Goal: Task Accomplishment & Management: Complete application form

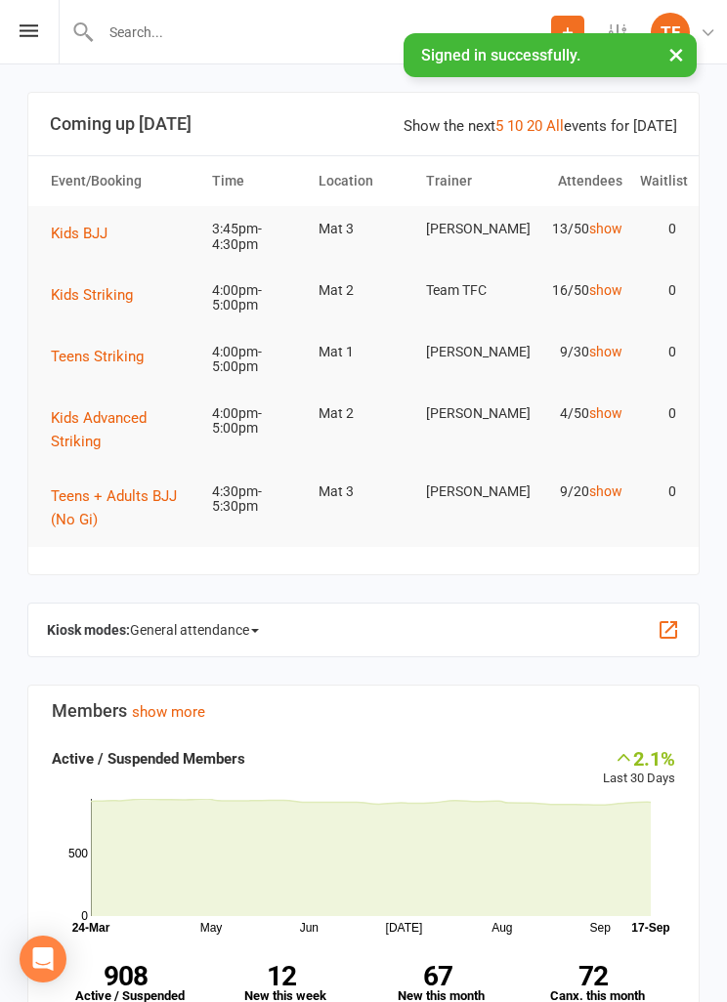
click at [35, 25] on icon at bounding box center [29, 30] width 19 height 13
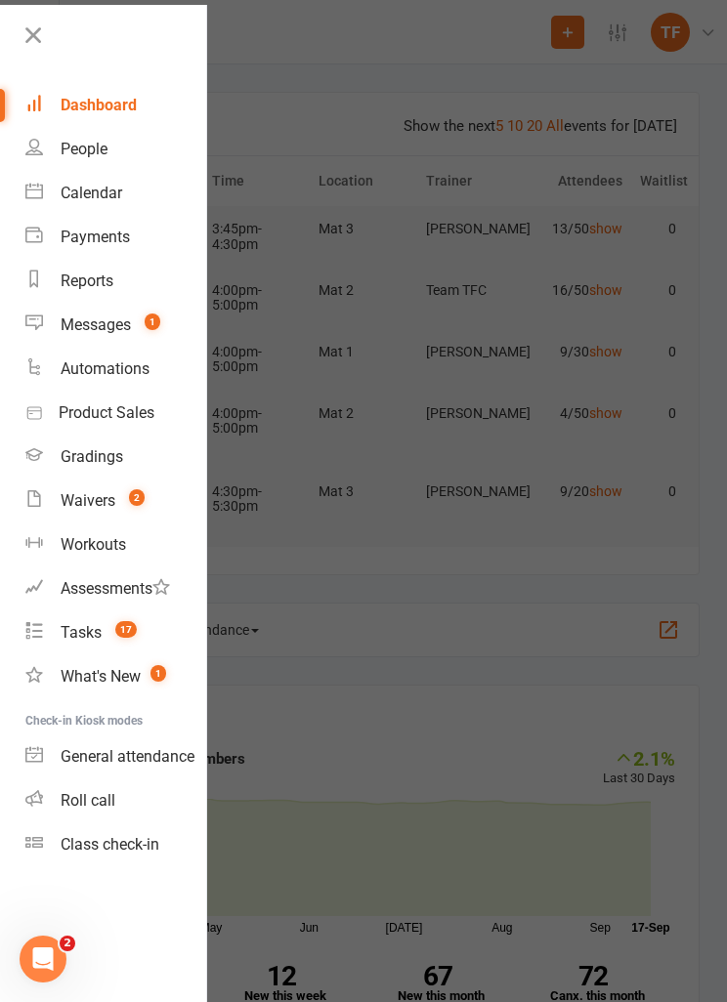
click at [113, 498] on div "Waivers" at bounding box center [88, 500] width 55 height 19
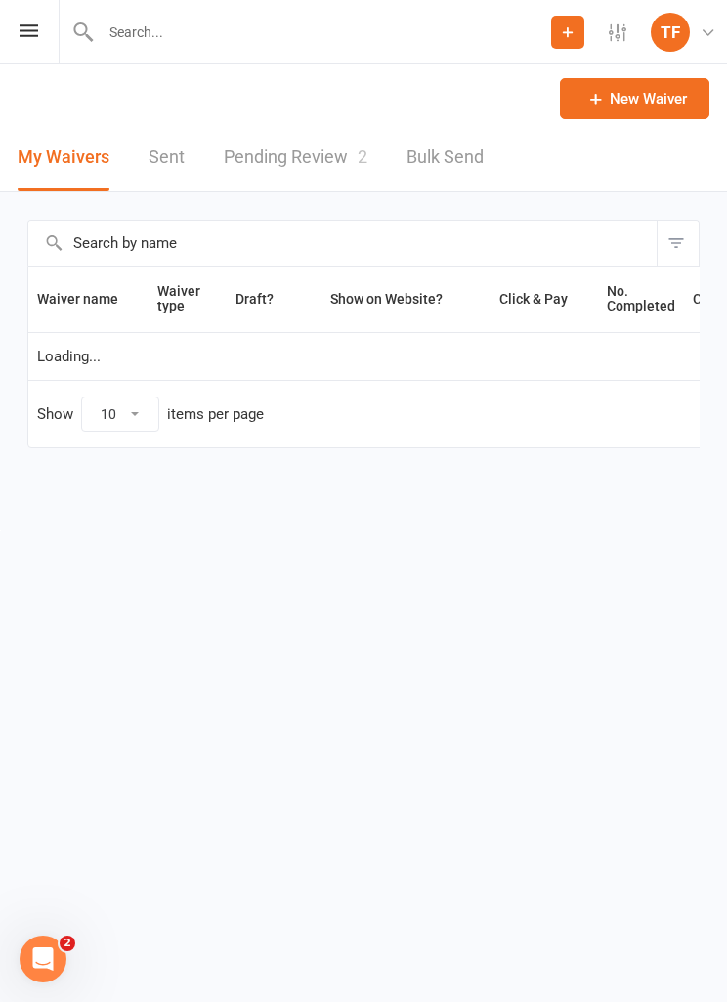
click at [21, 44] on div "Prospect Member Non-attending contact Class / event Appointment Grading event T…" at bounding box center [363, 32] width 727 height 64
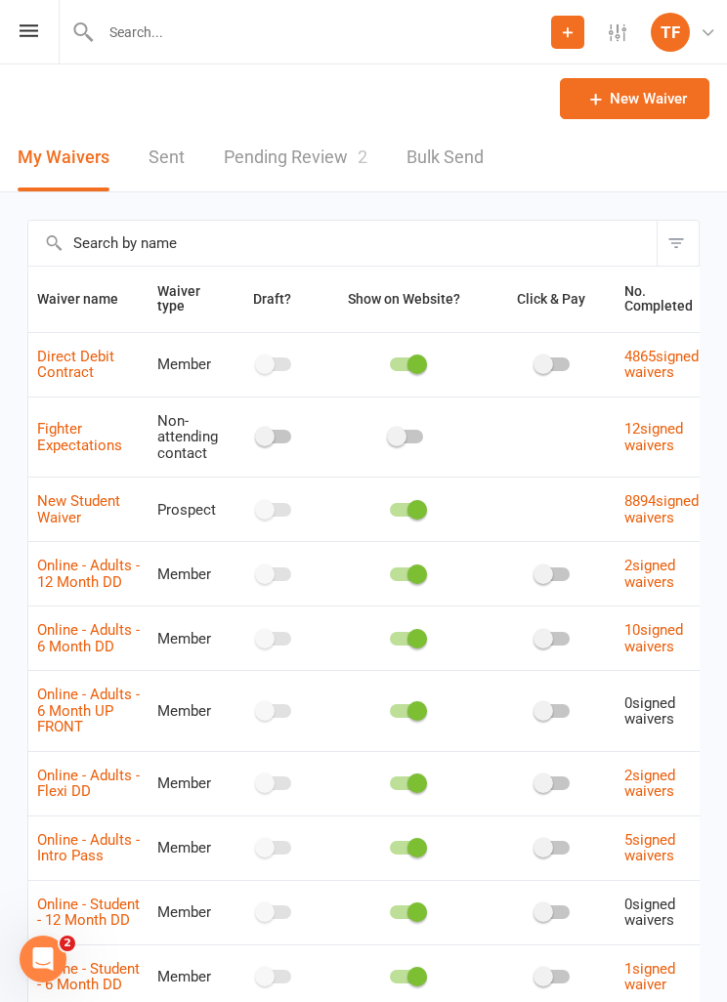
click at [11, 26] on div "Prospect Member Non-attending contact Class / event Appointment Grading event T…" at bounding box center [363, 32] width 727 height 64
click at [36, 15] on div "Prospect Member Non-attending contact Class / event Appointment Grading event T…" at bounding box center [363, 32] width 727 height 64
click at [17, 38] on div "Prospect Member Non-attending contact Class / event Appointment Grading event T…" at bounding box center [363, 32] width 727 height 64
click at [21, 29] on icon at bounding box center [29, 30] width 19 height 13
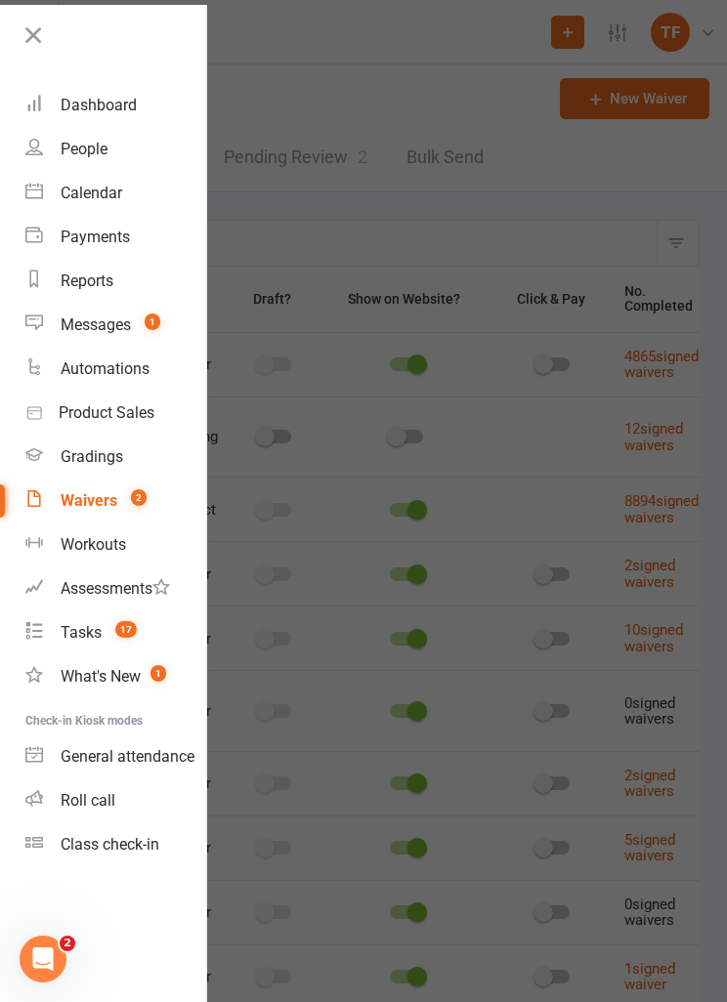
click at [91, 790] on link "Roll call" at bounding box center [115, 801] width 181 height 44
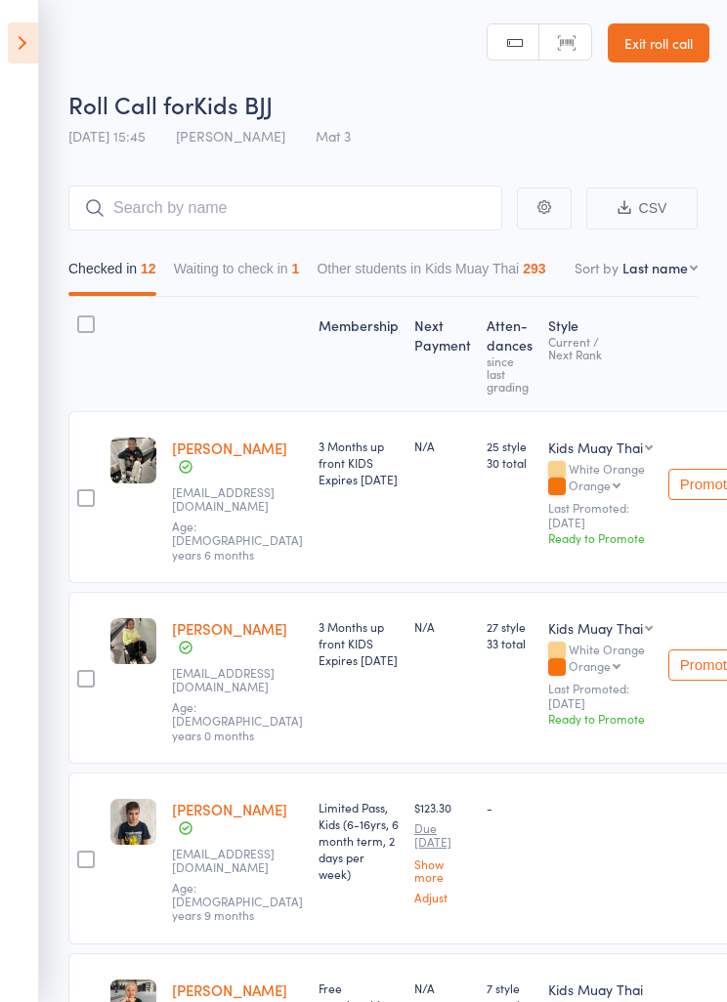
click at [287, 276] on button "Waiting to check in 1" at bounding box center [237, 273] width 126 height 45
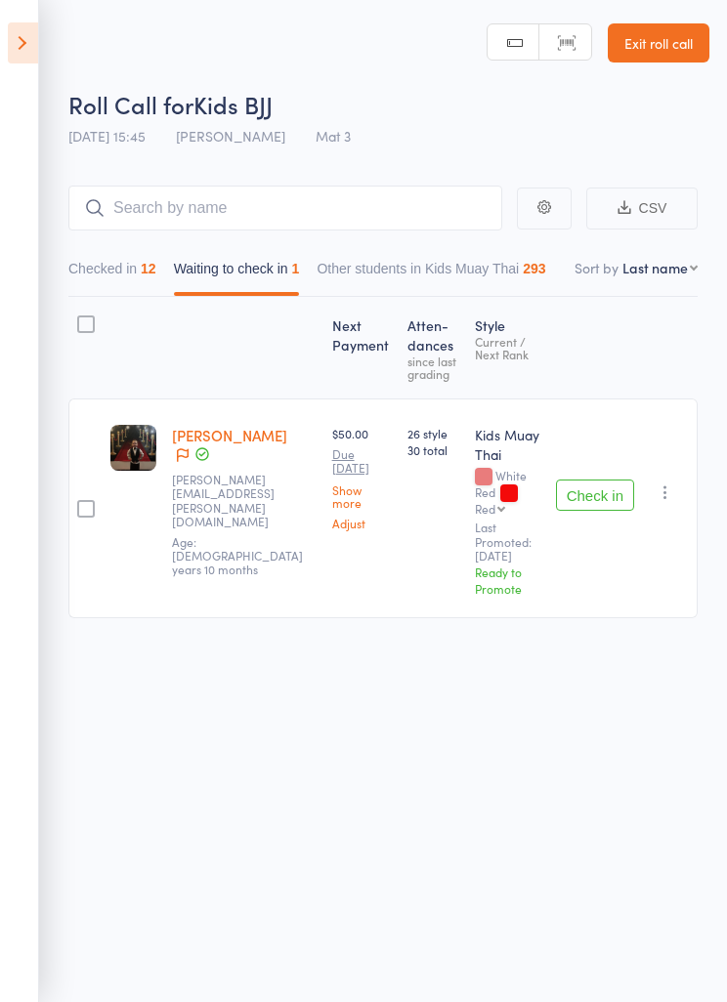
click at [680, 478] on div "Check in Check in Promote Send message Add Note Add Task Add Flag Remove Mark a…" at bounding box center [622, 509] width 149 height 220
click at [675, 497] on icon "button" at bounding box center [666, 493] width 20 height 20
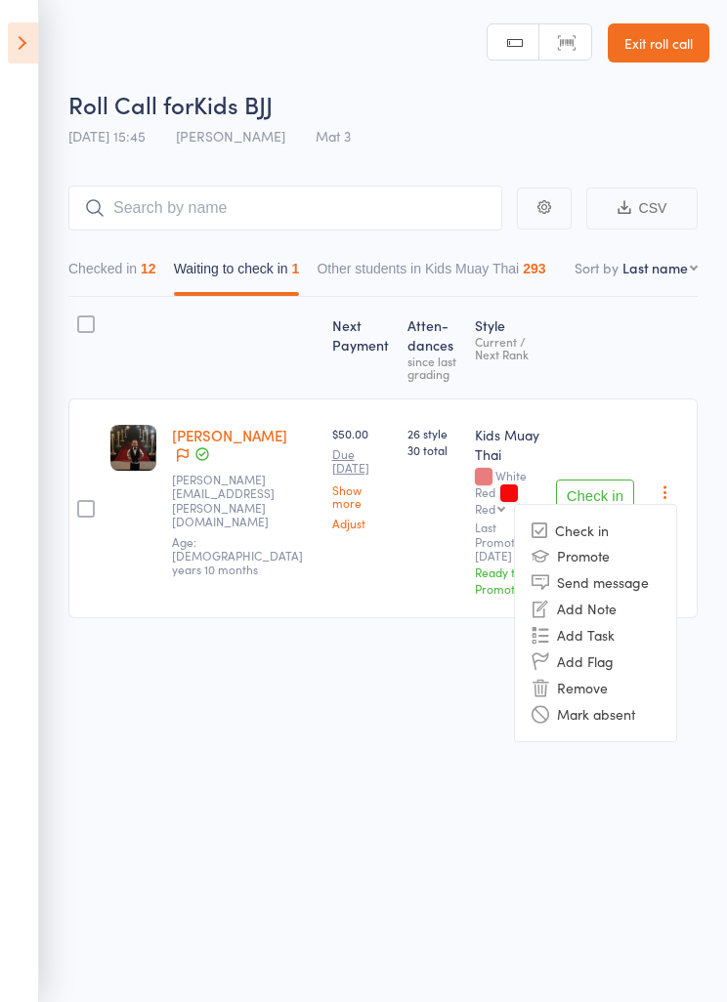
click at [614, 707] on li "Mark absent" at bounding box center [595, 714] width 161 height 26
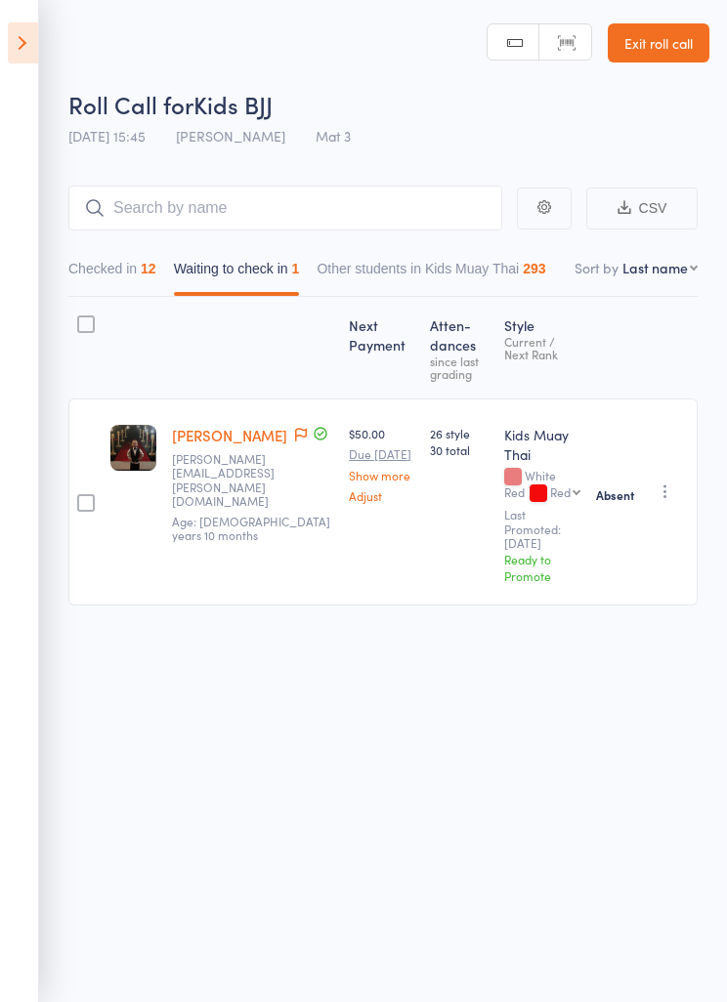
click at [19, 50] on icon at bounding box center [23, 42] width 30 height 41
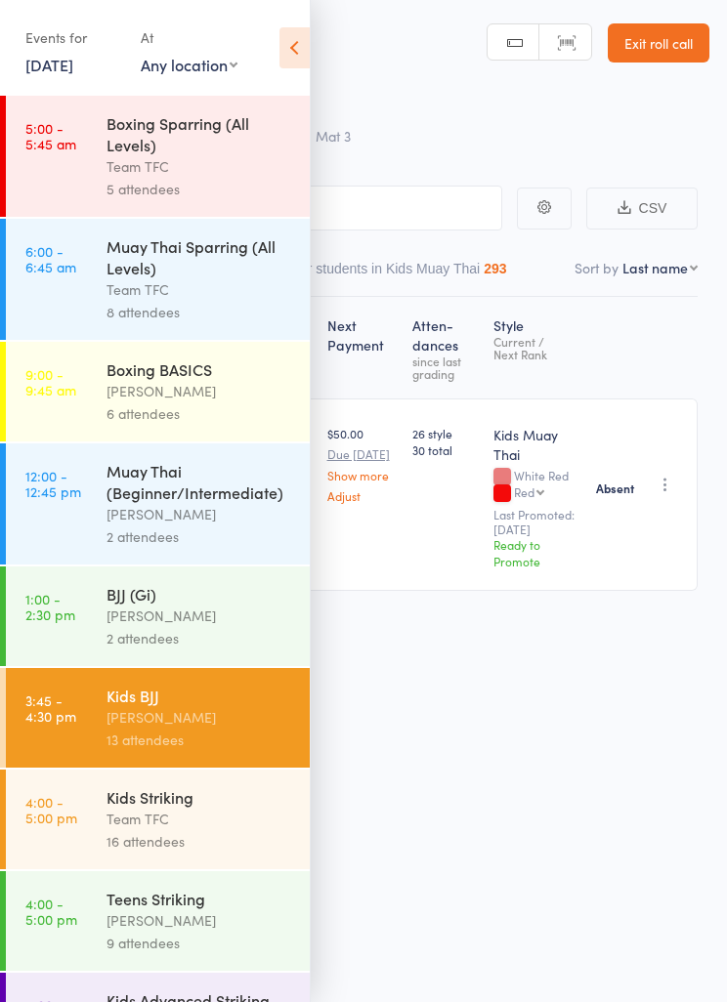
click at [234, 808] on div "Kids Striking" at bounding box center [199, 796] width 187 height 21
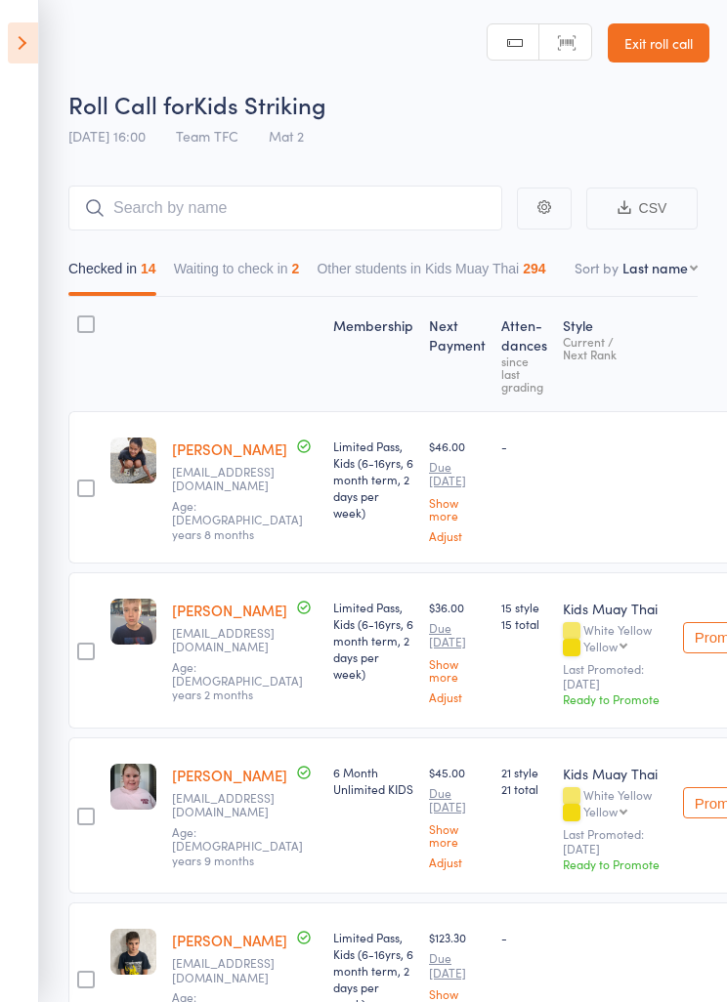
click at [253, 277] on button "Waiting to check in 2" at bounding box center [237, 273] width 126 height 45
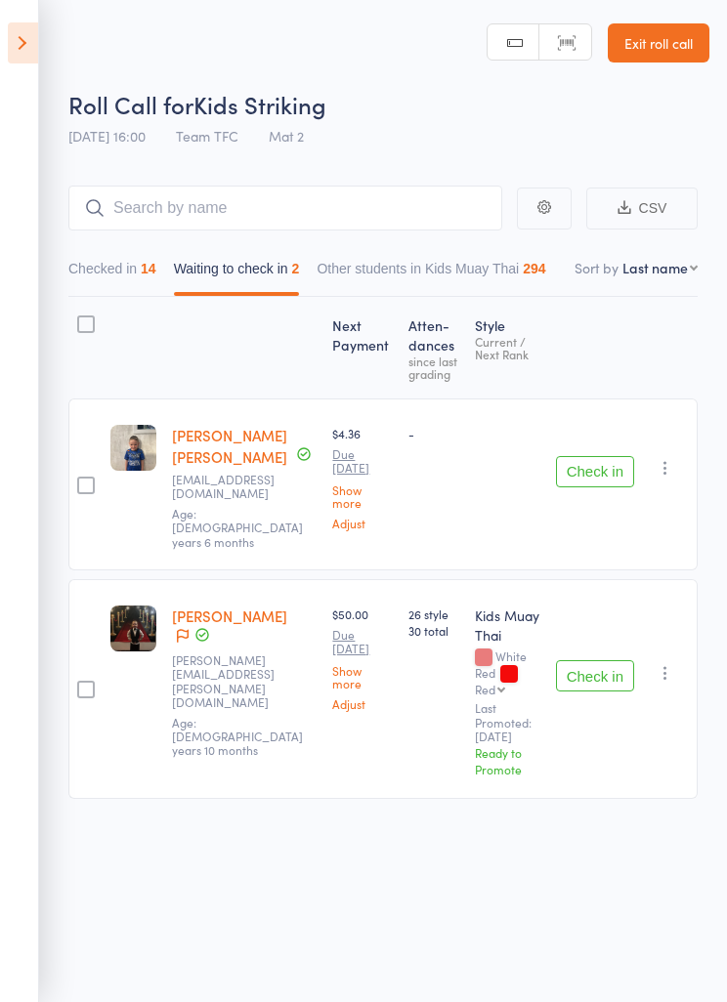
click at [675, 663] on icon "button" at bounding box center [666, 673] width 20 height 20
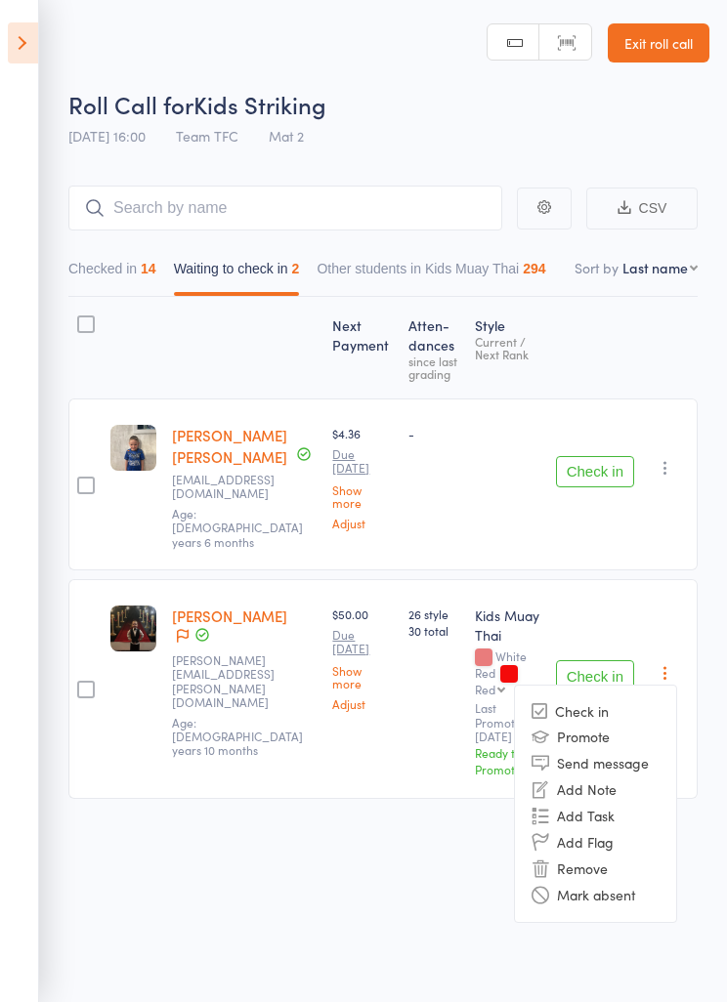
click at [593, 882] on li "Mark absent" at bounding box center [595, 895] width 161 height 26
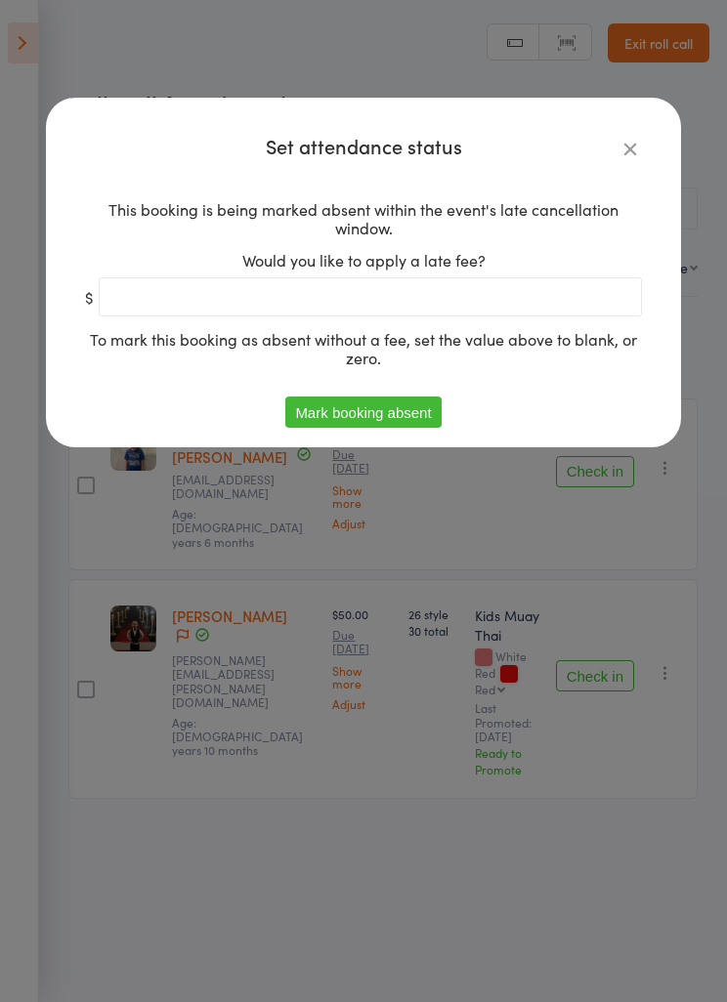
click at [405, 416] on button "Mark booking absent" at bounding box center [362, 412] width 155 height 31
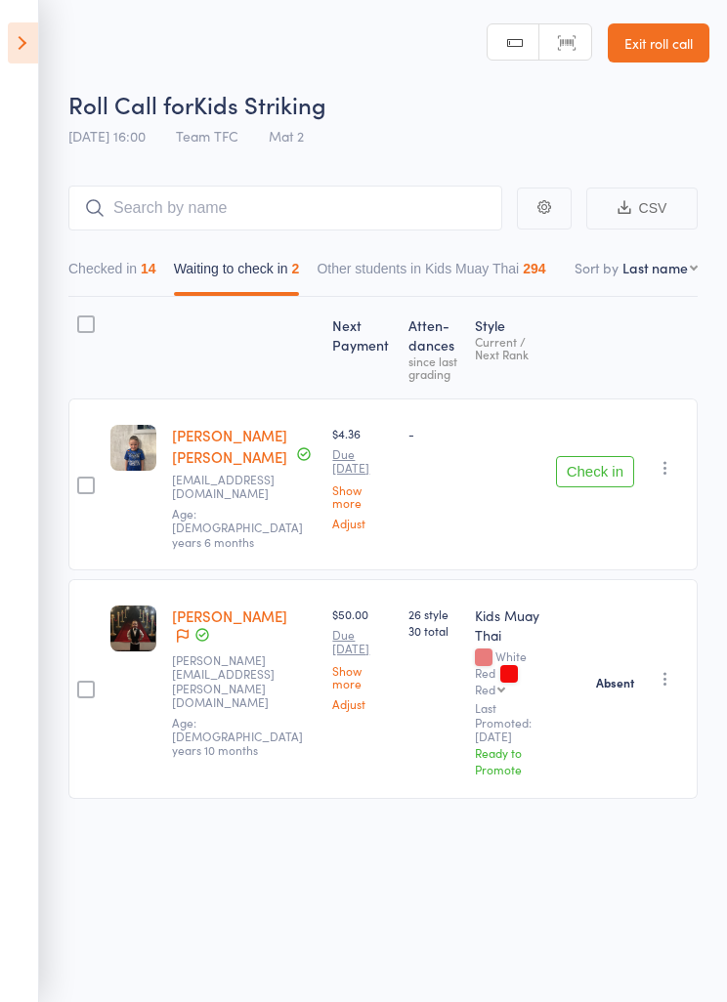
click at [591, 468] on button "Check in" at bounding box center [595, 471] width 78 height 31
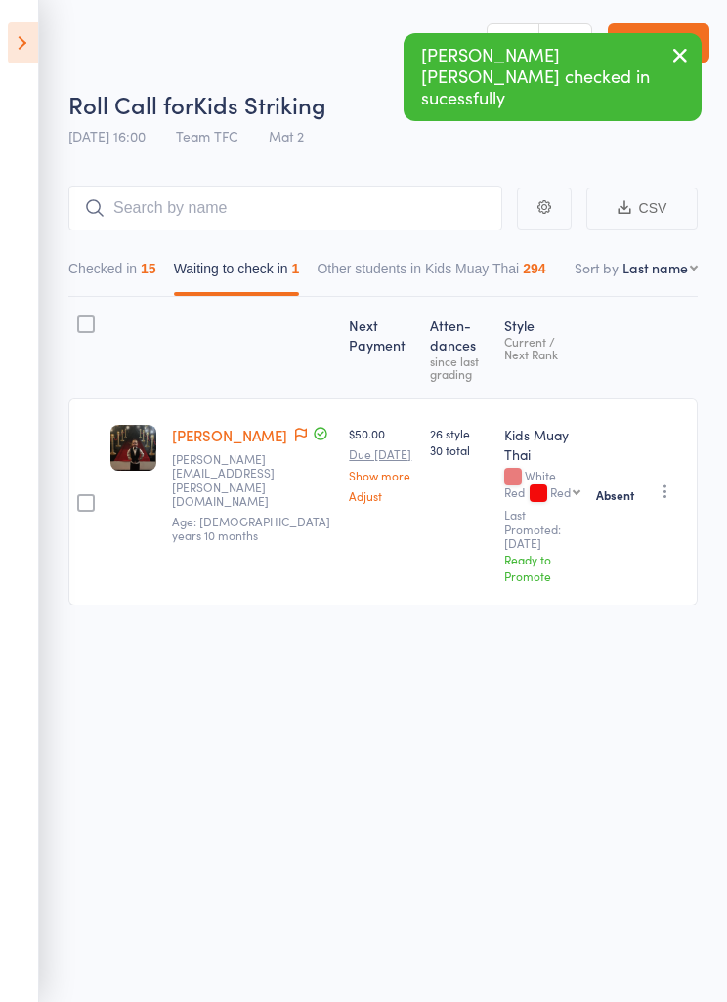
click at [27, 40] on icon at bounding box center [23, 42] width 30 height 41
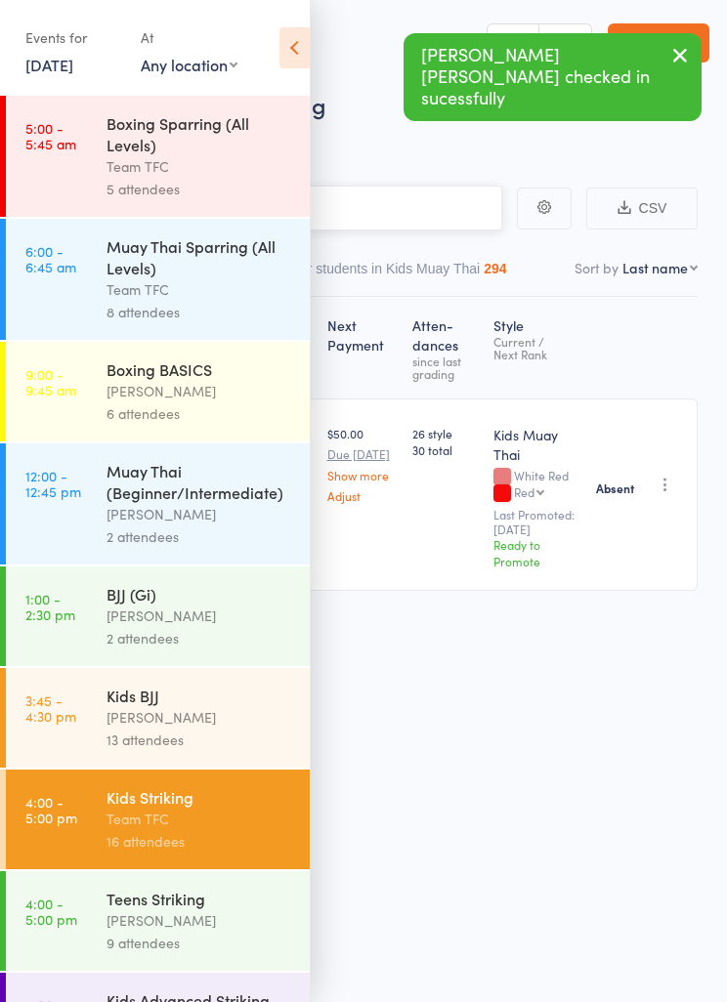
click at [497, 206] on input "search" at bounding box center [265, 208] width 473 height 45
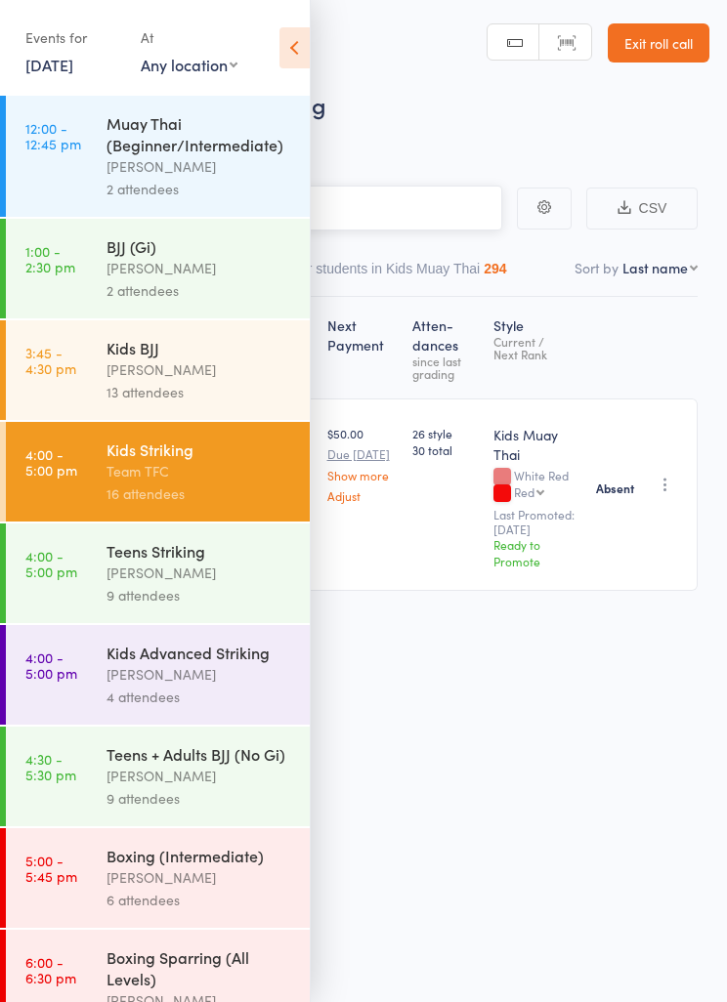
scroll to position [392, 0]
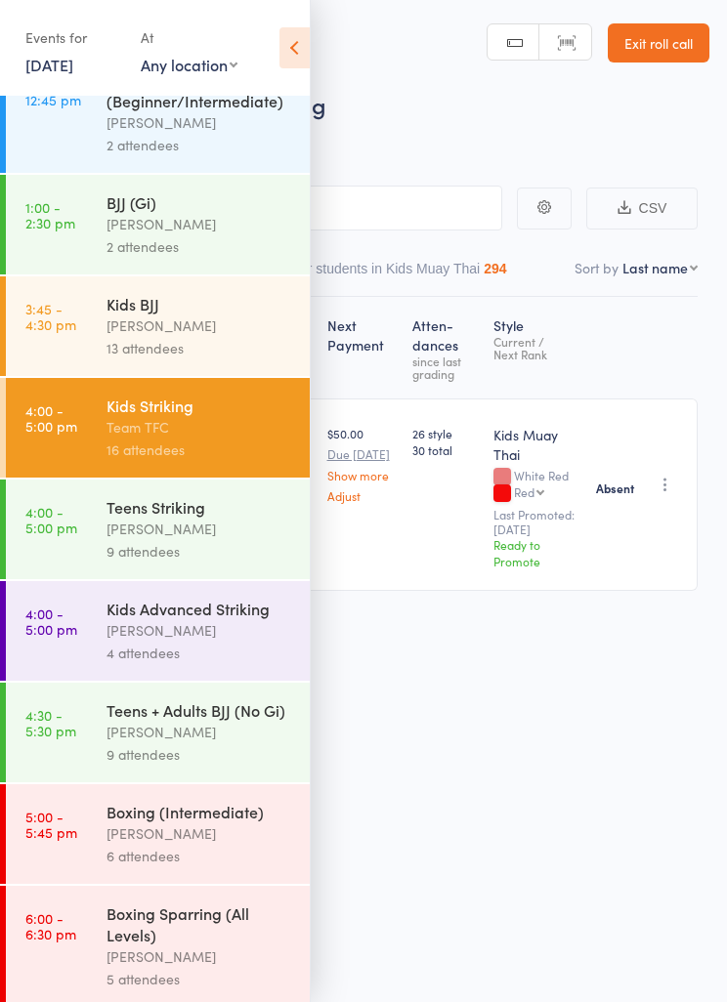
click at [242, 540] on div "[PERSON_NAME]" at bounding box center [199, 529] width 187 height 22
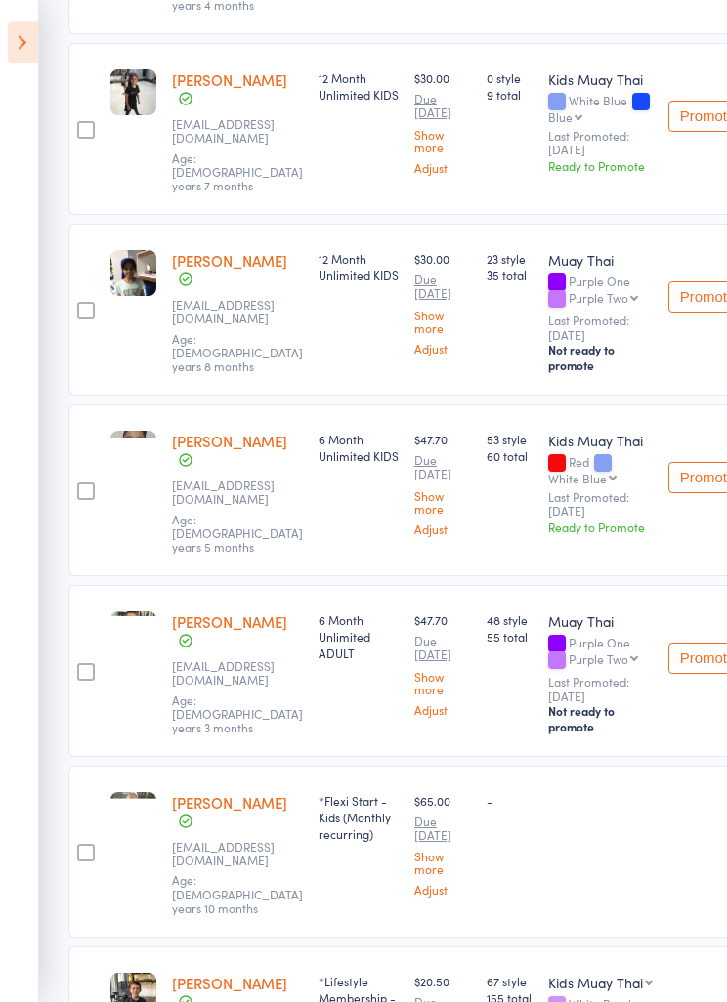
scroll to position [940, 0]
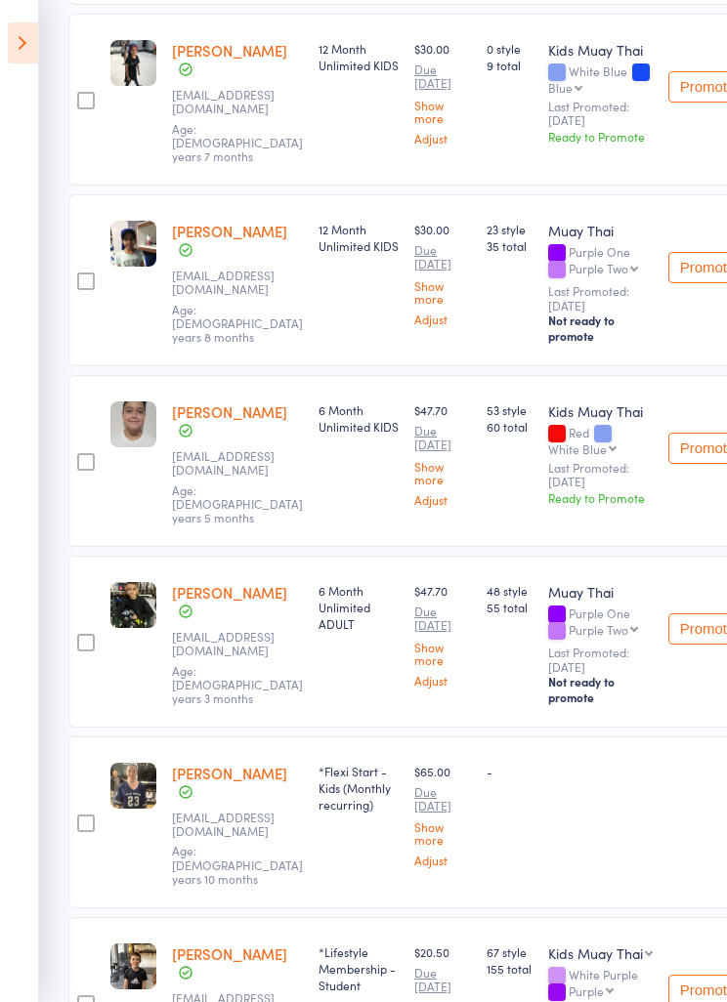
click at [31, 35] on icon at bounding box center [23, 42] width 30 height 41
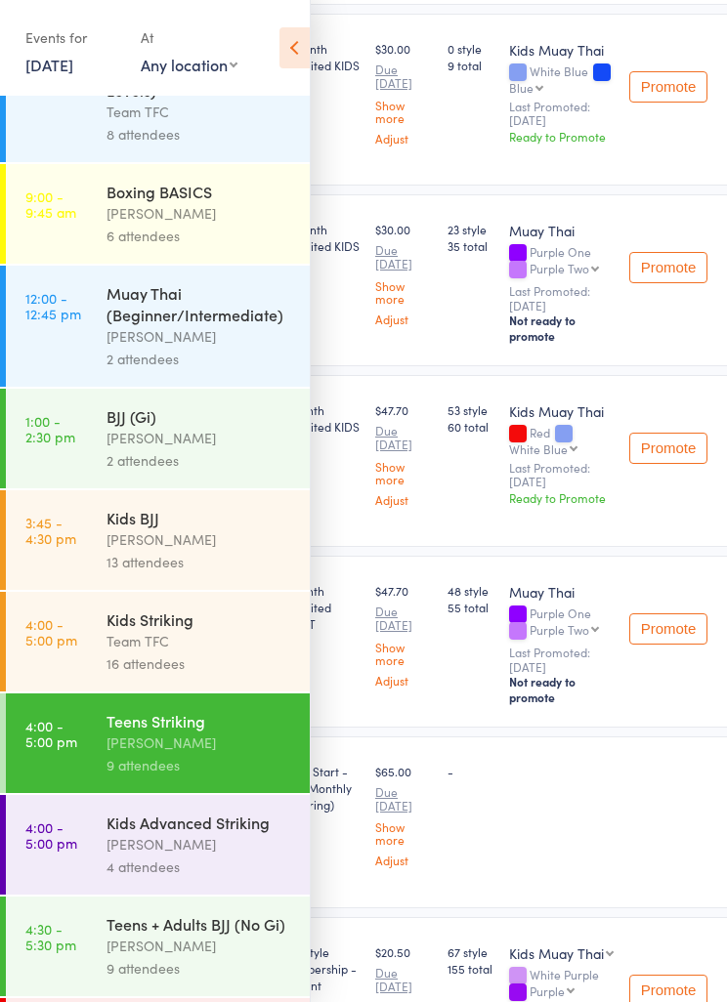
scroll to position [192, 0]
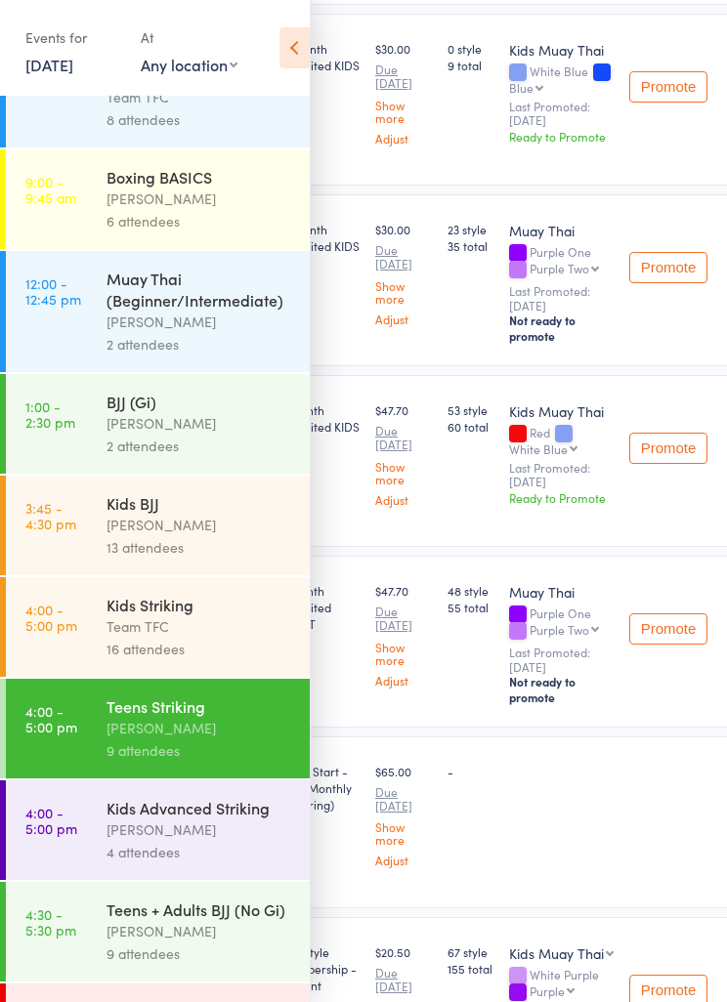
click at [203, 864] on div "4 attendees" at bounding box center [199, 852] width 187 height 22
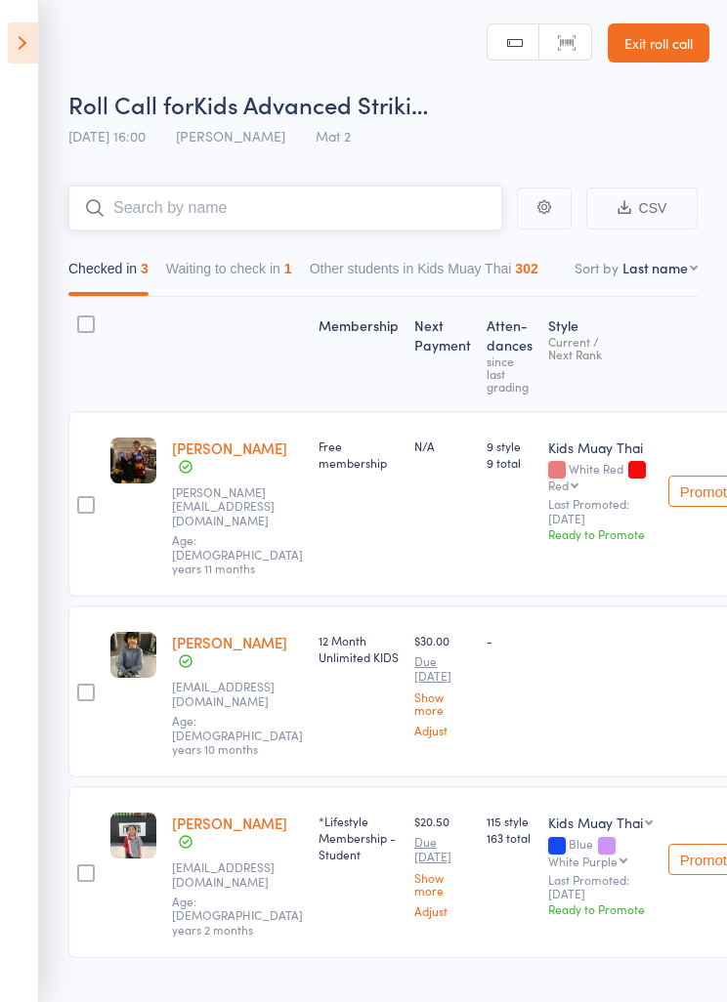
click at [268, 277] on button "Waiting to check in 1" at bounding box center [229, 273] width 126 height 45
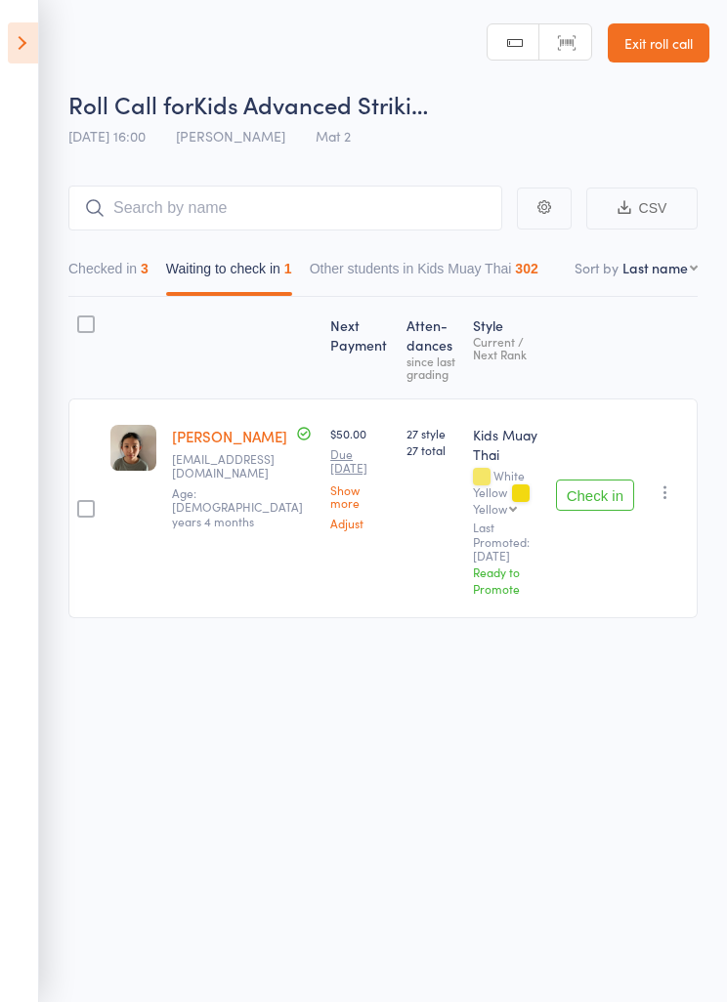
click at [590, 491] on button "Check in" at bounding box center [595, 495] width 78 height 31
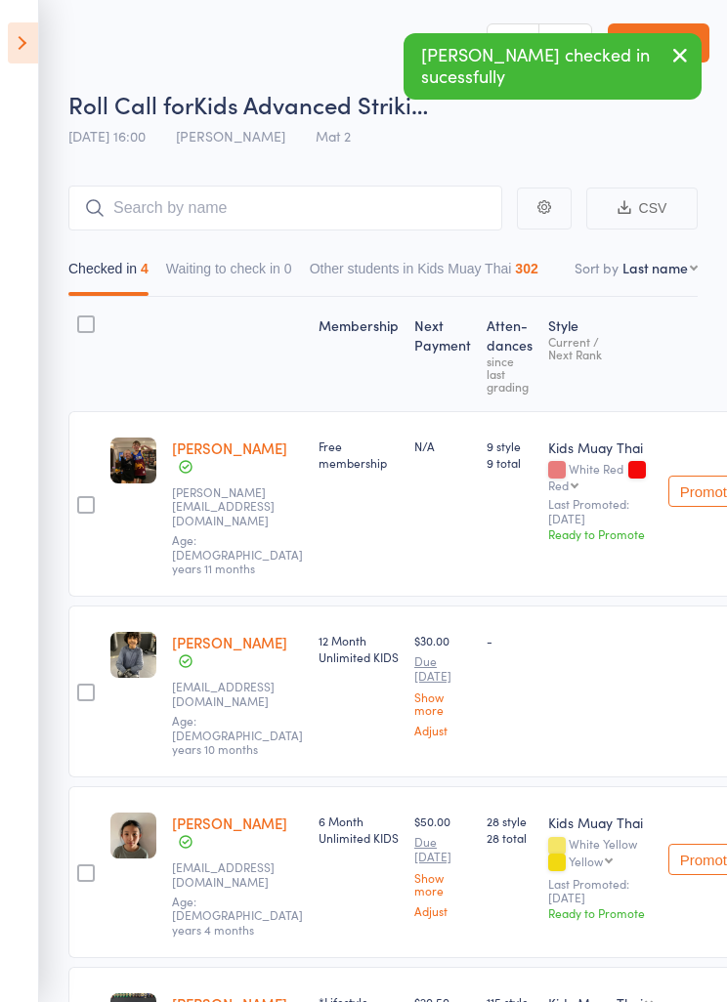
click at [36, 59] on icon at bounding box center [23, 42] width 30 height 41
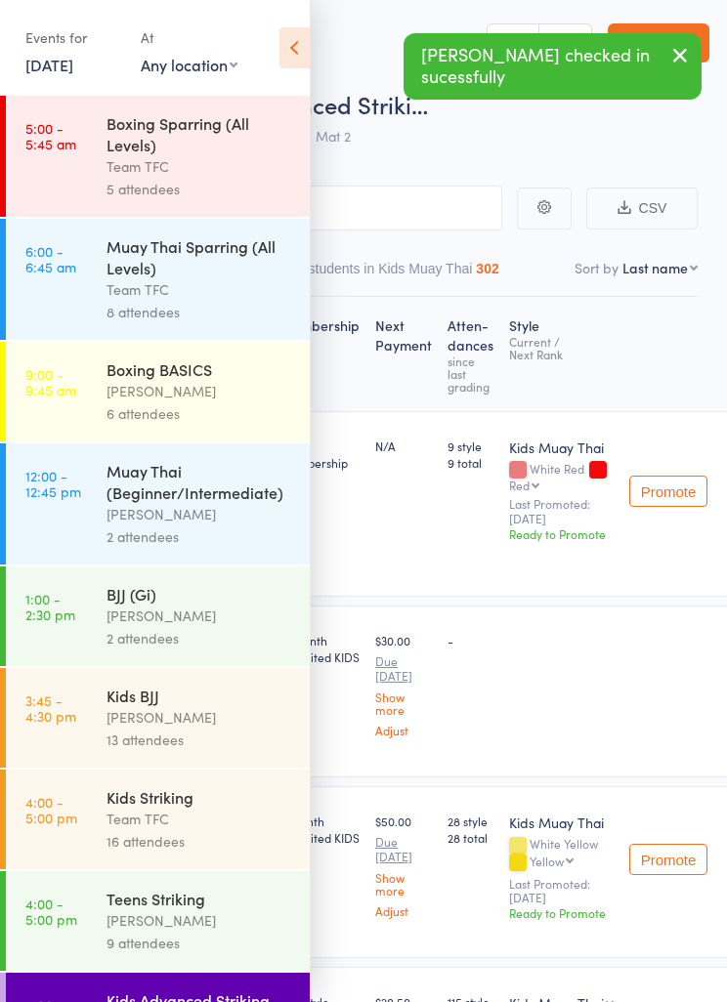
click at [226, 830] on div "Team TFC" at bounding box center [199, 819] width 187 height 22
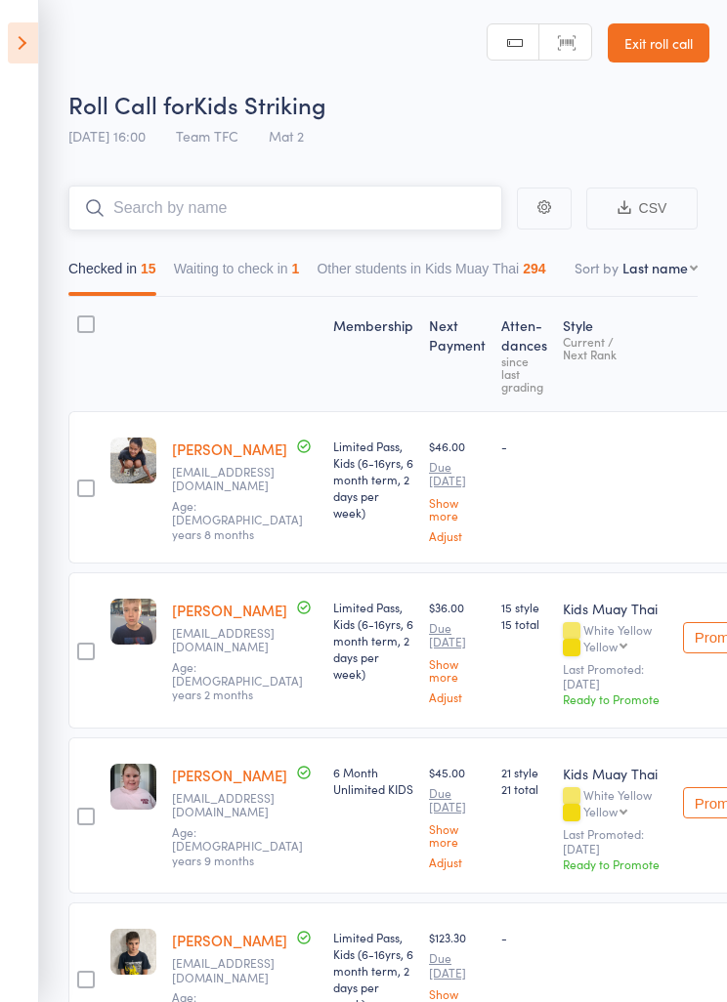
click at [262, 278] on button "Waiting to check in 1" at bounding box center [237, 273] width 126 height 45
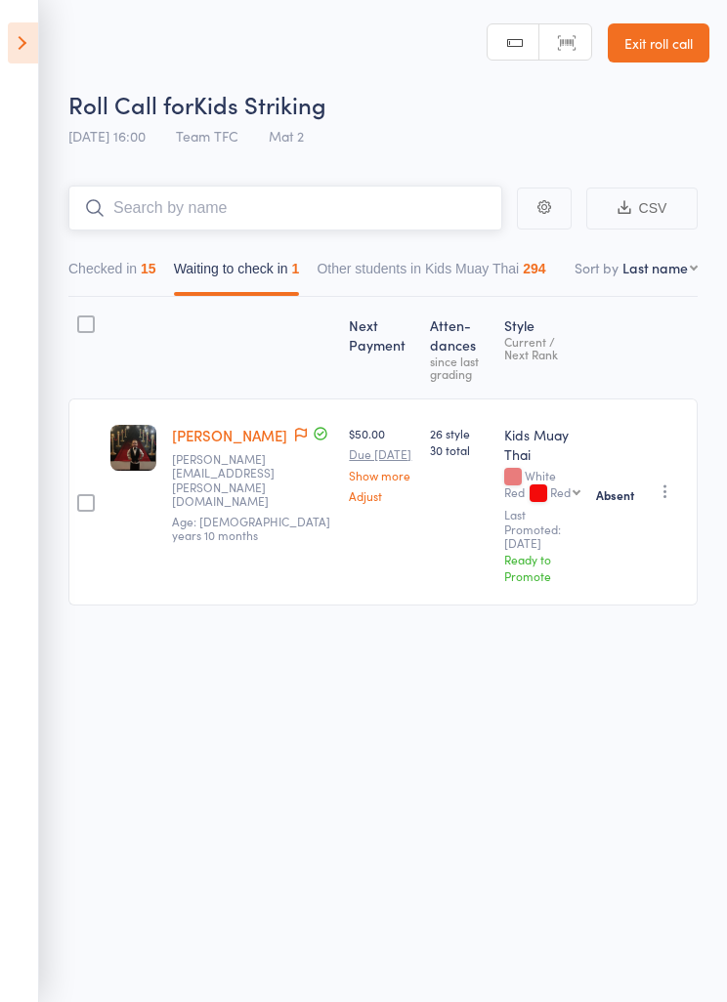
click at [114, 280] on button "Checked in 15" at bounding box center [112, 273] width 88 height 45
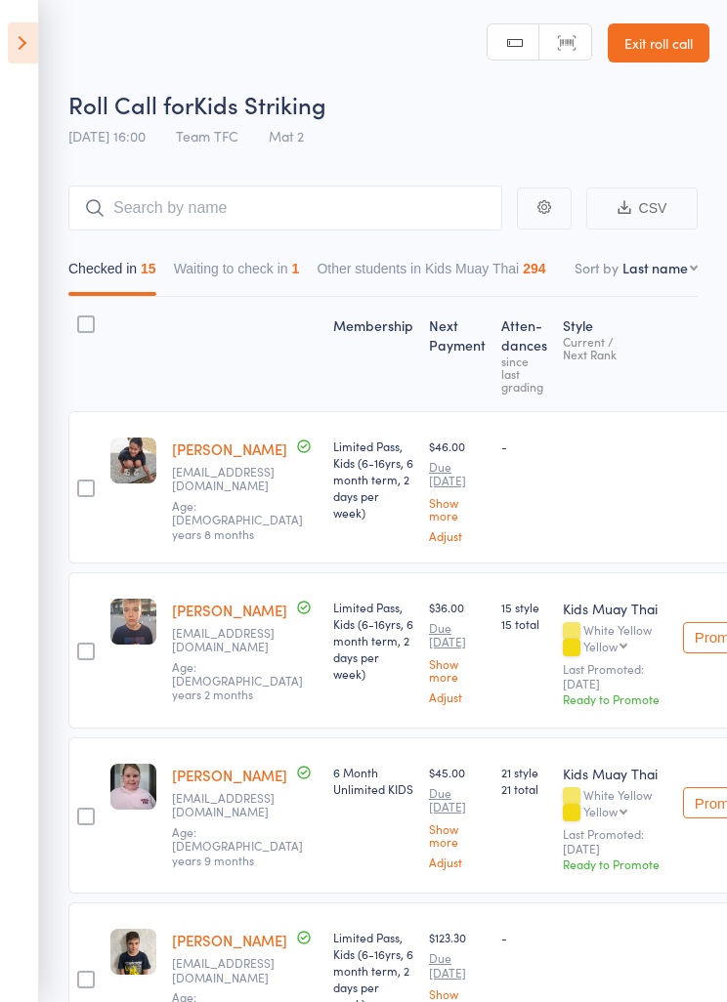
click at [29, 58] on icon at bounding box center [23, 42] width 30 height 41
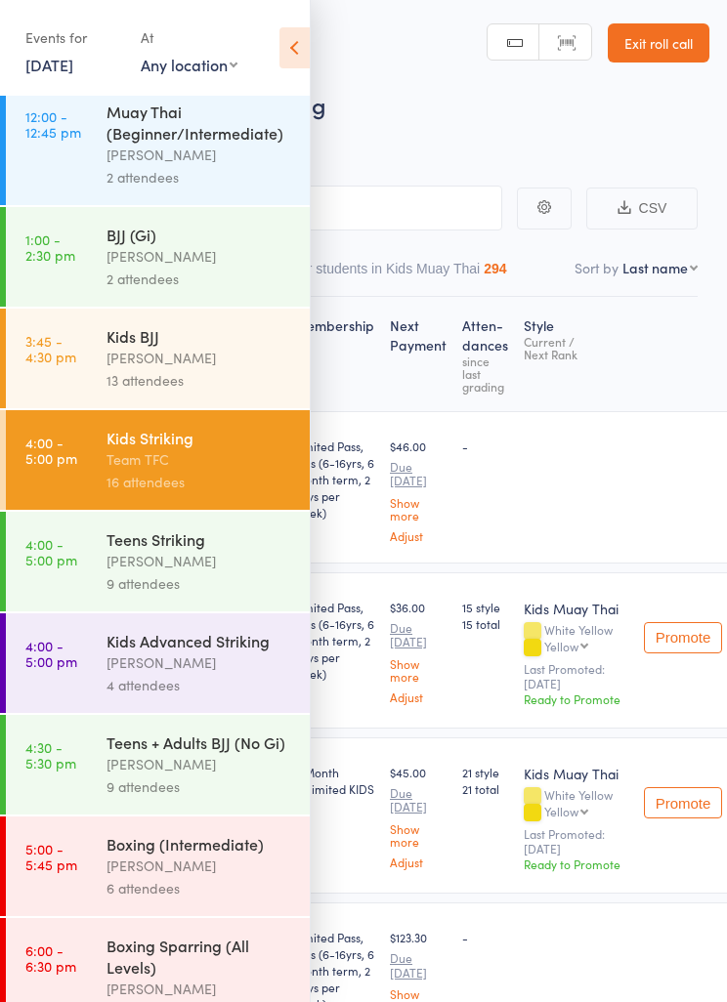
scroll to position [378, 0]
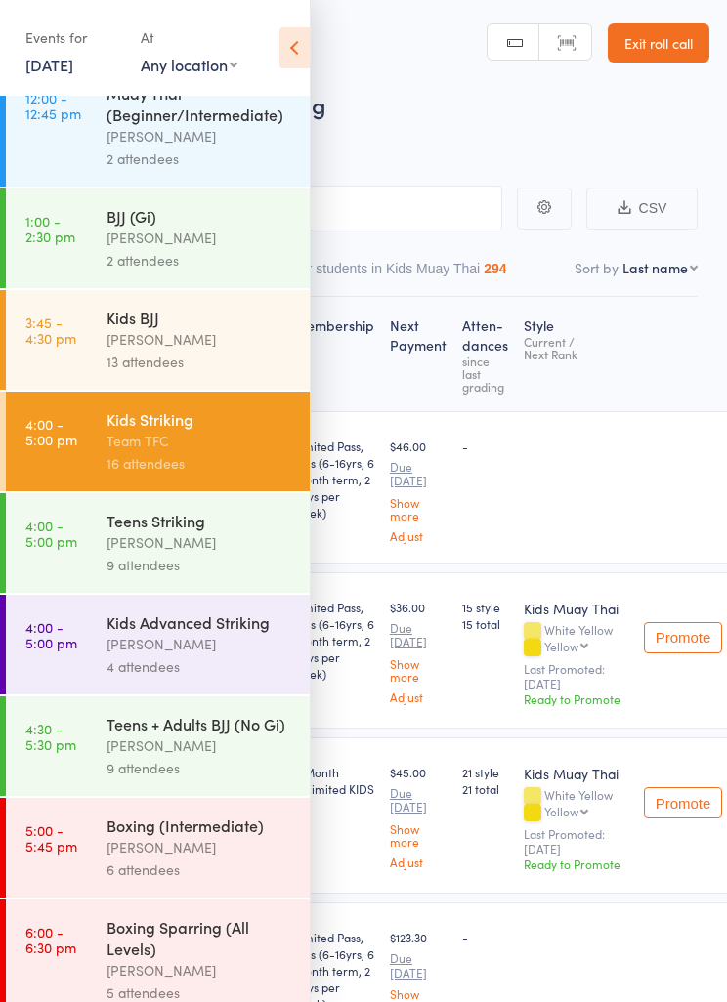
click at [215, 249] on div "[PERSON_NAME]" at bounding box center [199, 238] width 187 height 22
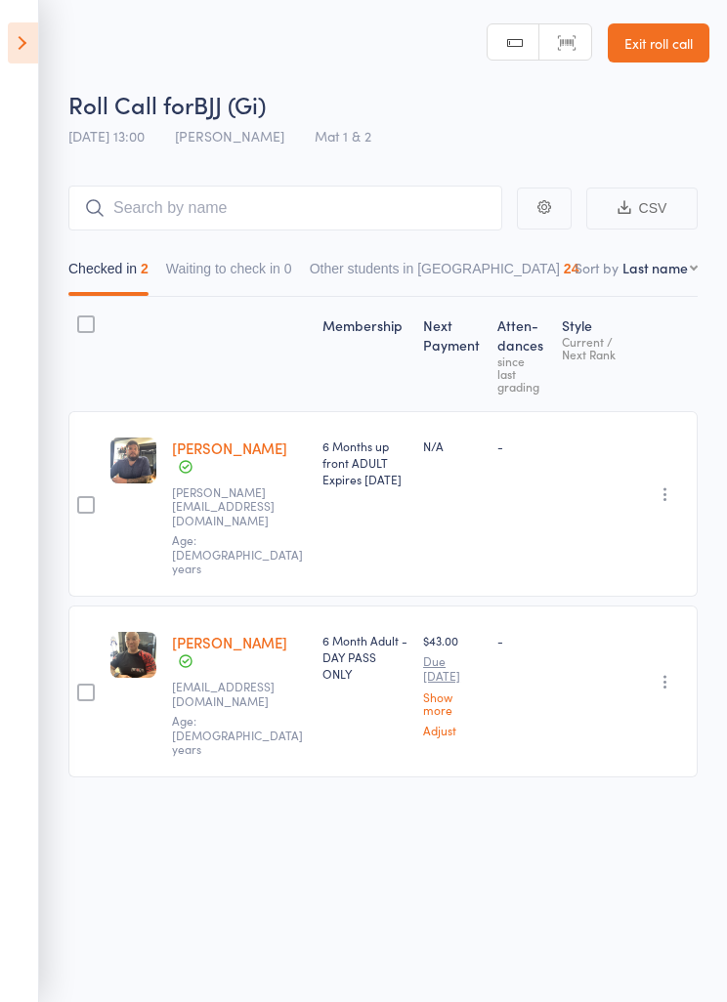
click at [20, 58] on icon at bounding box center [23, 42] width 30 height 41
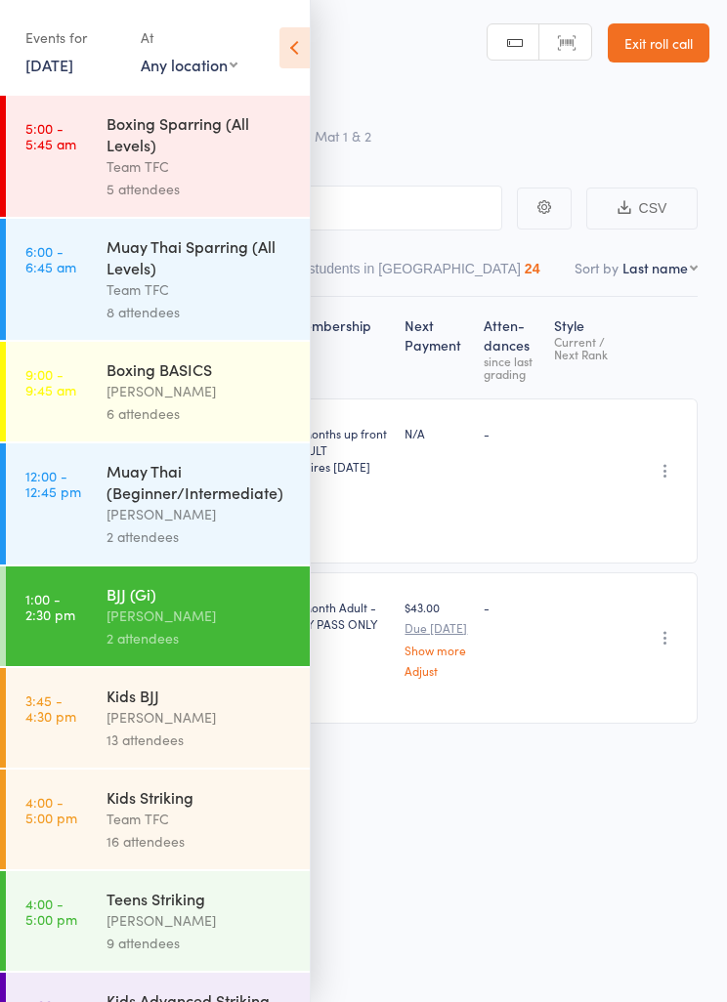
click at [219, 729] on div "[PERSON_NAME]" at bounding box center [199, 717] width 187 height 22
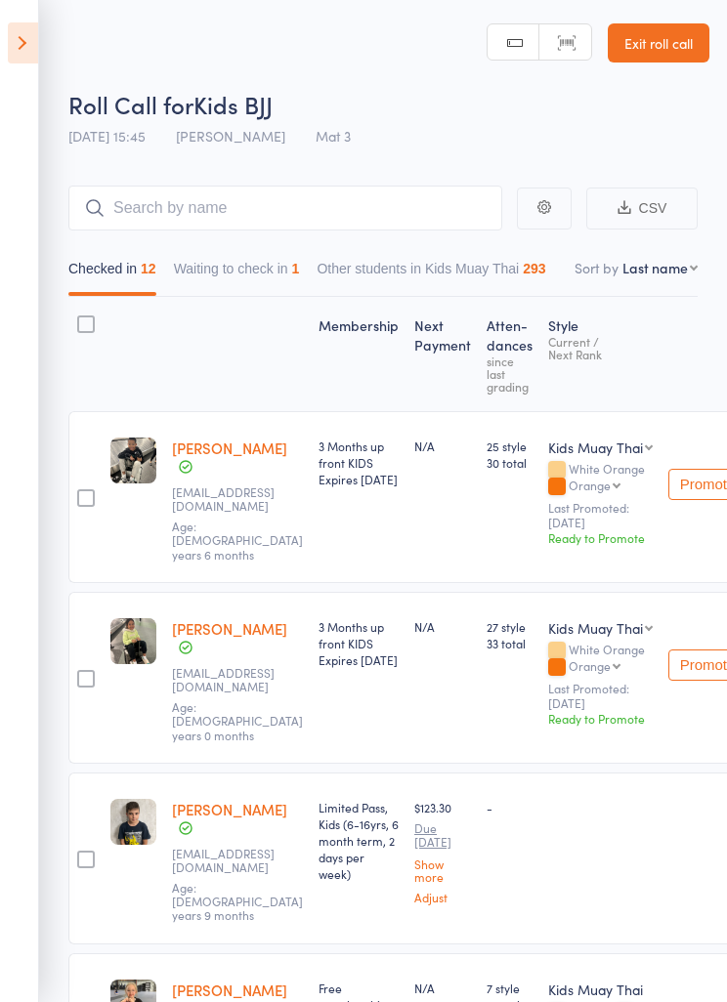
click at [264, 267] on button "Waiting to check in 1" at bounding box center [237, 273] width 126 height 45
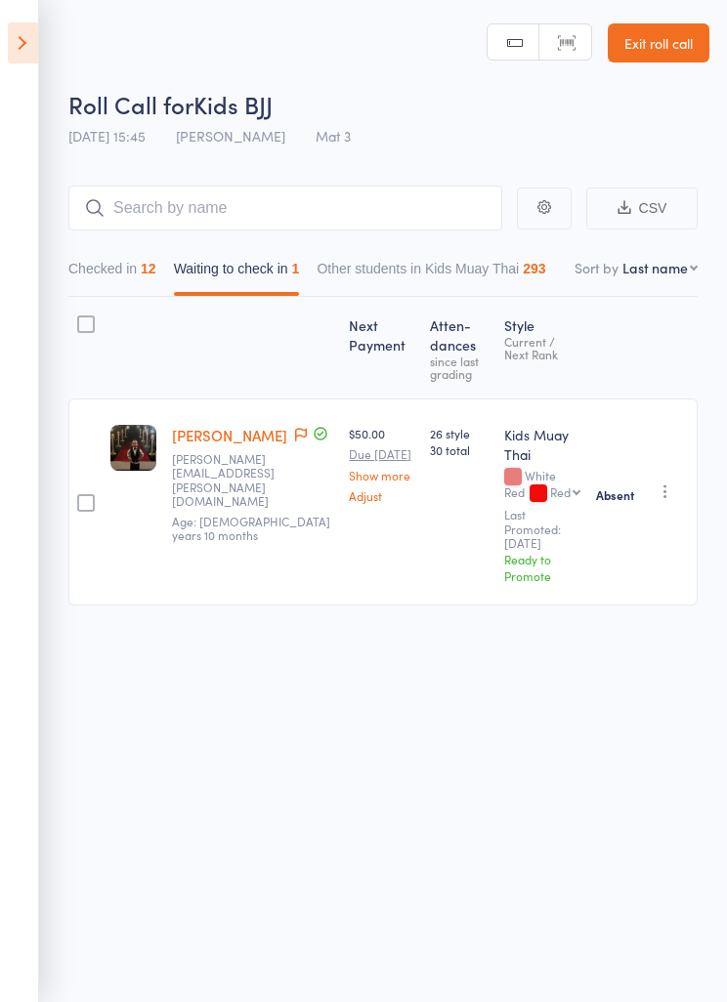
click at [128, 283] on button "Checked in 12" at bounding box center [112, 273] width 88 height 45
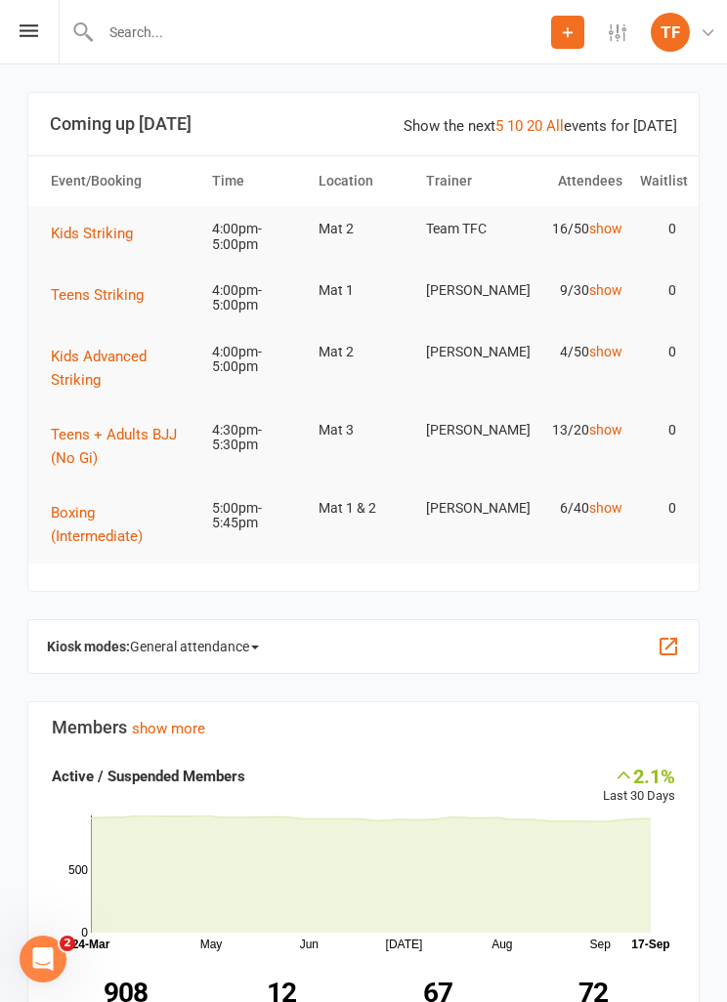
click at [20, 37] on div "Prospect Member Non-attending contact Class / event Appointment Grading event T…" at bounding box center [363, 32] width 727 height 64
click at [16, 35] on div "Prospect Member Non-attending contact Class / event Appointment Grading event T…" at bounding box center [363, 32] width 727 height 64
click at [36, 30] on icon at bounding box center [29, 30] width 19 height 13
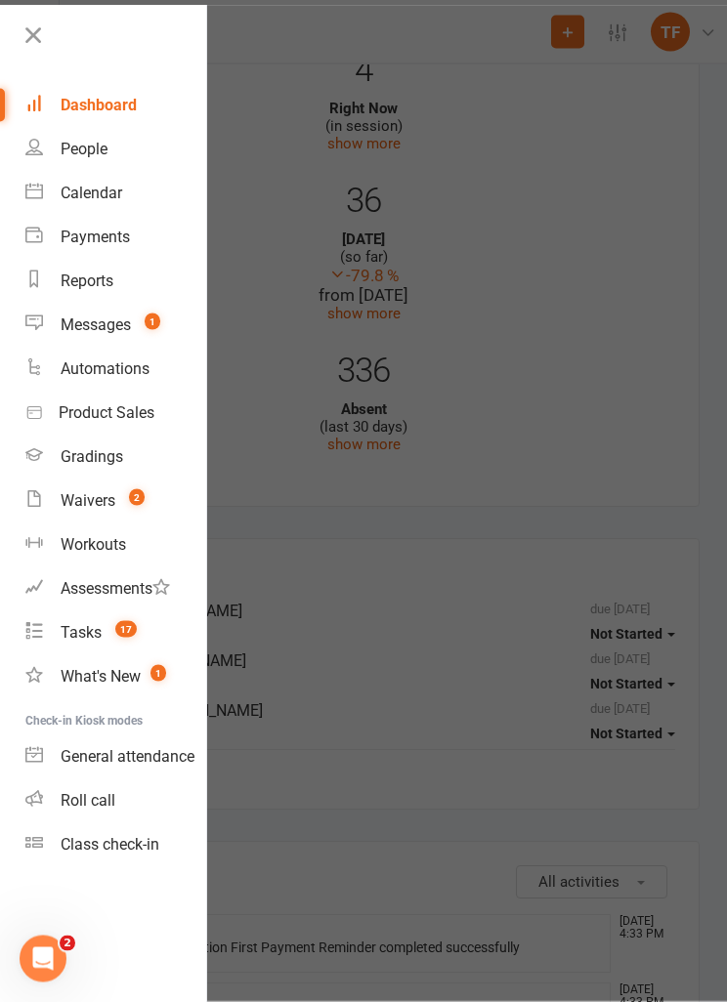
scroll to position [1159, 0]
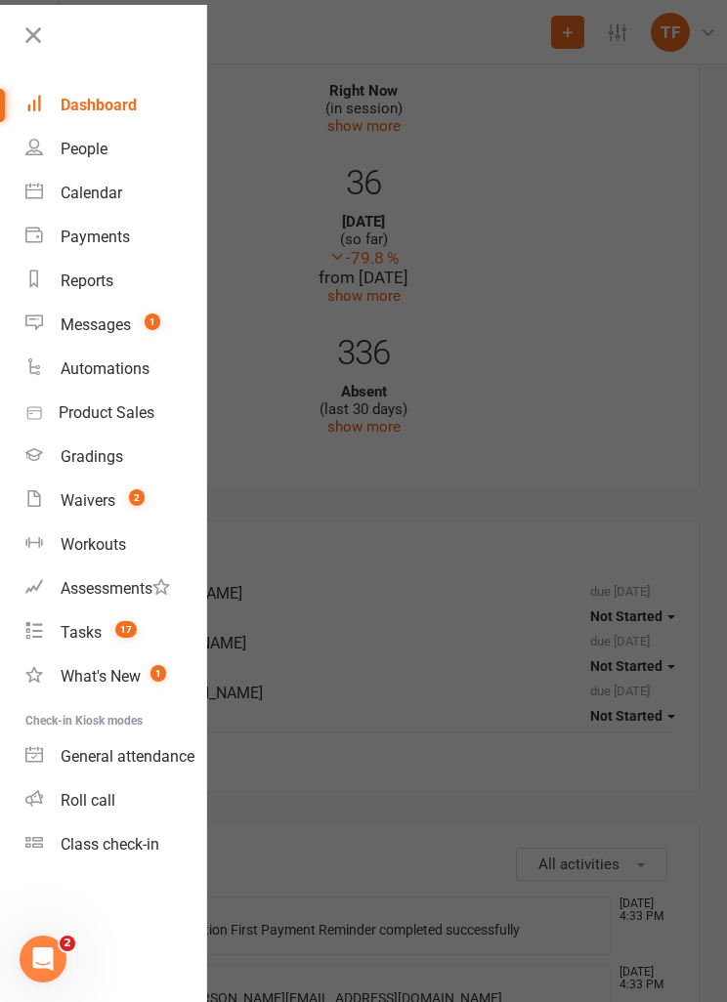
click at [114, 795] on div "Roll call" at bounding box center [88, 800] width 55 height 19
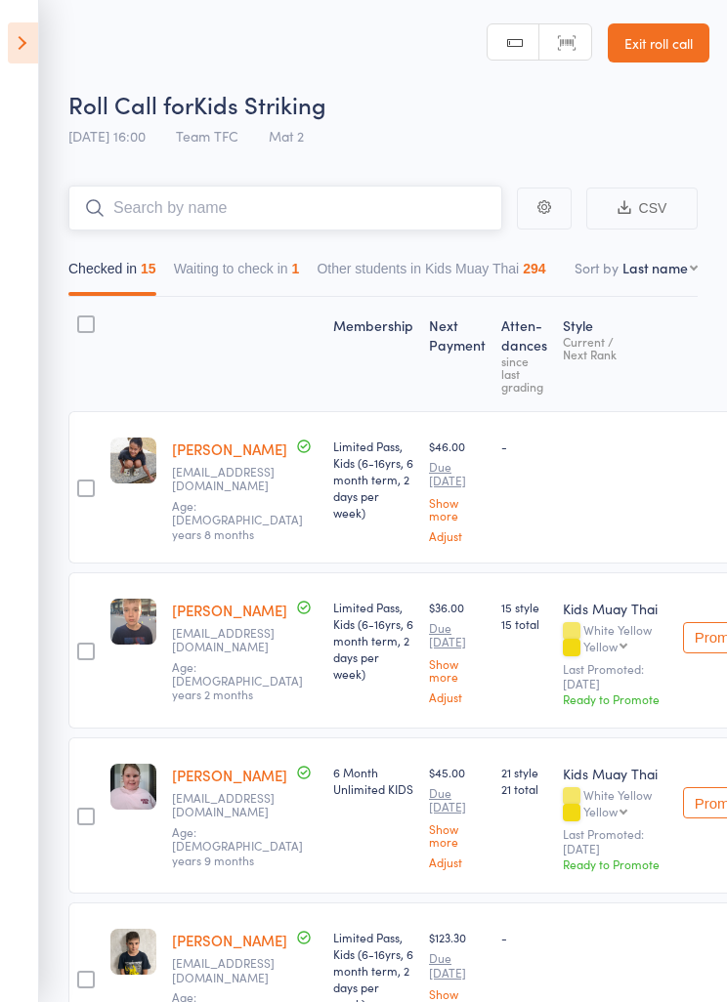
click at [251, 296] on button "Waiting to check in 1" at bounding box center [237, 273] width 126 height 45
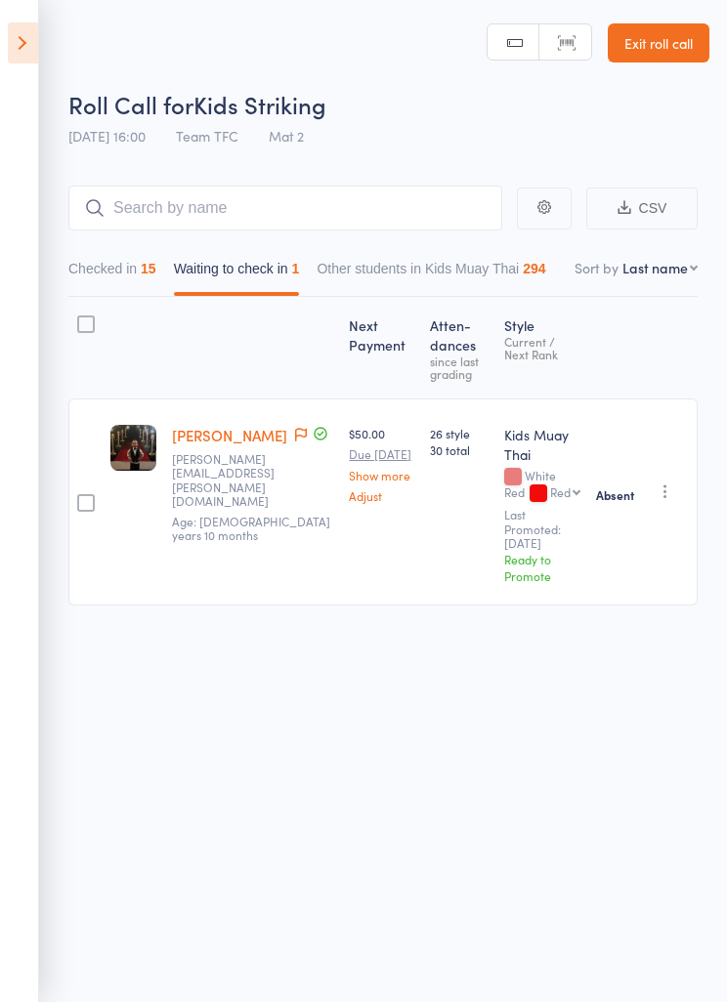
click at [20, 54] on icon at bounding box center [23, 42] width 30 height 41
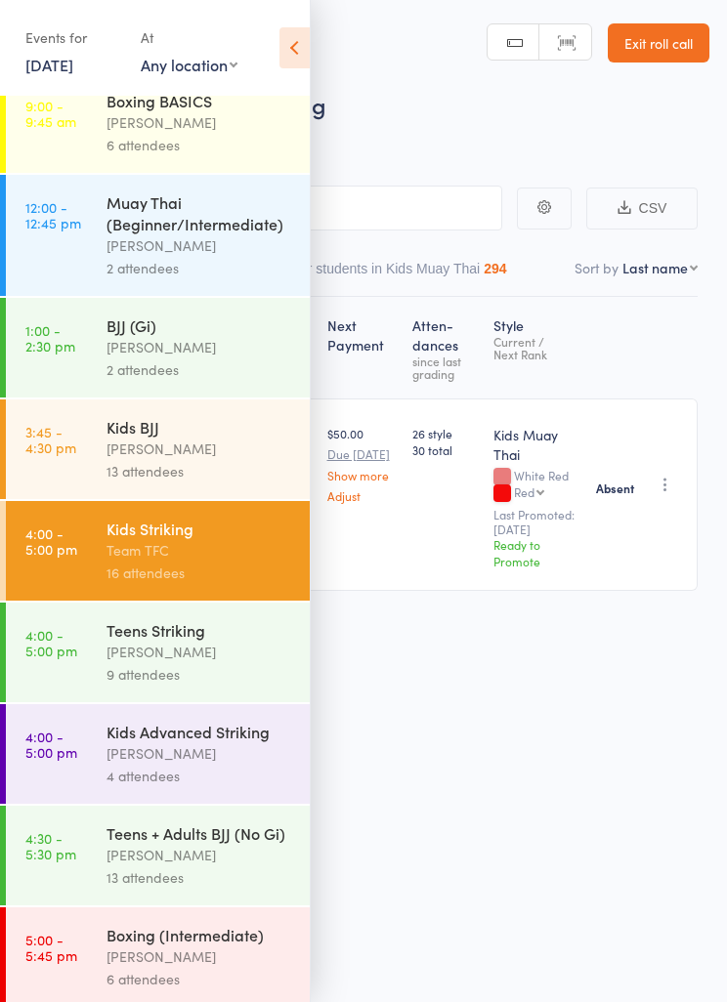
scroll to position [276, 0]
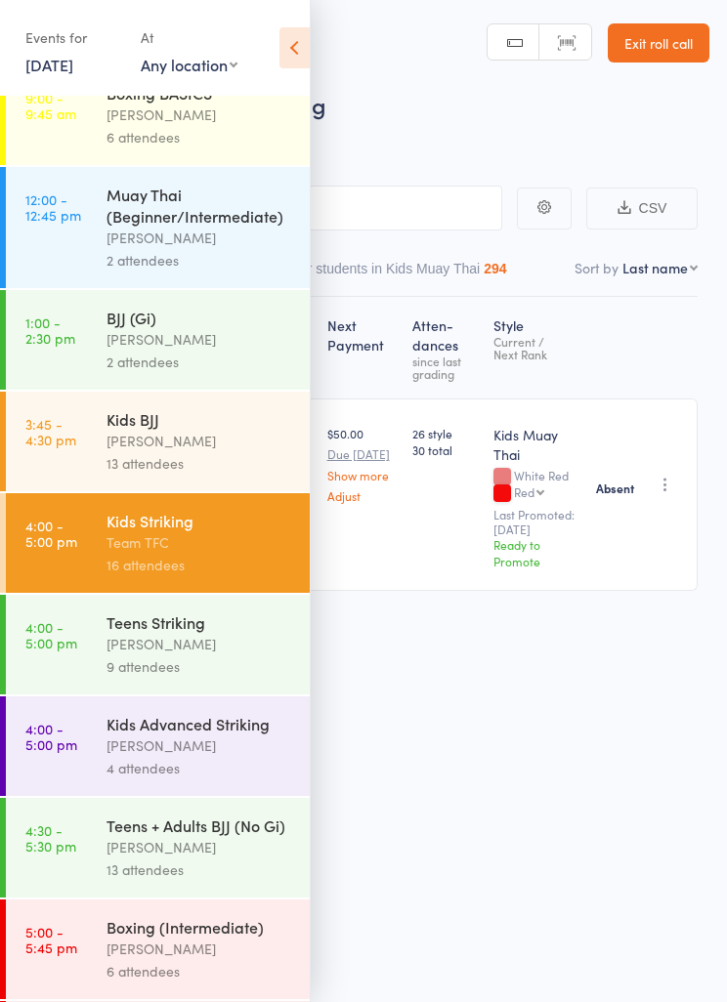
click at [251, 656] on div "[PERSON_NAME]" at bounding box center [199, 644] width 187 height 22
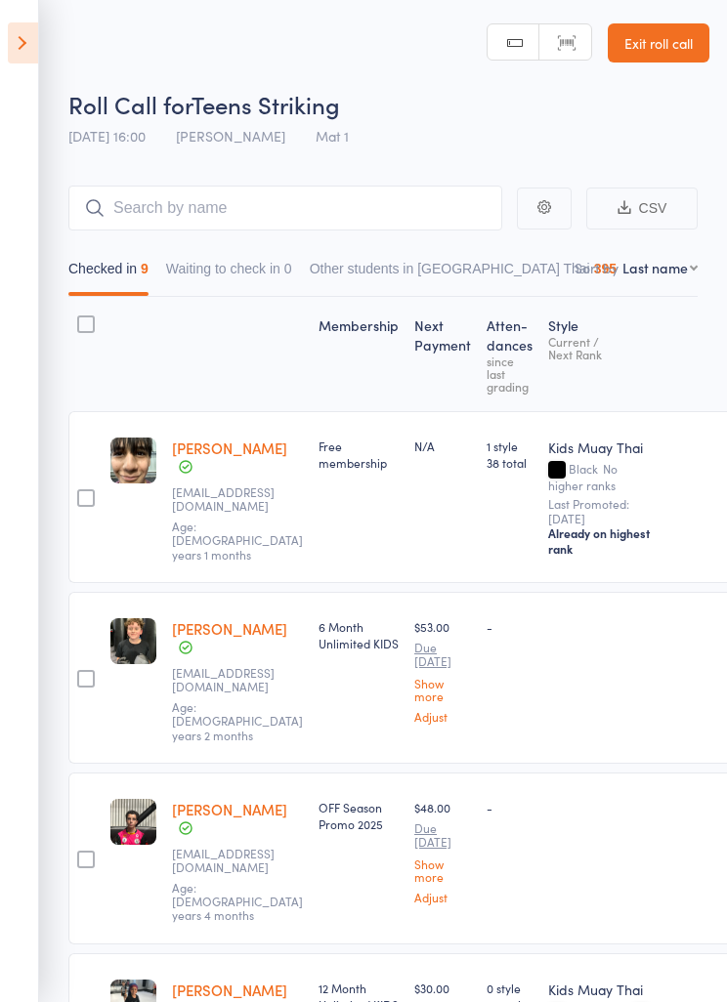
click at [28, 48] on icon at bounding box center [23, 42] width 30 height 41
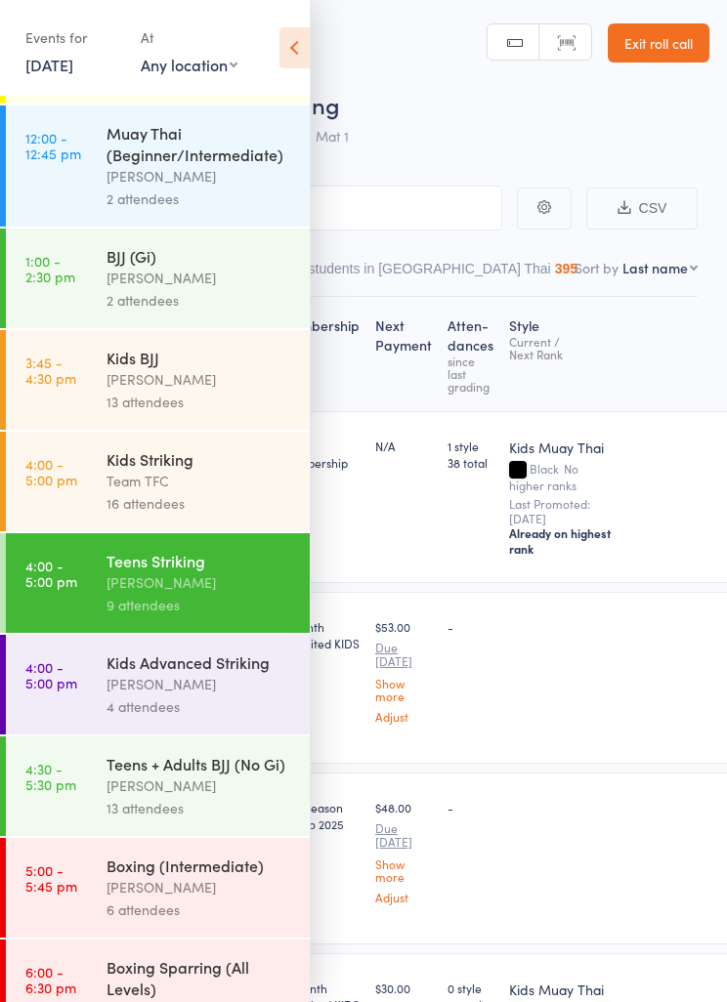
scroll to position [333, 0]
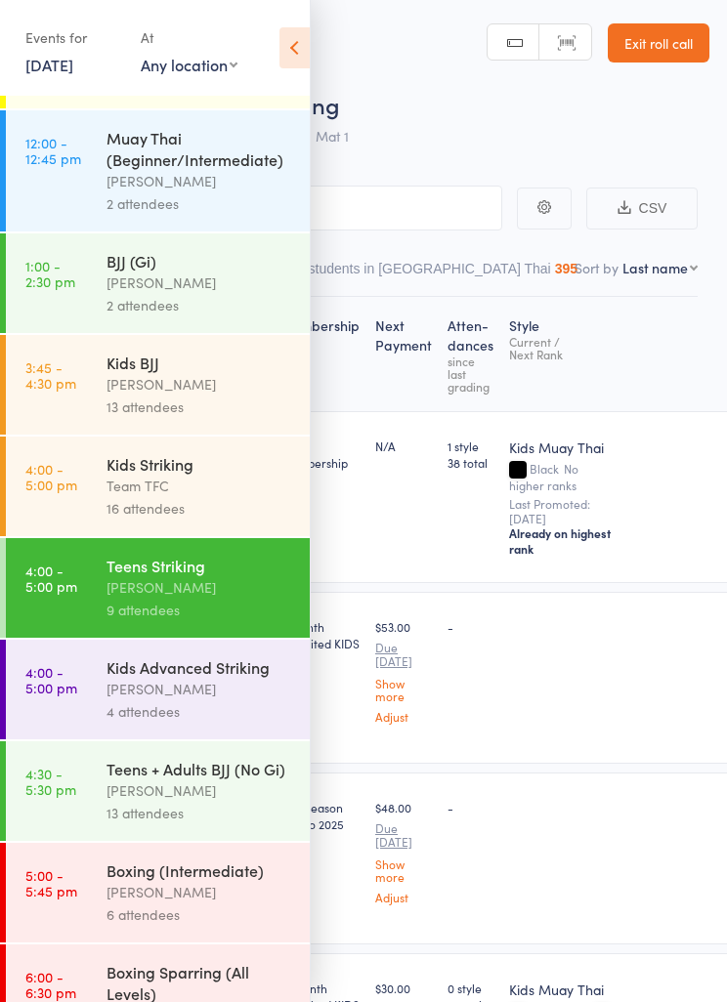
click at [226, 802] on div "[PERSON_NAME]" at bounding box center [199, 791] width 187 height 22
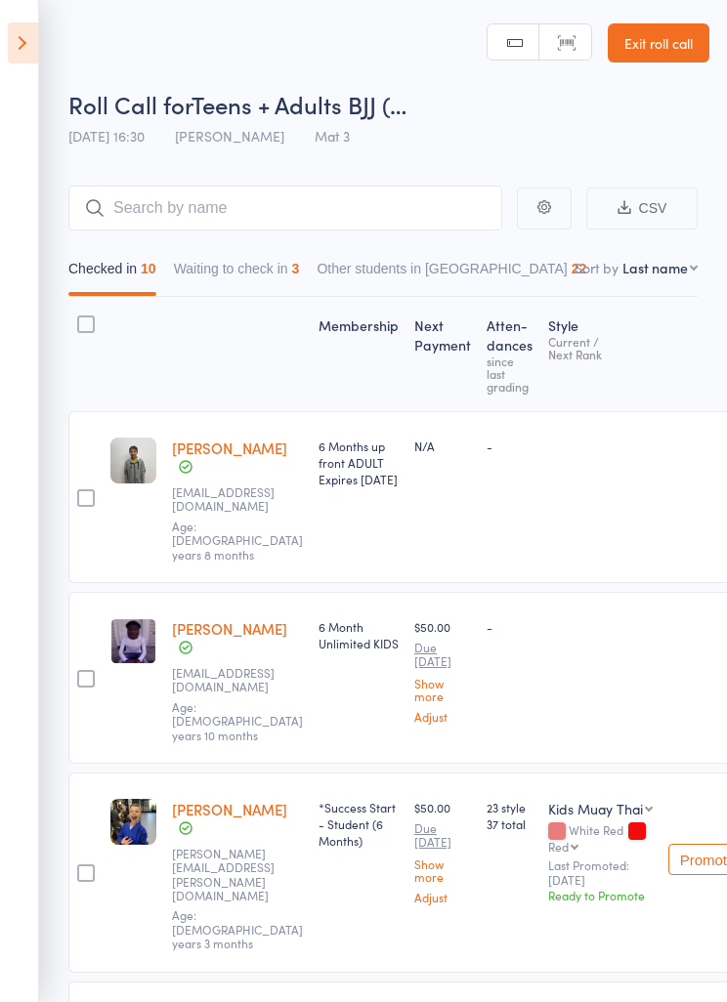
click at [297, 275] on button "Waiting to check in 3" at bounding box center [237, 273] width 126 height 45
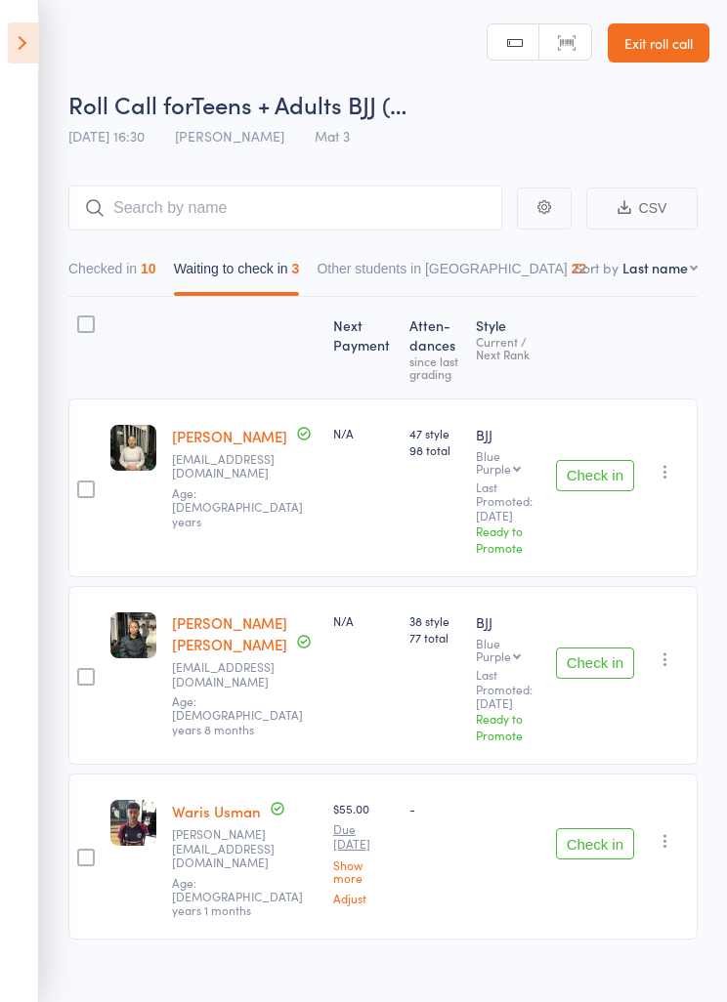
click at [600, 470] on button "Check in" at bounding box center [595, 475] width 78 height 31
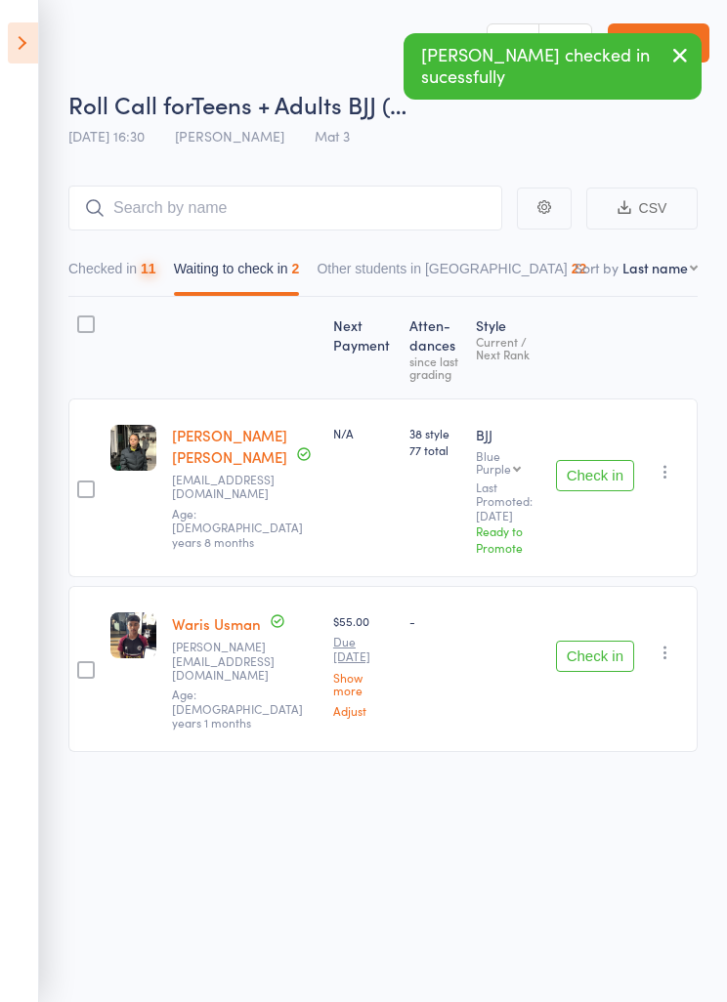
click at [620, 641] on button "Check in" at bounding box center [595, 656] width 78 height 31
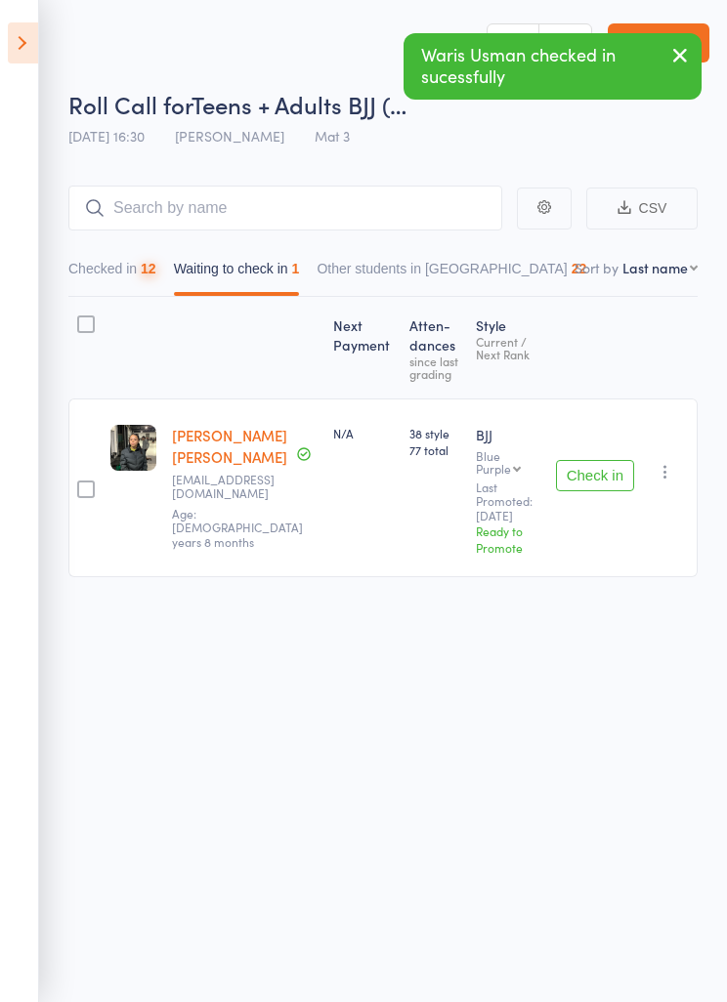
click at [598, 472] on button "Check in" at bounding box center [595, 475] width 78 height 31
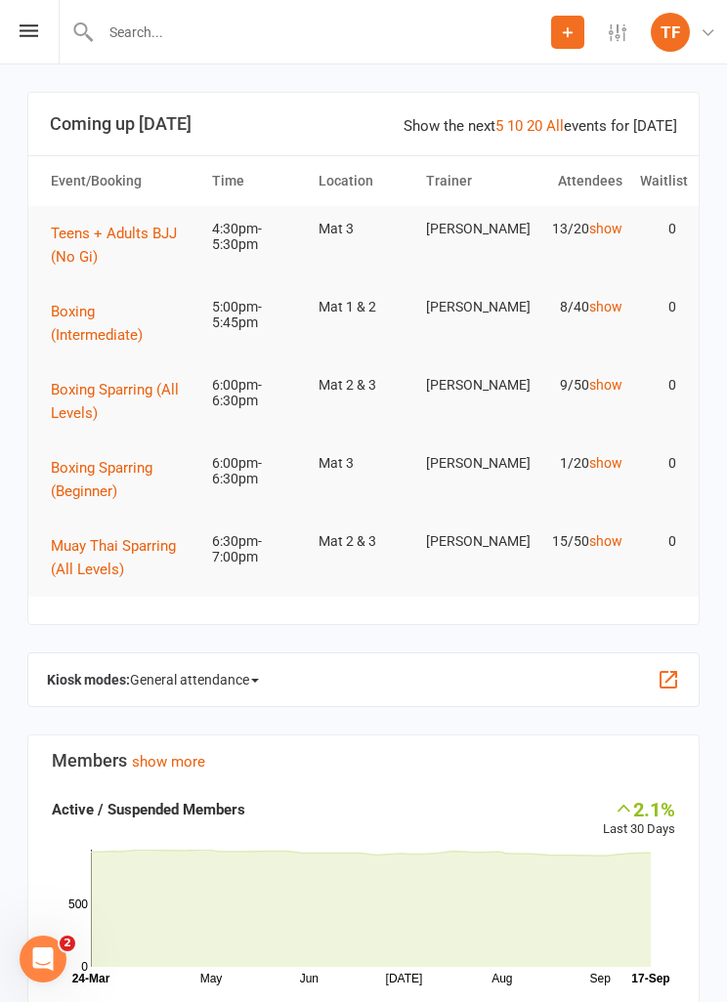
click at [32, 34] on icon at bounding box center [29, 30] width 19 height 13
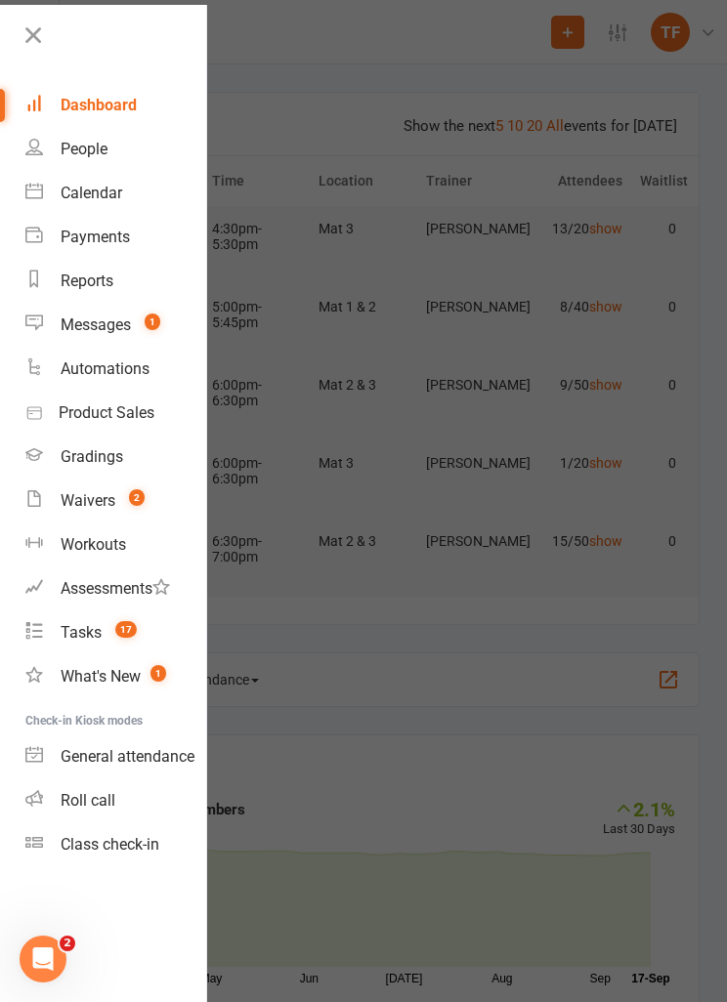
click at [62, 145] on div "People" at bounding box center [84, 149] width 47 height 19
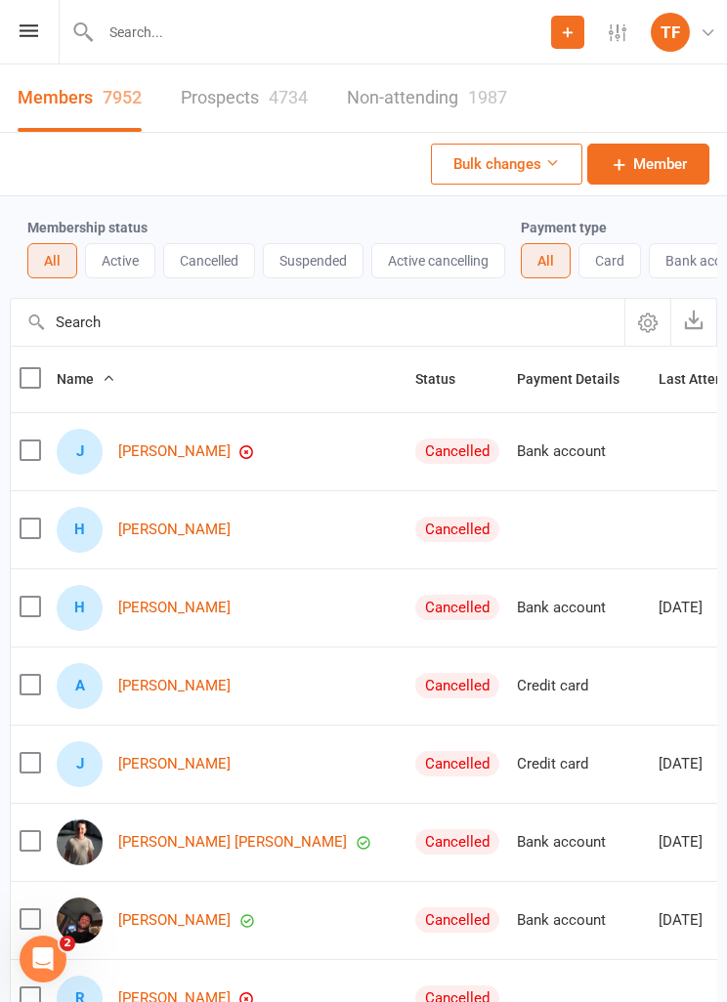
click at [255, 100] on link "Prospects 4734" at bounding box center [244, 97] width 127 height 67
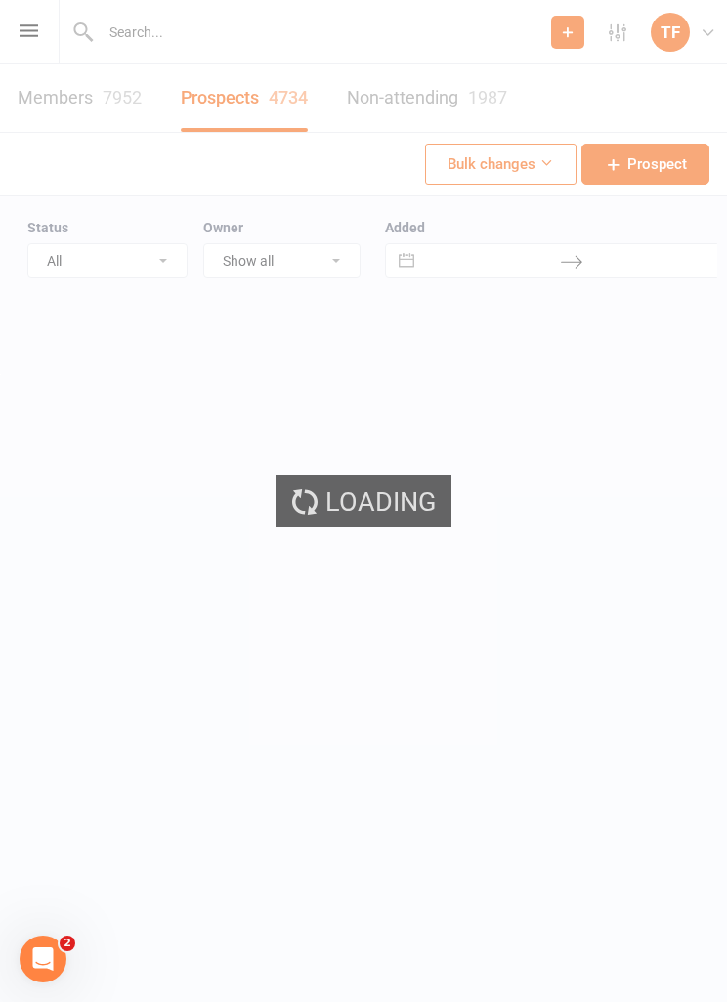
select select "25"
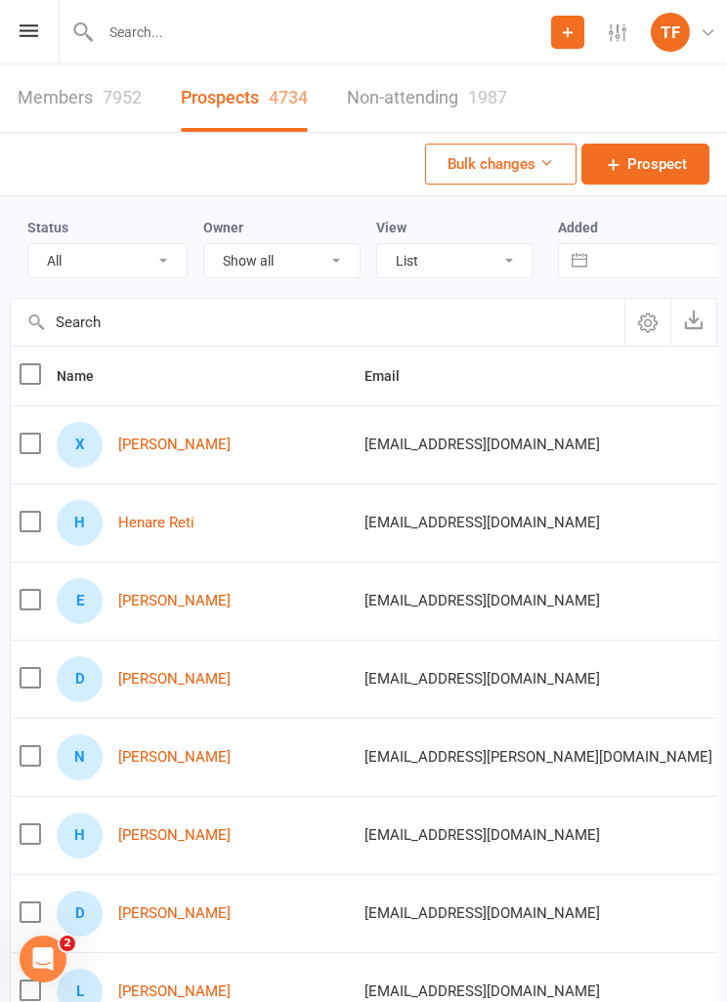
click at [362, 43] on input "text" at bounding box center [323, 32] width 456 height 27
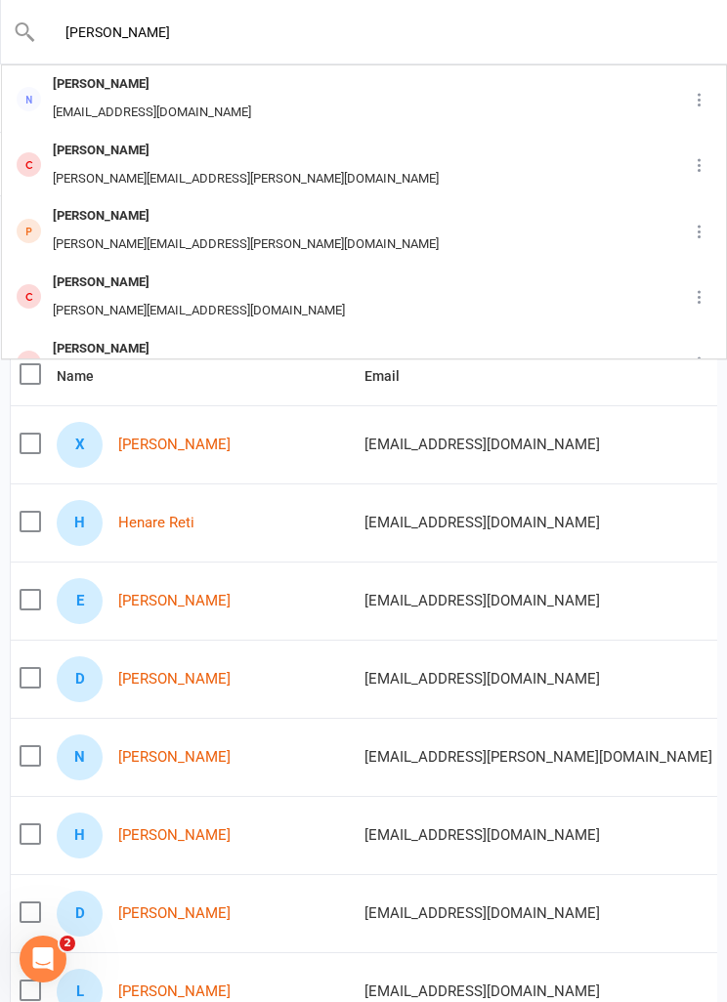
type input "[PERSON_NAME]"
click at [227, 94] on div "[PERSON_NAME] [PERSON_NAME][EMAIL_ADDRESS][DOMAIN_NAME]" at bounding box center [335, 98] width 664 height 64
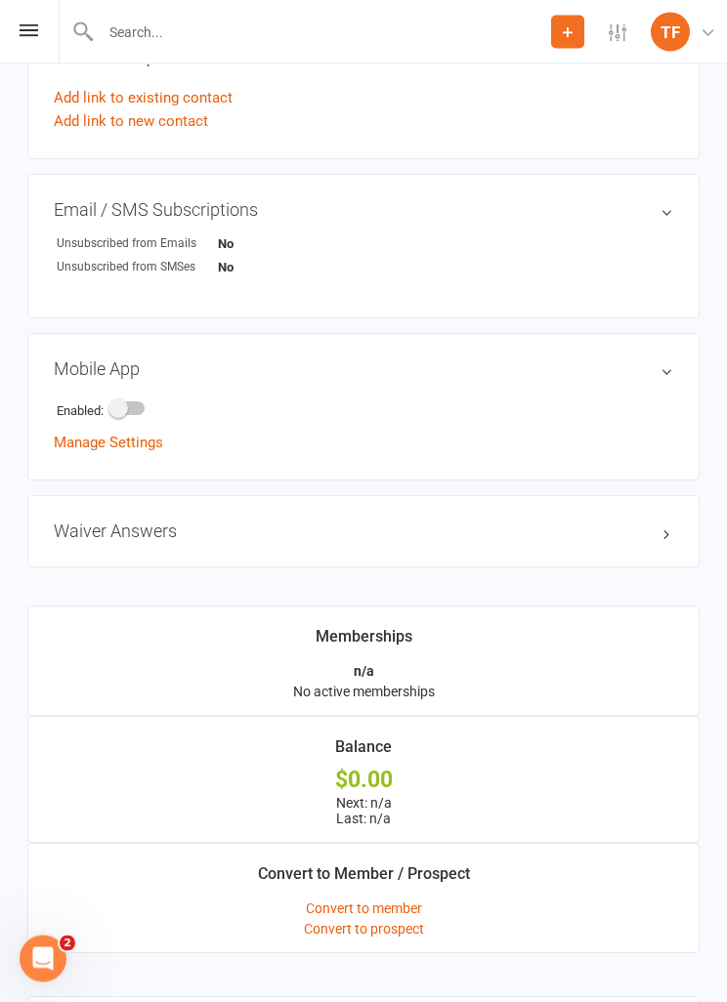
scroll to position [943, 0]
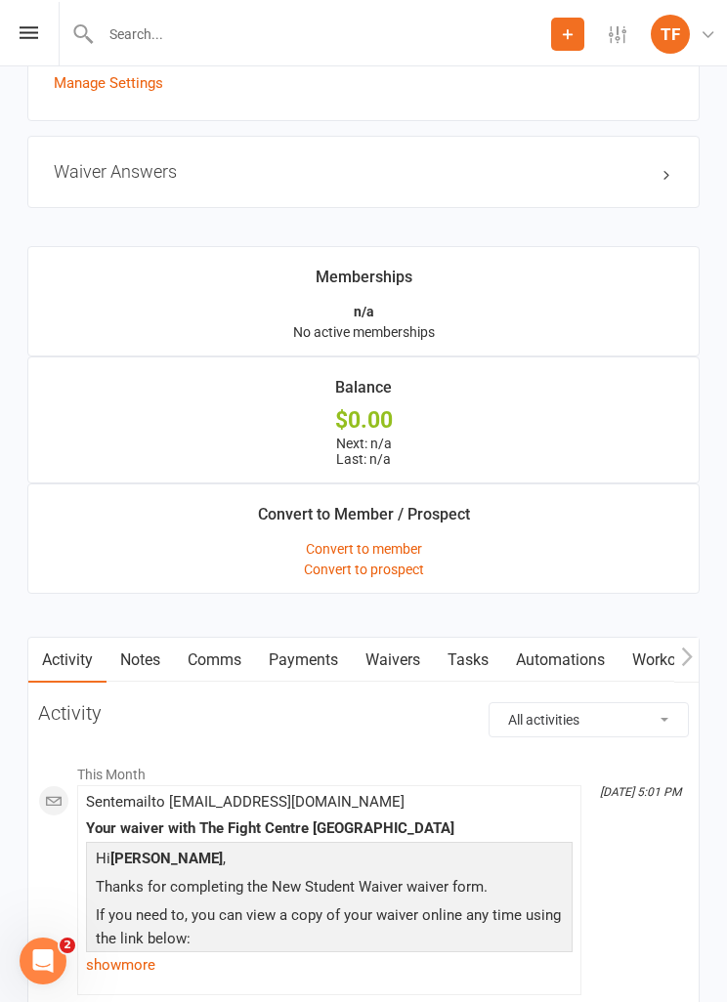
click at [418, 647] on link "Waivers" at bounding box center [393, 658] width 82 height 45
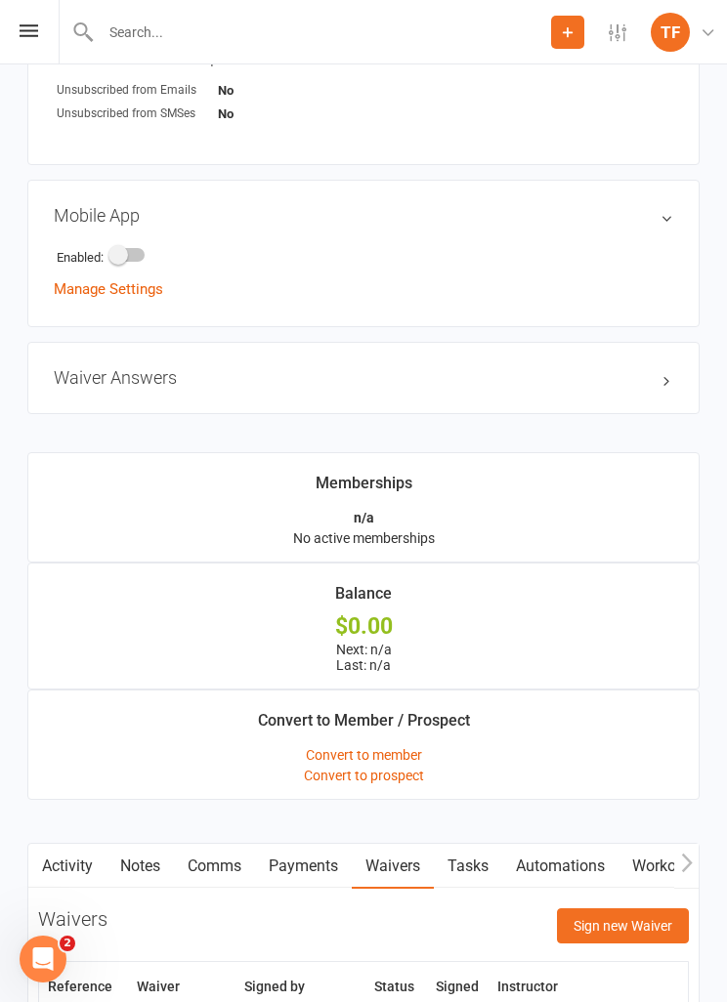
click at [624, 921] on button "Sign new Waiver" at bounding box center [623, 926] width 132 height 35
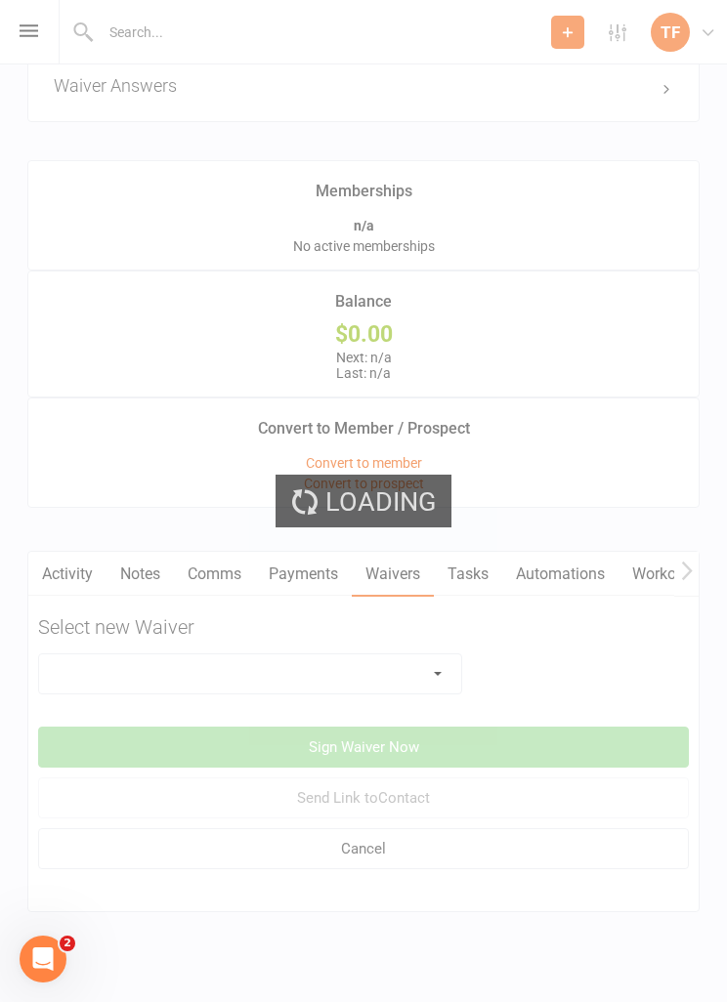
scroll to position [1411, 0]
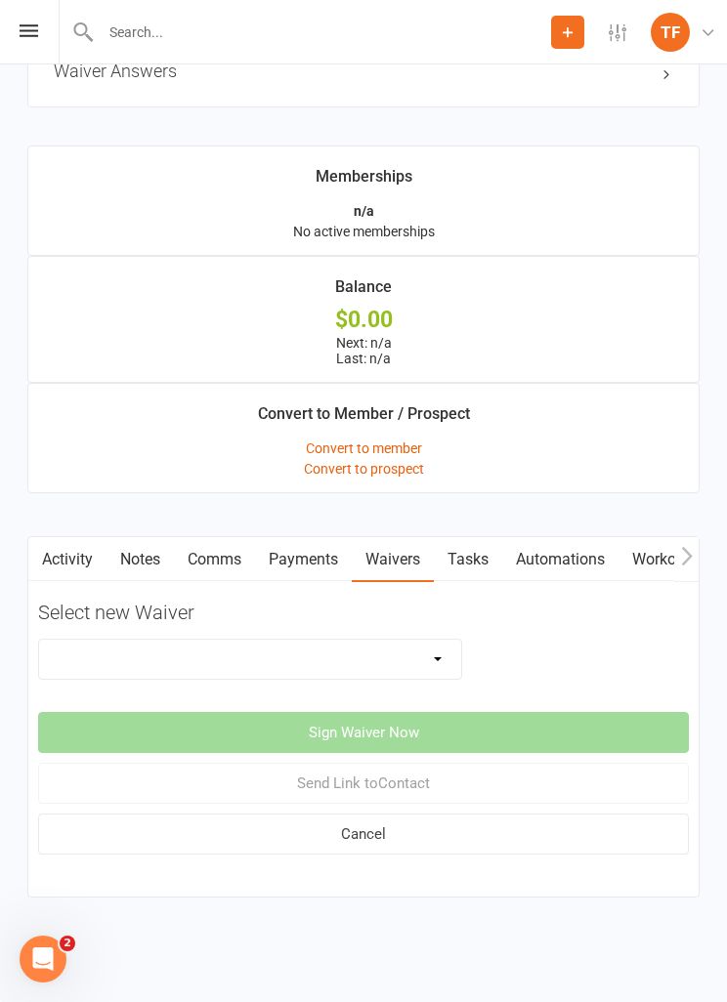
click at [403, 642] on select "Direct Debit Contract Fighter Expectations New Student Waiver Online - Adults -…" at bounding box center [250, 659] width 422 height 39
select select "2207"
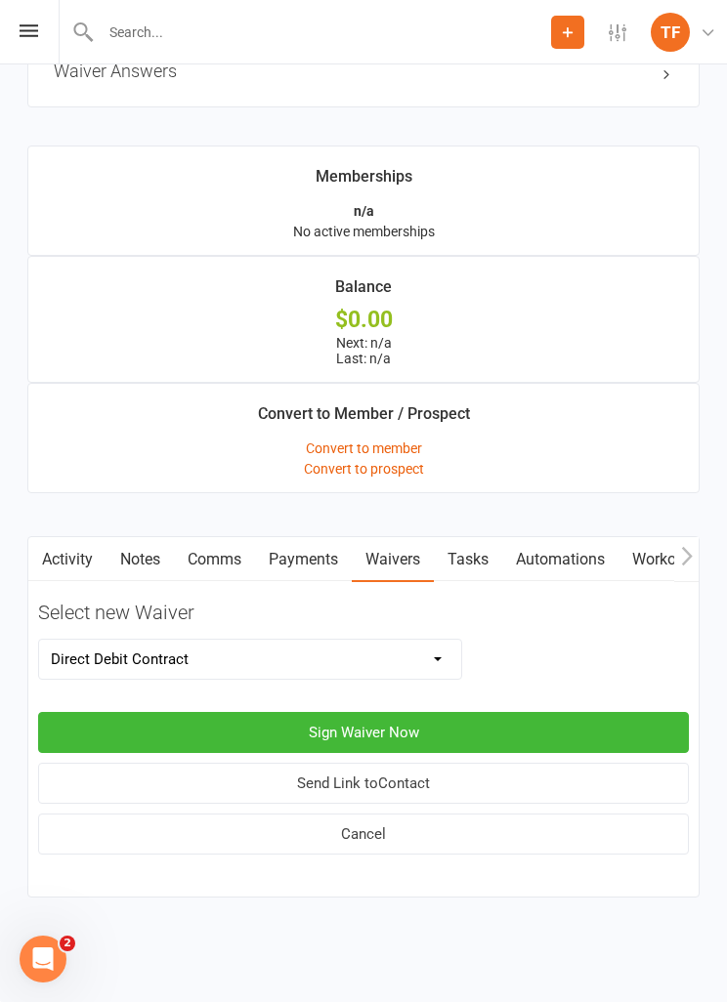
click at [420, 722] on button "Sign Waiver Now" at bounding box center [363, 732] width 651 height 41
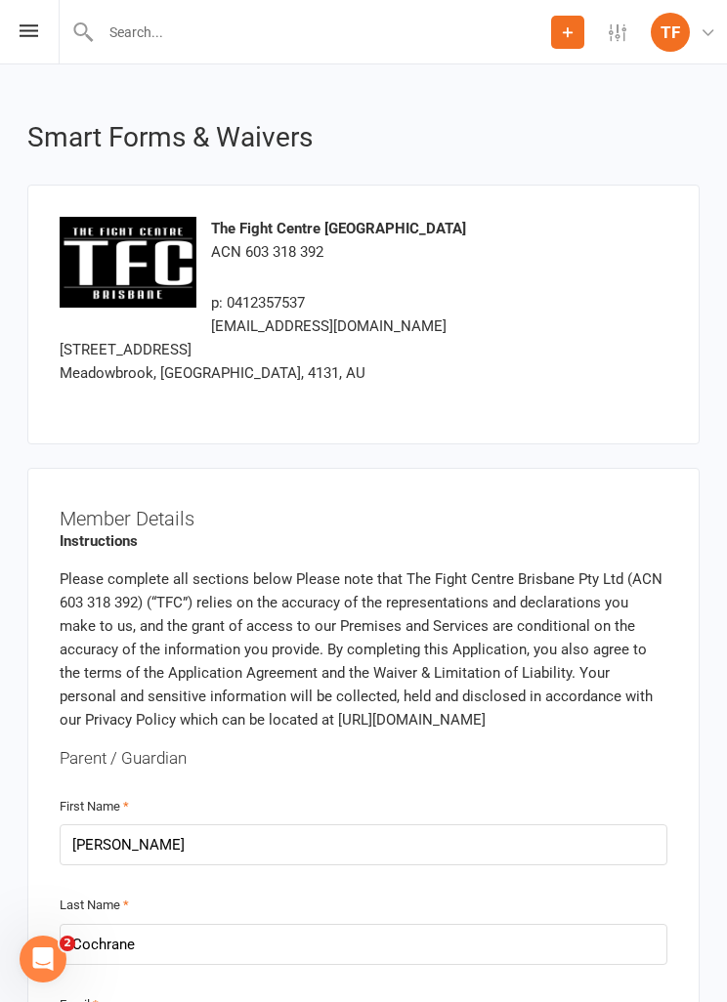
click at [21, 41] on div "Prospect Member Non-attending contact Class / event Appointment Grading event T…" at bounding box center [363, 32] width 727 height 64
click at [22, 45] on div "Prospect Member Non-attending contact Class / event Appointment Grading event T…" at bounding box center [363, 32] width 727 height 64
click at [35, 28] on icon at bounding box center [29, 30] width 19 height 13
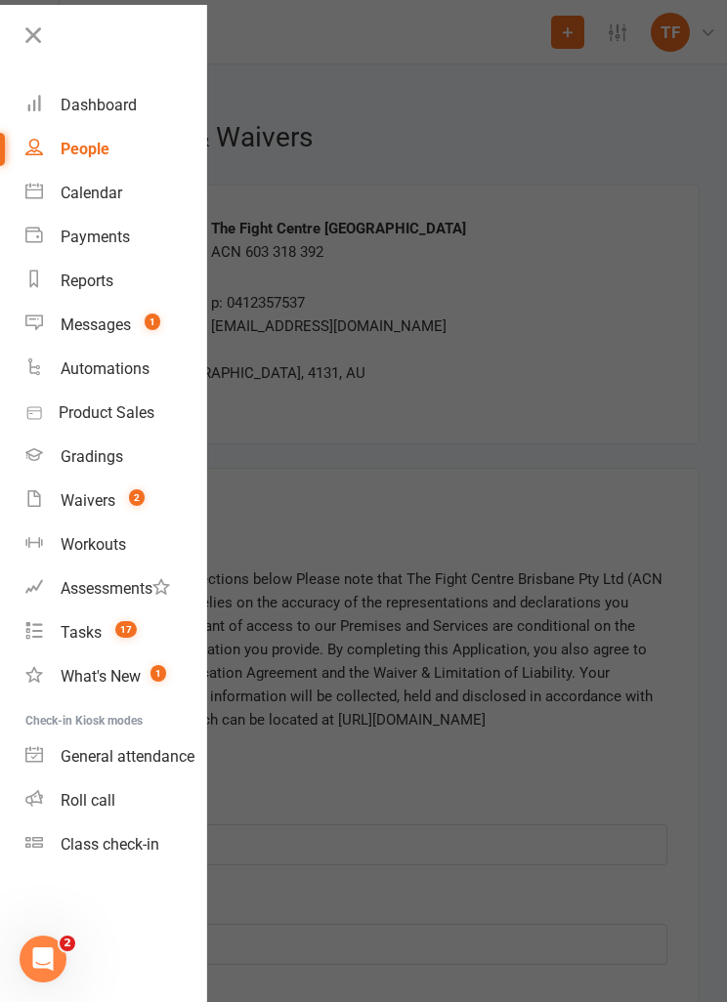
click at [36, 40] on icon at bounding box center [33, 34] width 27 height 27
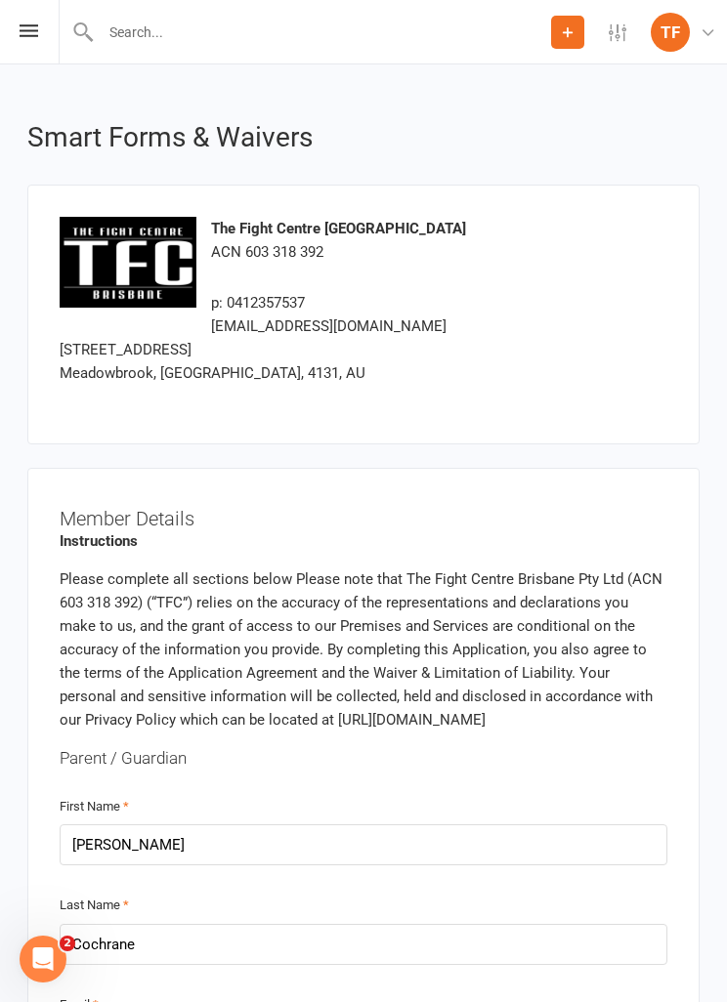
click at [13, 29] on div "Prospect Member Non-attending contact Class / event Appointment Grading event T…" at bounding box center [363, 32] width 727 height 64
click at [27, 34] on icon at bounding box center [29, 30] width 19 height 13
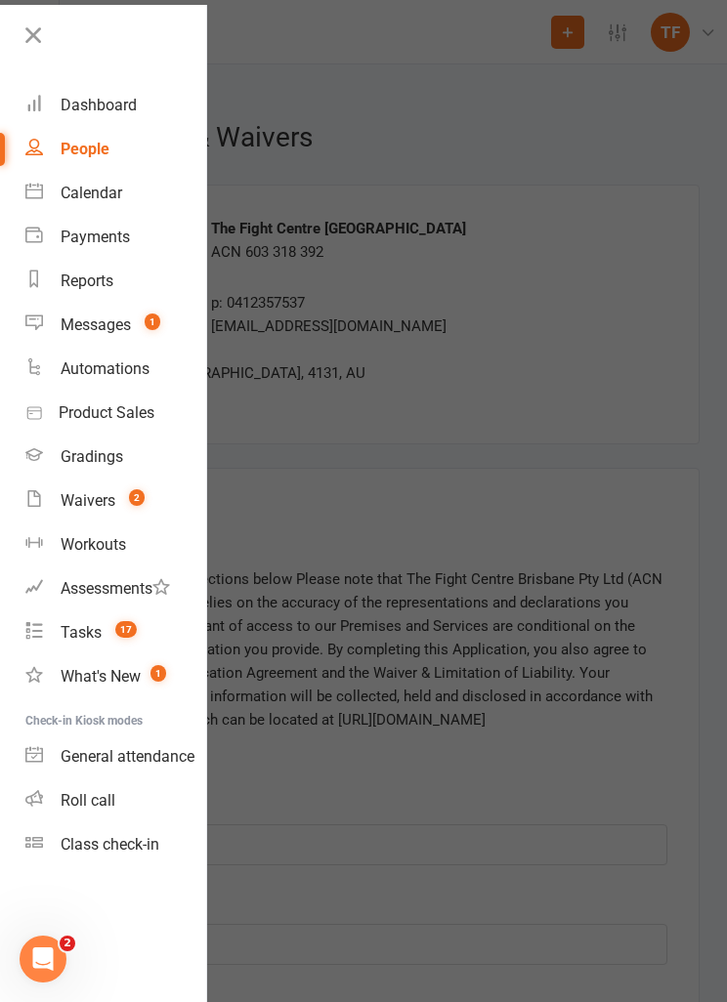
click at [56, 158] on link "People" at bounding box center [115, 149] width 181 height 44
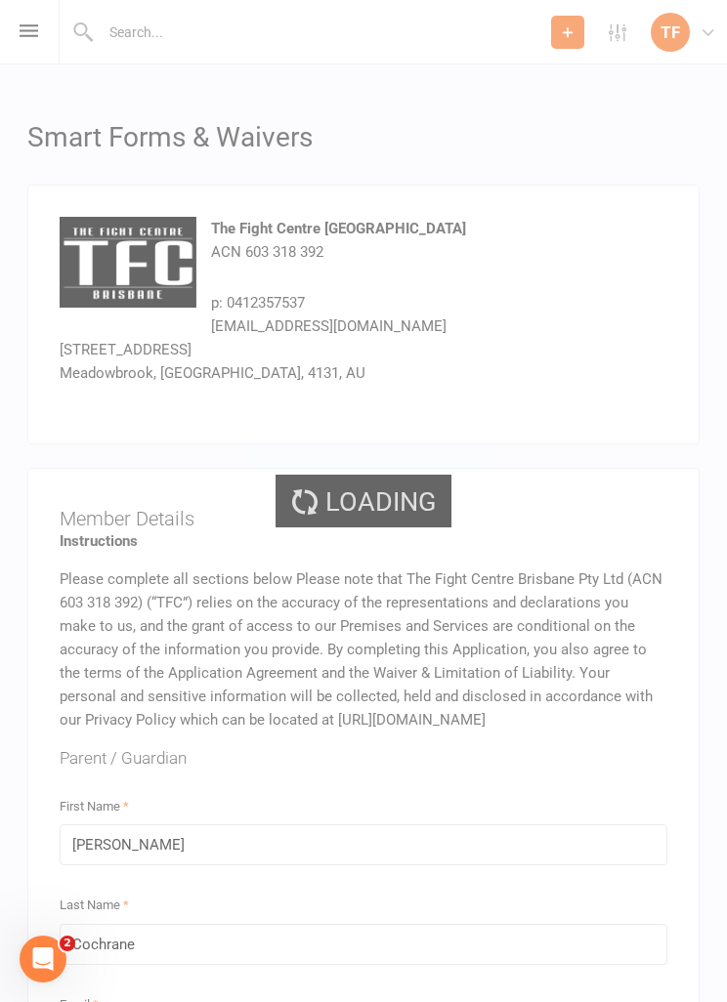
select select "25"
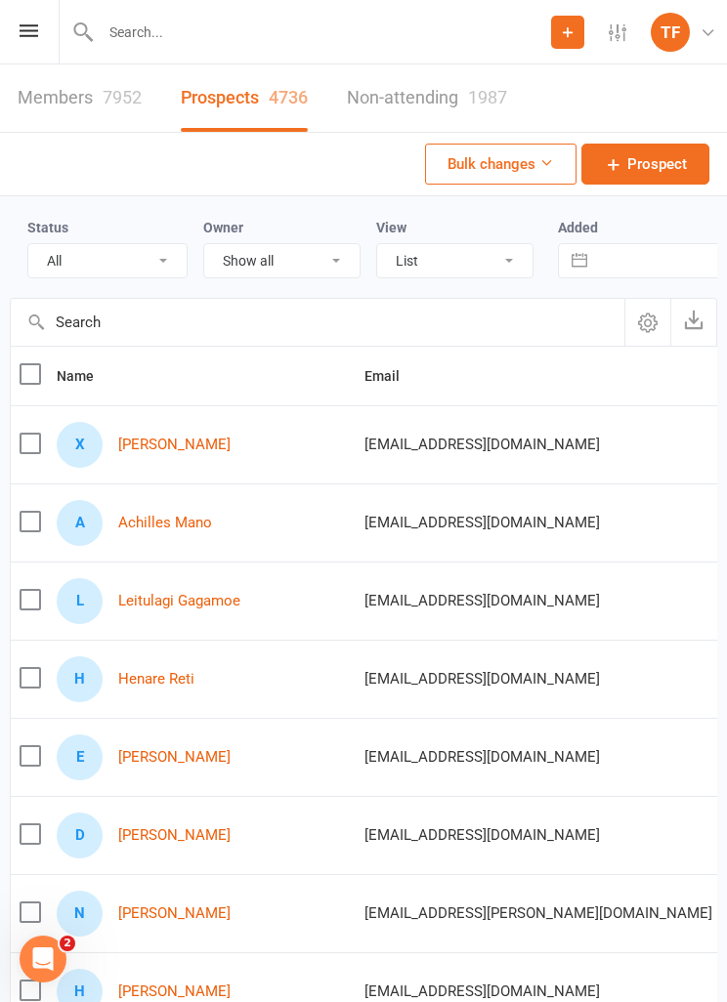
click at [204, 605] on link "Leitulagi Gagamoe" at bounding box center [179, 601] width 122 height 17
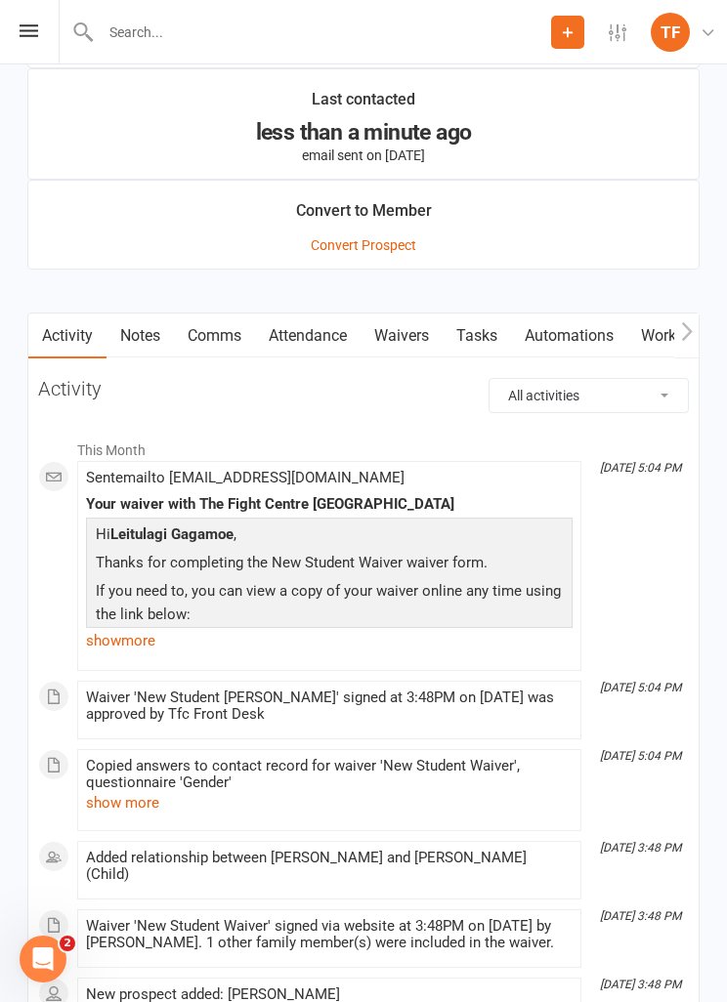
click at [410, 319] on link "Waivers" at bounding box center [402, 336] width 82 height 45
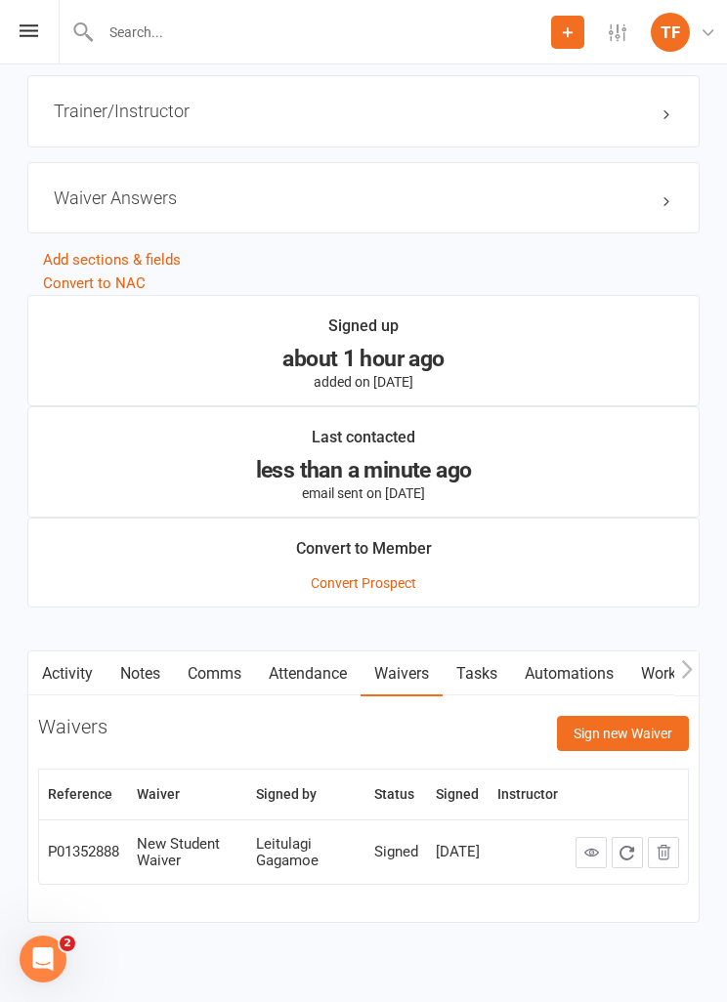
click at [634, 724] on button "Sign new Waiver" at bounding box center [623, 733] width 132 height 35
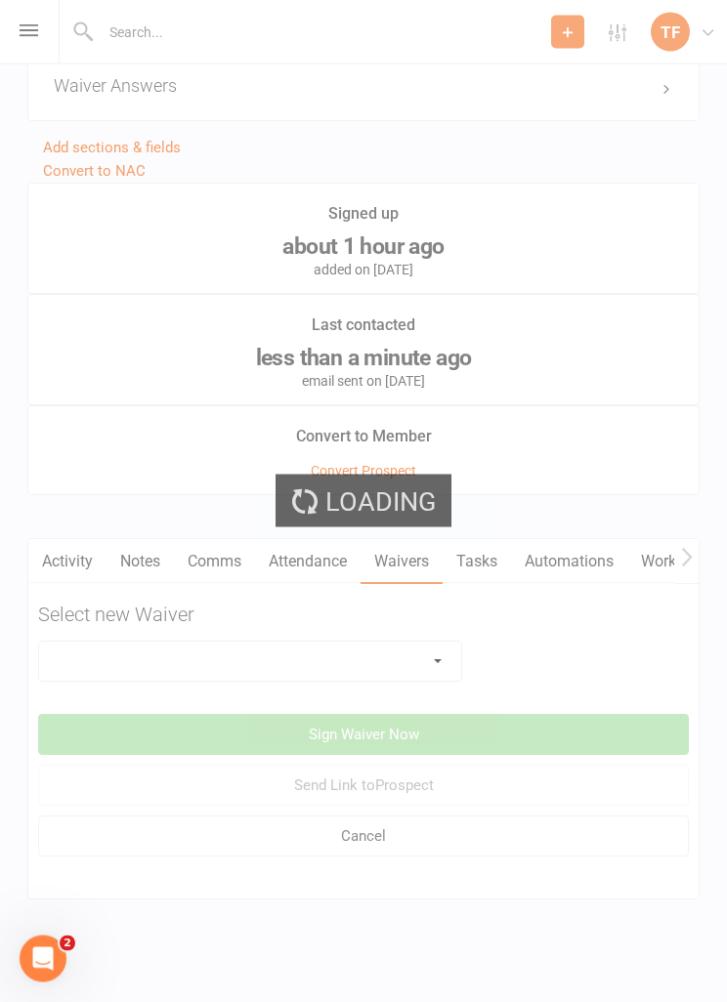
scroll to position [1765, 0]
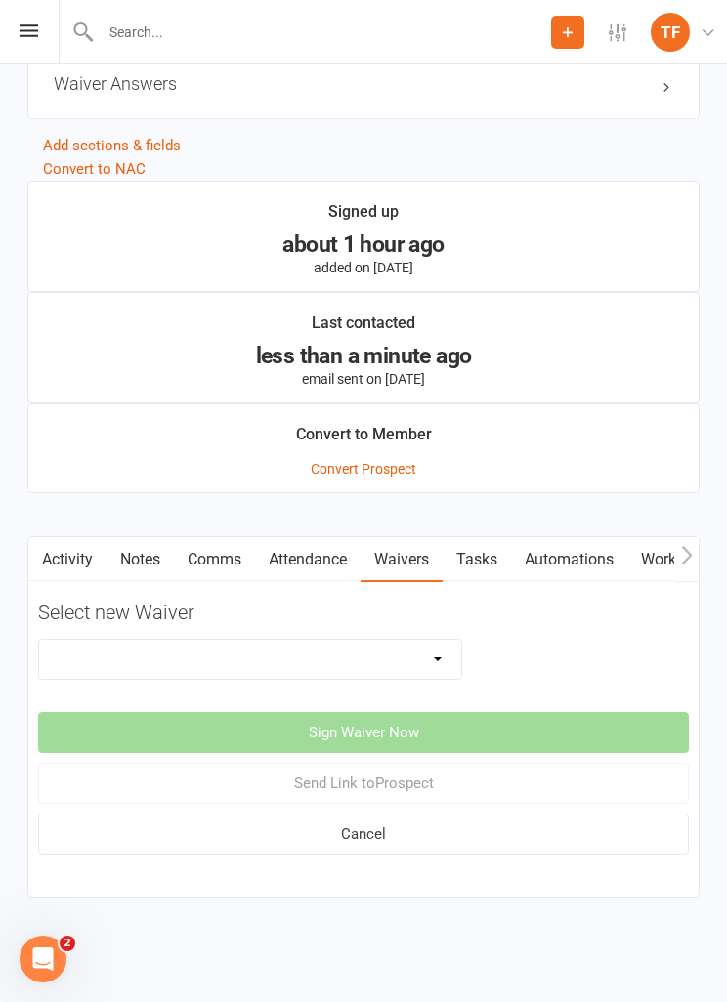
click at [402, 657] on select "Direct Debit Contract New Student Waiver Online - Adults - 12 Month DD Online -…" at bounding box center [250, 659] width 422 height 39
select select "2207"
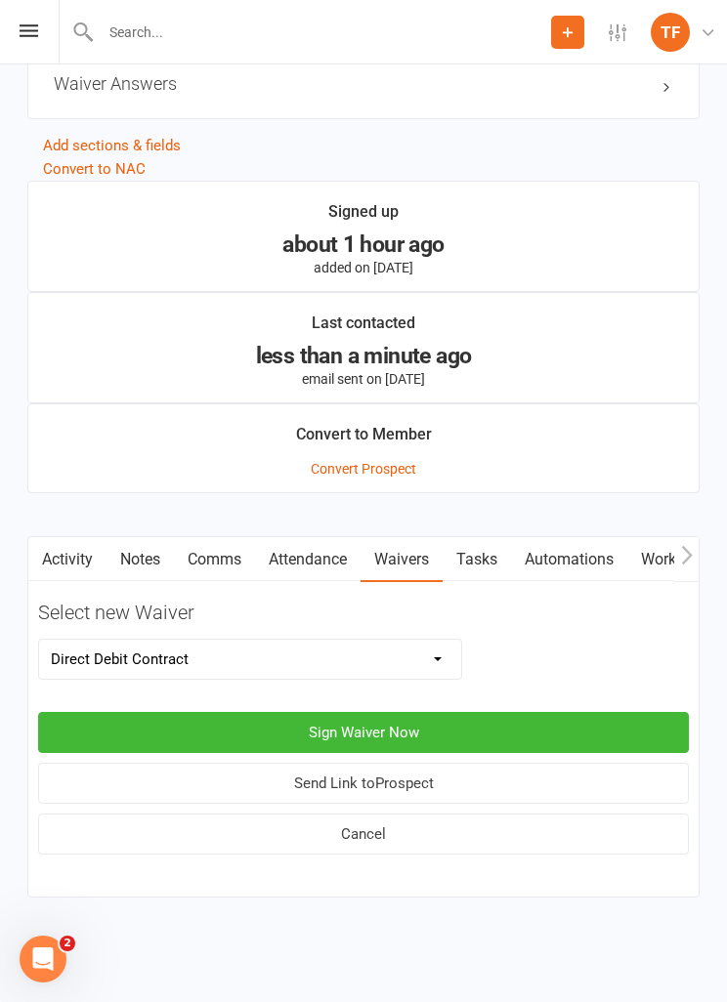
click at [460, 712] on button "Sign Waiver Now" at bounding box center [363, 732] width 651 height 41
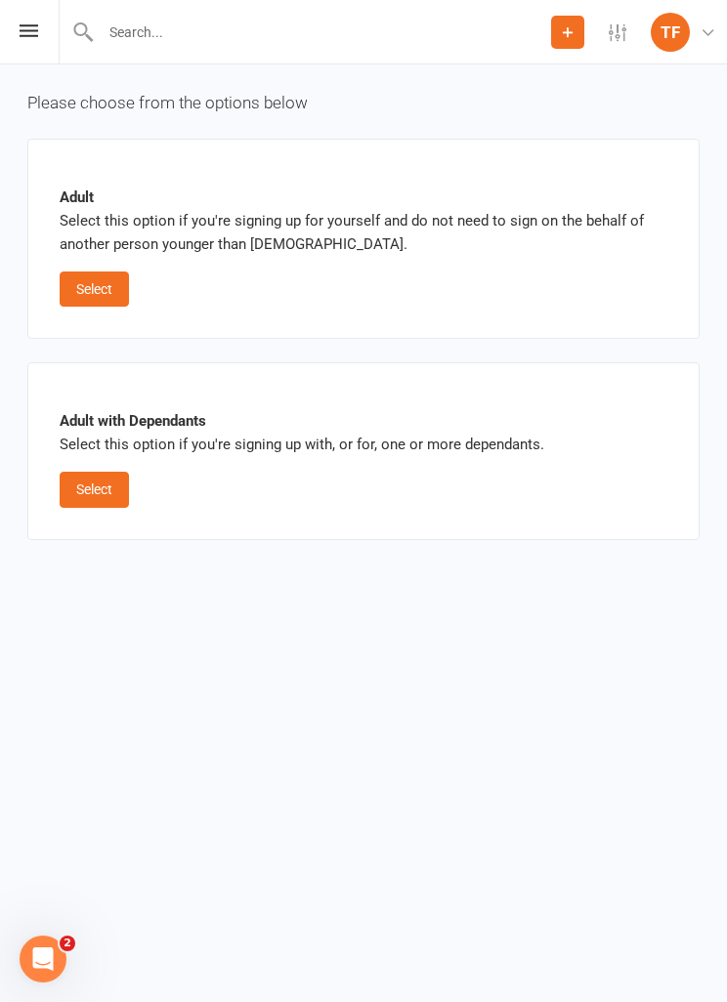
click at [122, 290] on button "Select" at bounding box center [94, 289] width 69 height 35
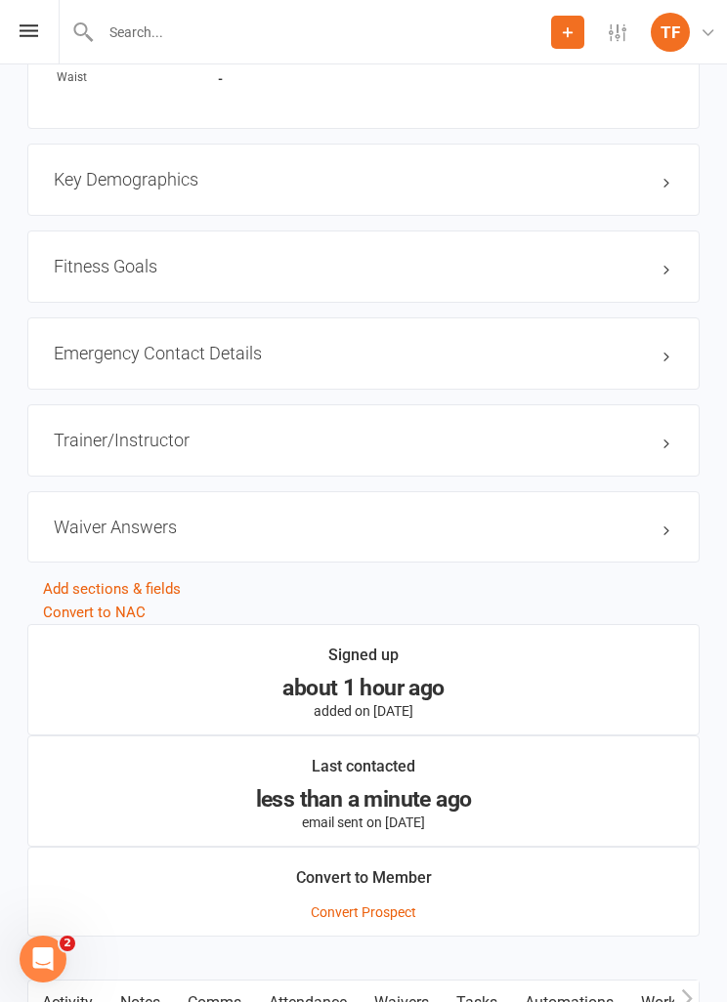
scroll to position [1613, 0]
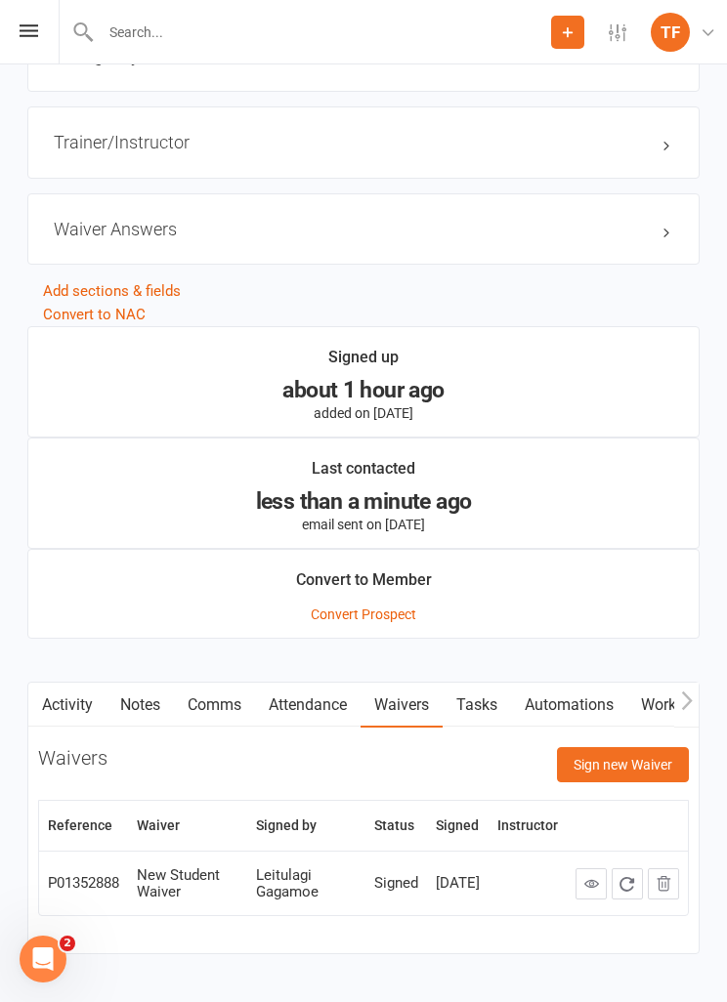
click at [632, 752] on button "Sign new Waiver" at bounding box center [623, 764] width 132 height 35
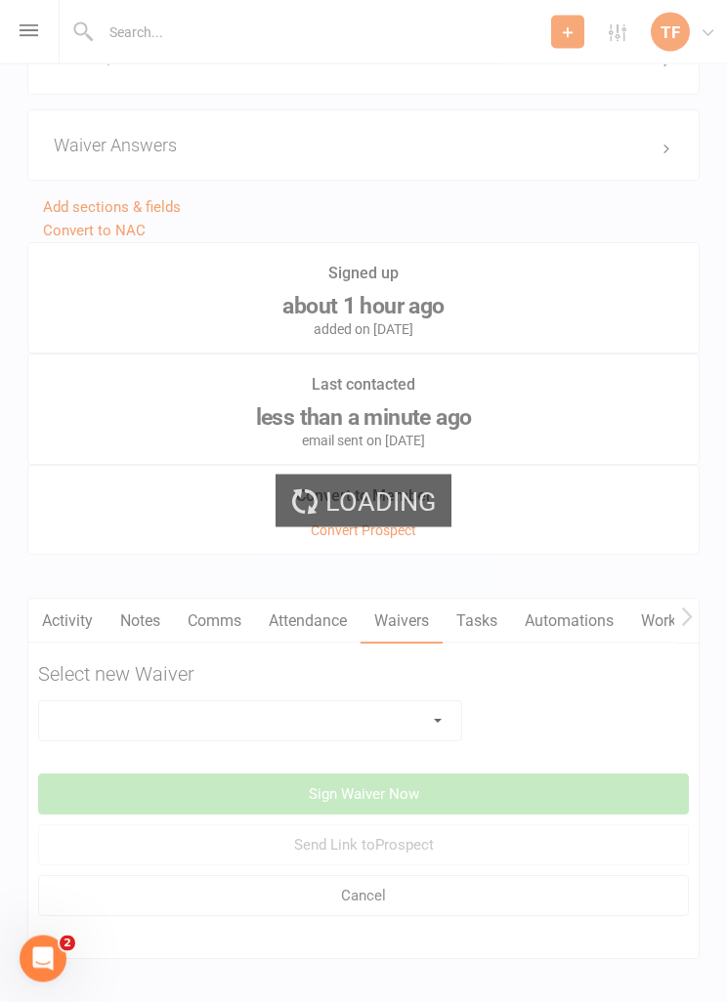
scroll to position [1703, 0]
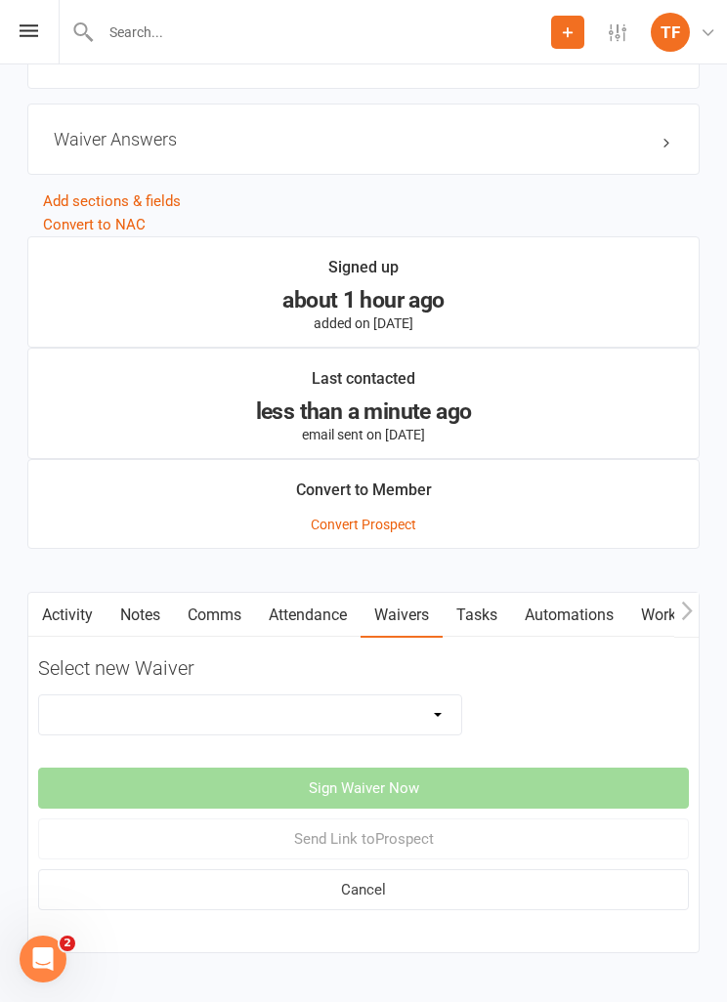
click at [384, 698] on select "Direct Debit Contract New Student Waiver Online - Adults - 12 Month DD Online -…" at bounding box center [250, 715] width 422 height 39
select select "2207"
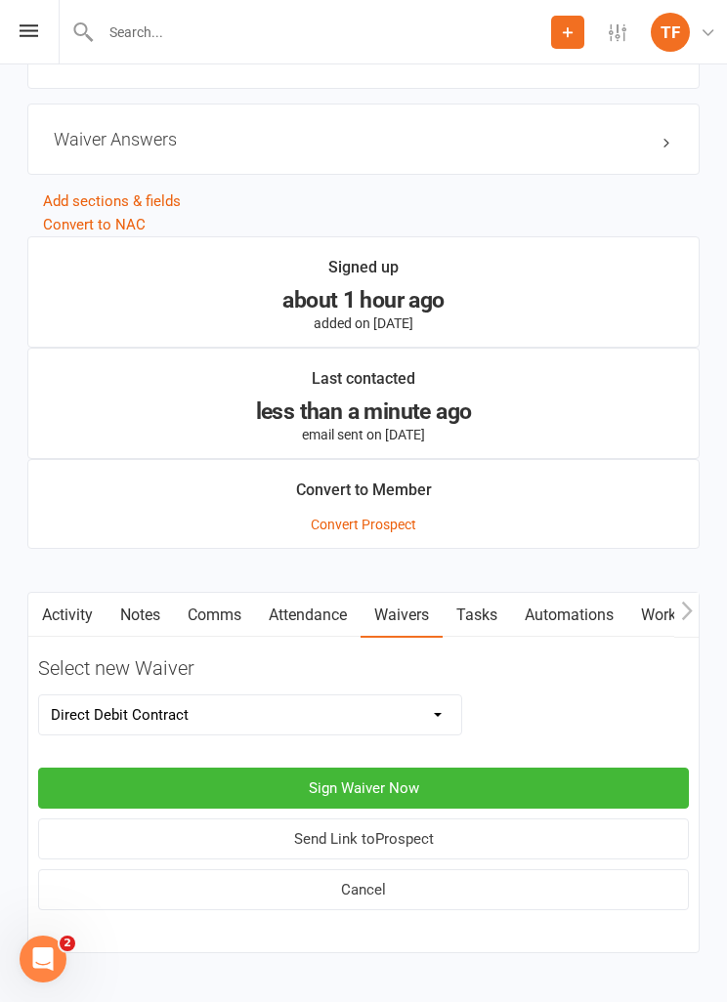
click at [446, 787] on button "Sign Waiver Now" at bounding box center [363, 788] width 651 height 41
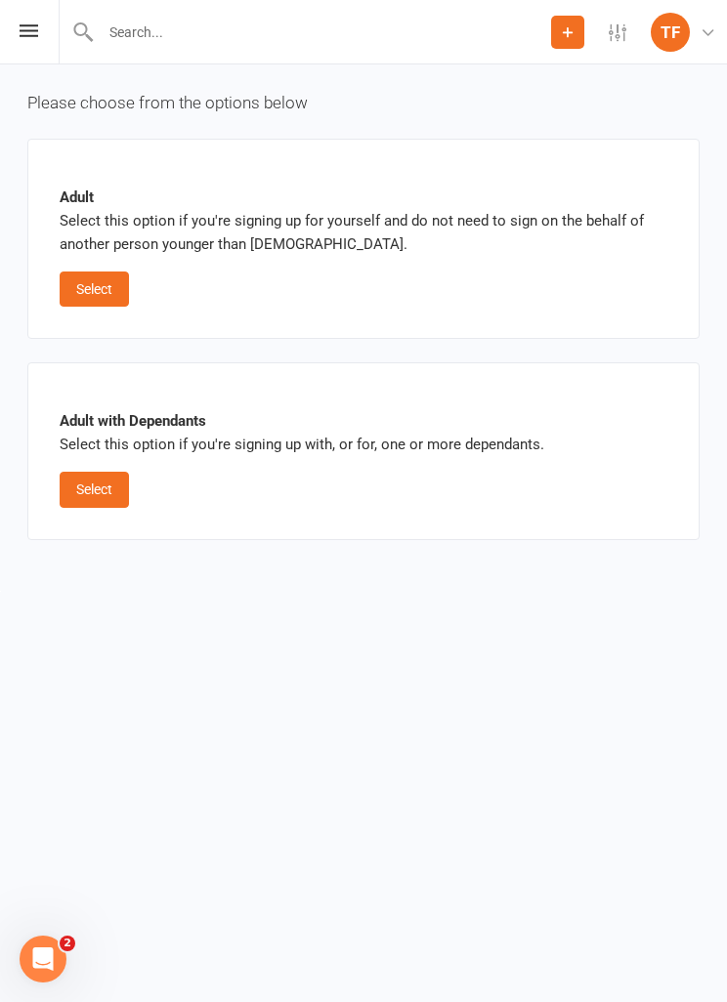
click at [78, 479] on button "Select" at bounding box center [94, 489] width 69 height 35
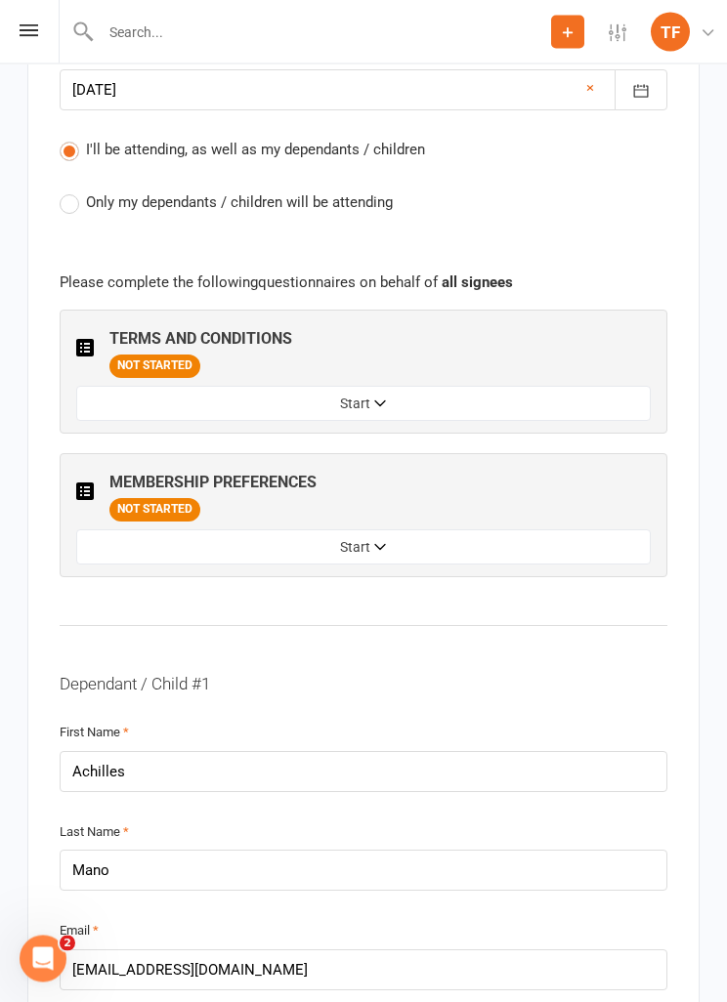
click at [445, 532] on button "Start" at bounding box center [363, 548] width 574 height 35
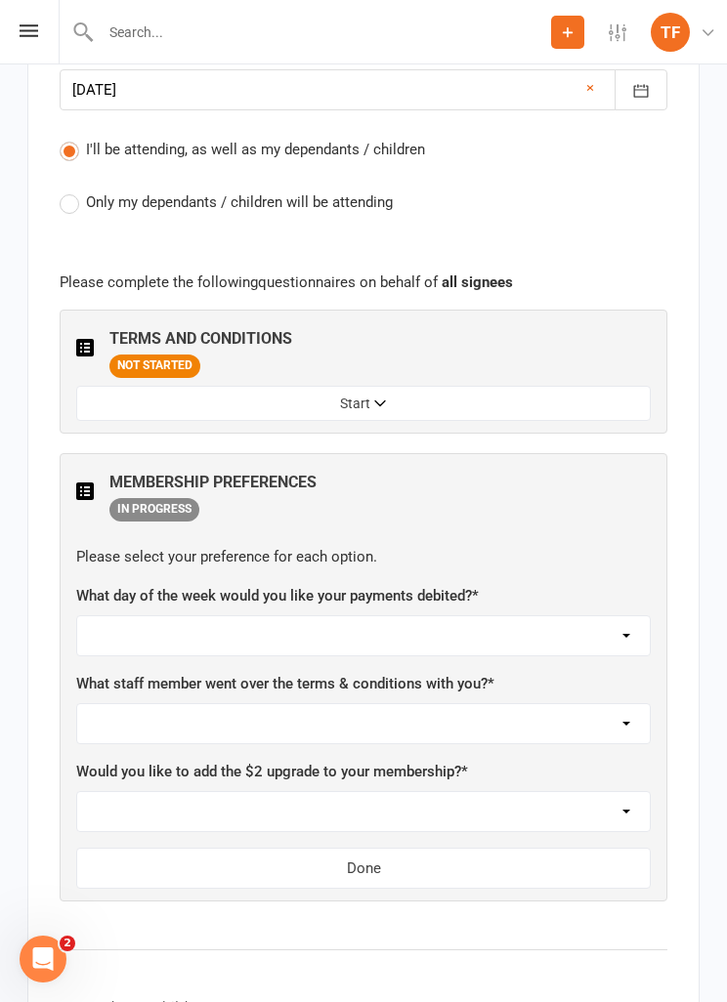
click at [441, 704] on select "Not sure [PERSON_NAME] [PERSON_NAME] [PERSON_NAME] [PERSON_NAME] [PERSON_NAME] …" at bounding box center [363, 723] width 573 height 39
select select "[PERSON_NAME]"
click at [205, 623] on select "[DATE] [DATE] [DATE] [DATE] [DATE]" at bounding box center [363, 635] width 573 height 39
select select "[DATE]"
click at [416, 792] on select "Yes, please add Not at this time" at bounding box center [363, 811] width 573 height 39
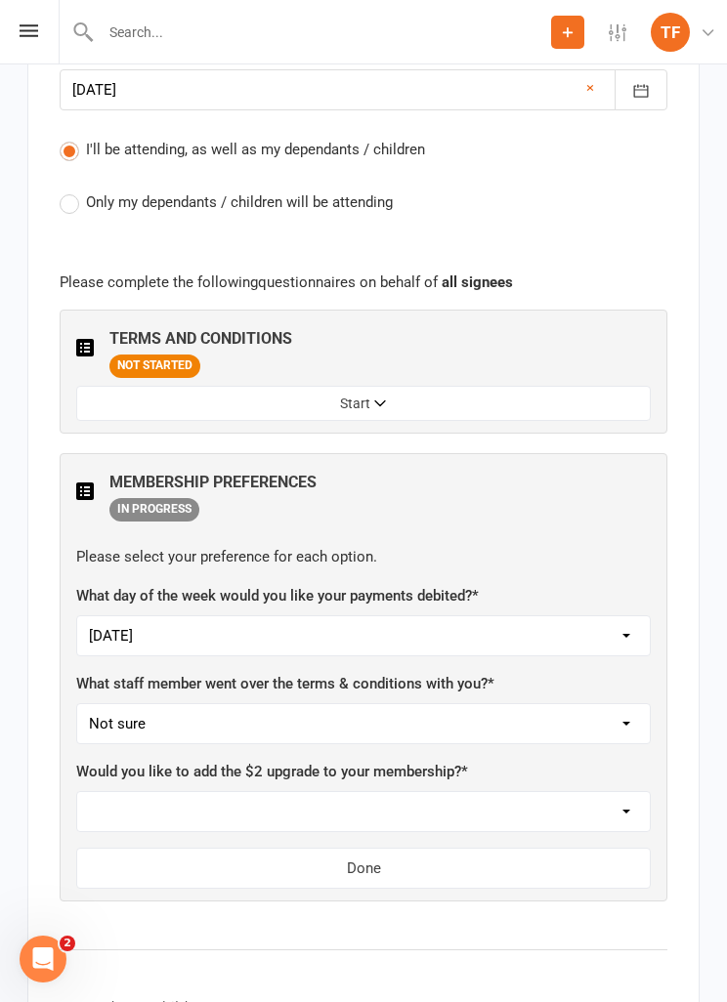
select select "Not at this time"
click at [414, 867] on button "Done" at bounding box center [363, 868] width 574 height 41
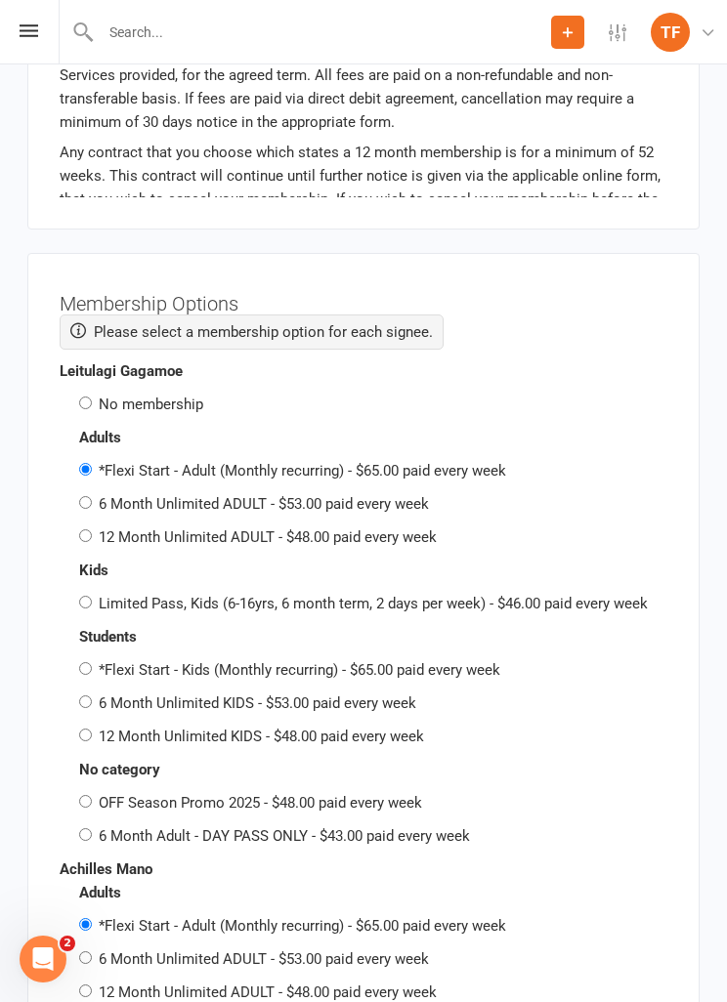
click at [176, 396] on label "No membership" at bounding box center [151, 405] width 105 height 18
click at [92, 397] on input "No membership" at bounding box center [85, 403] width 13 height 13
radio input "true"
radio input "false"
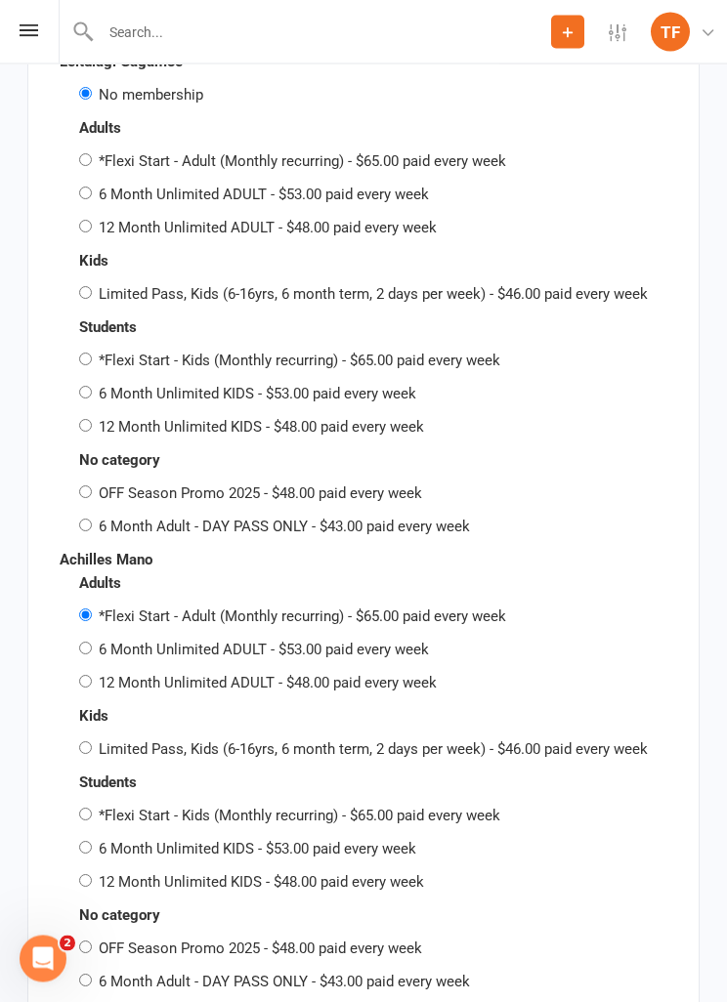
scroll to position [5039, 0]
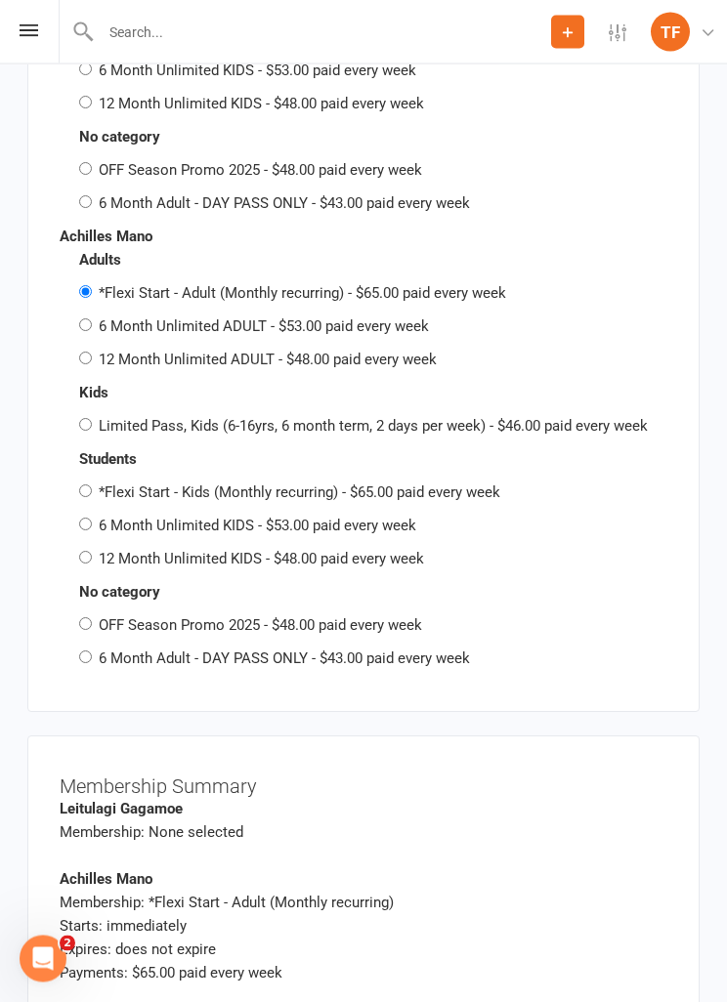
click at [330, 418] on label "Limited Pass, Kids (6-16yrs, 6 month term, 2 days per week) - $46.00 paid every…" at bounding box center [373, 427] width 549 height 18
click at [92, 419] on input "Limited Pass, Kids (6-16yrs, 6 month term, 2 days per week) - $46.00 paid every…" at bounding box center [85, 425] width 13 height 13
radio input "true"
radio input "false"
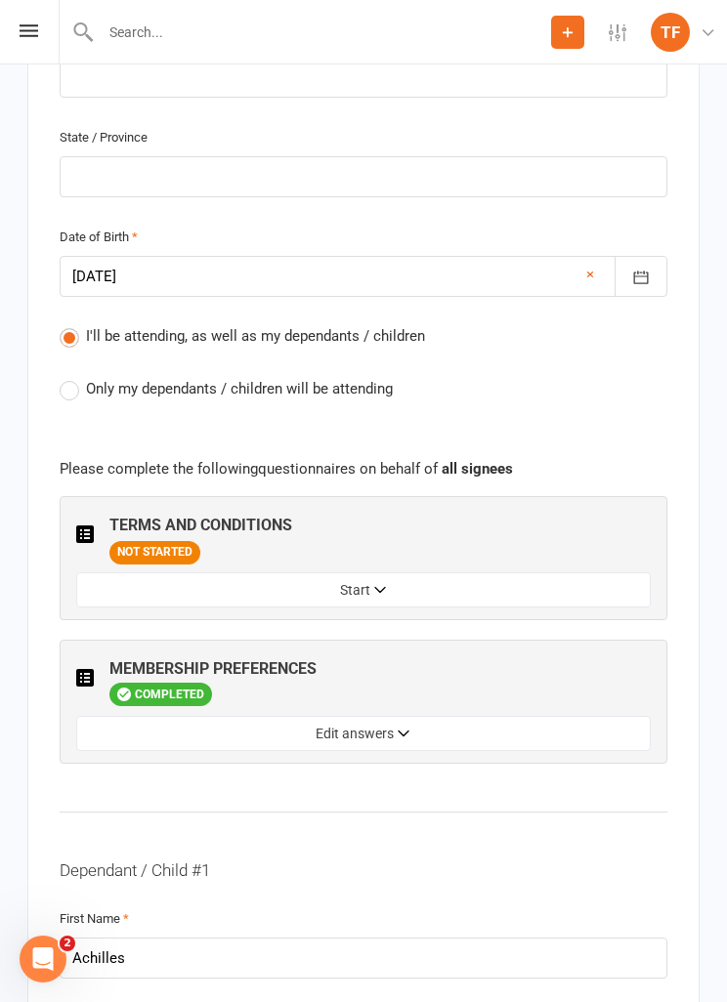
scroll to position [1464, 0]
click at [68, 386] on label "Only my dependants / children will be attending" at bounding box center [226, 389] width 333 height 23
click at [68, 378] on input "Only my dependants / children will be attending" at bounding box center [66, 378] width 13 height 0
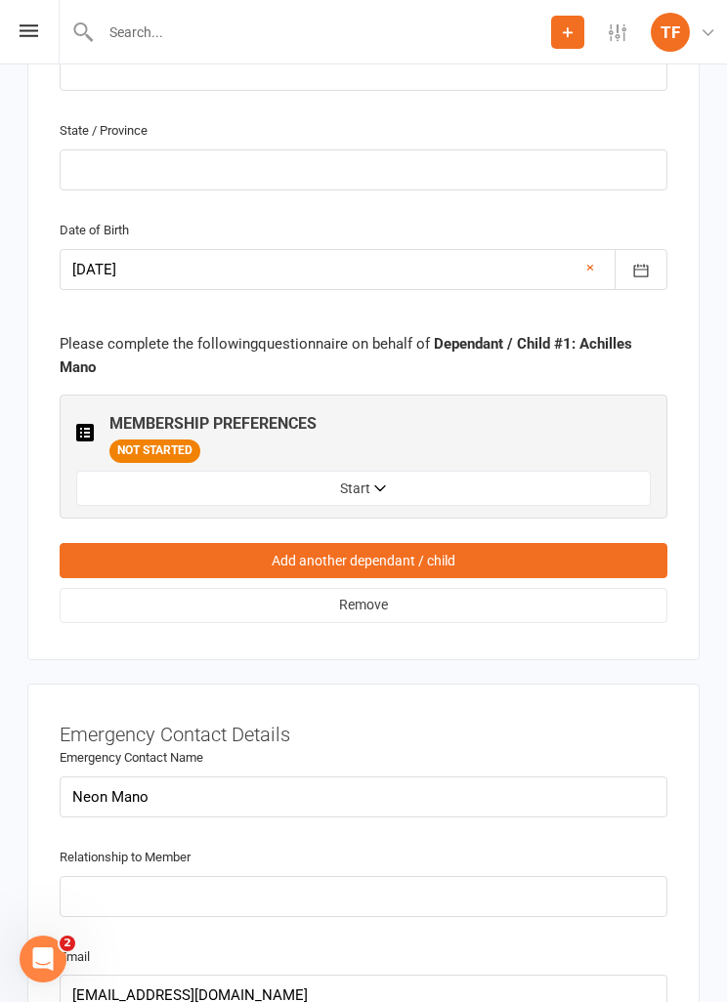
scroll to position [3101, 0]
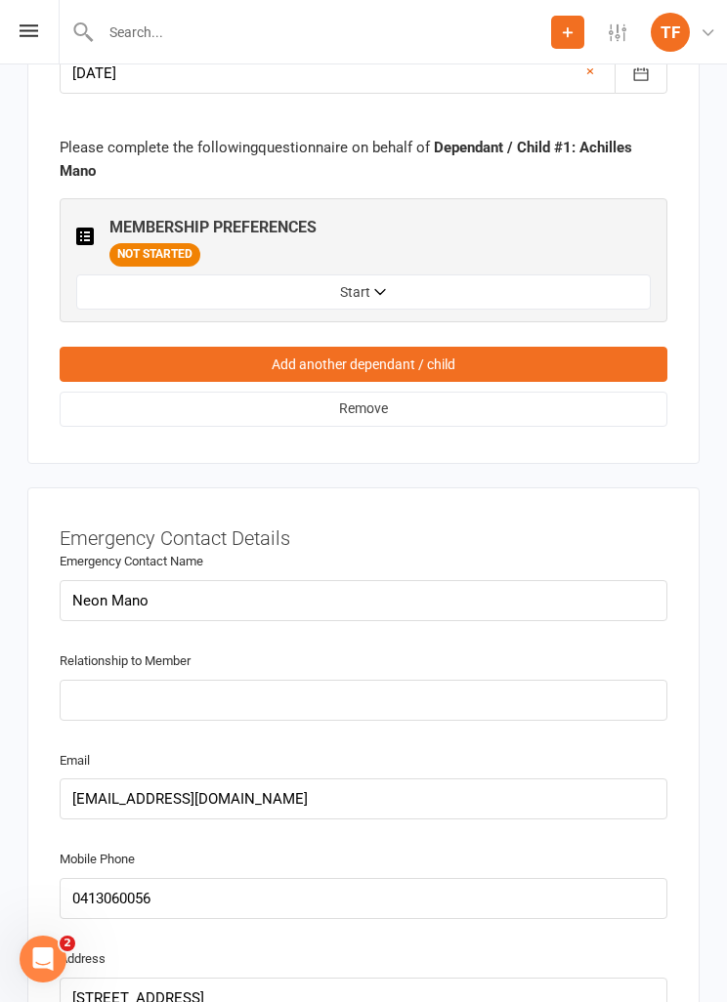
click at [472, 275] on button "Start" at bounding box center [363, 292] width 574 height 35
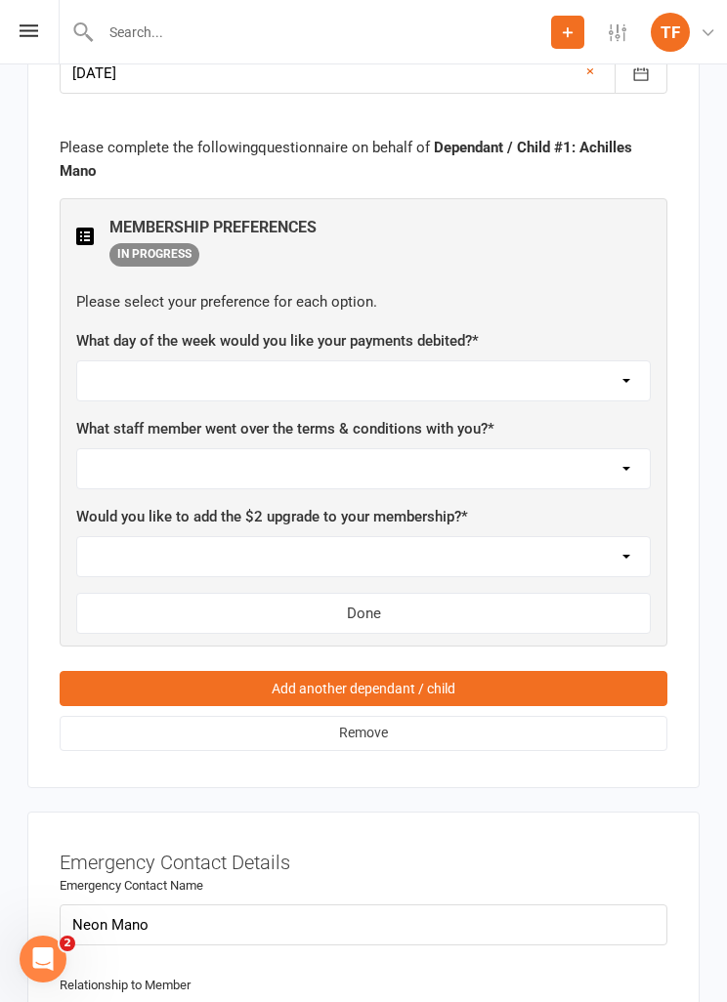
click at [433, 449] on select "Not sure [PERSON_NAME] [PERSON_NAME] [PERSON_NAME] [PERSON_NAME] [PERSON_NAME] …" at bounding box center [363, 468] width 573 height 39
select select "[PERSON_NAME]"
click at [376, 364] on select "[DATE] [DATE] [DATE] [DATE] [DATE]" at bounding box center [363, 380] width 573 height 39
select select "[DATE]"
click at [413, 537] on select "Yes, please add Not at this time" at bounding box center [363, 556] width 573 height 39
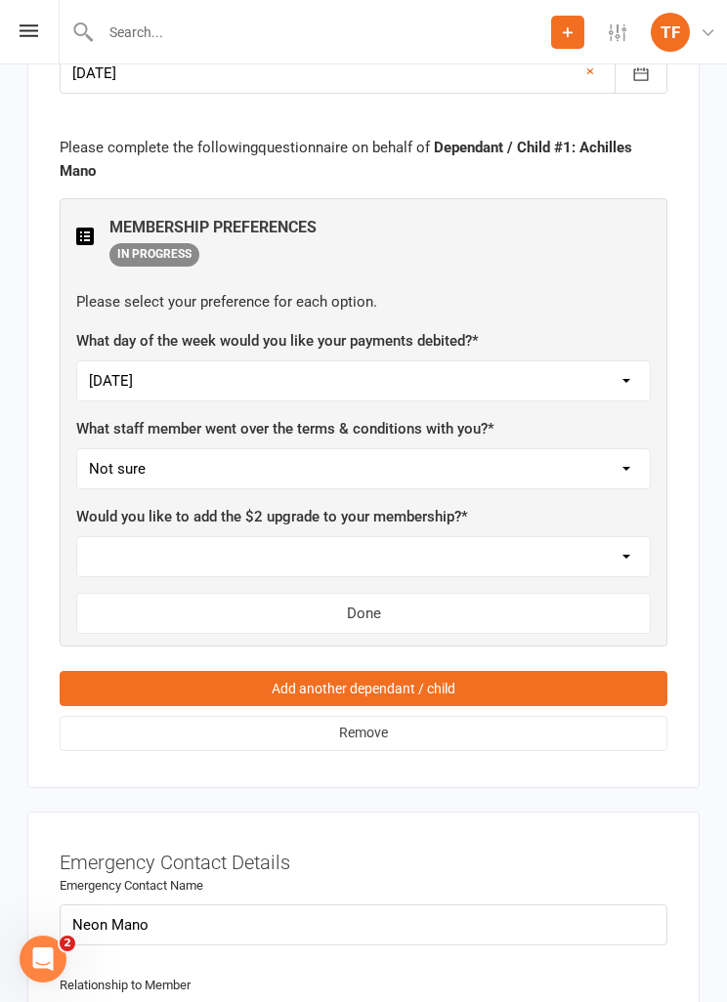
click at [408, 537] on select "Yes, please add Not at this time" at bounding box center [363, 556] width 573 height 39
select select "Not at this time"
click at [426, 593] on button "Done" at bounding box center [363, 613] width 574 height 41
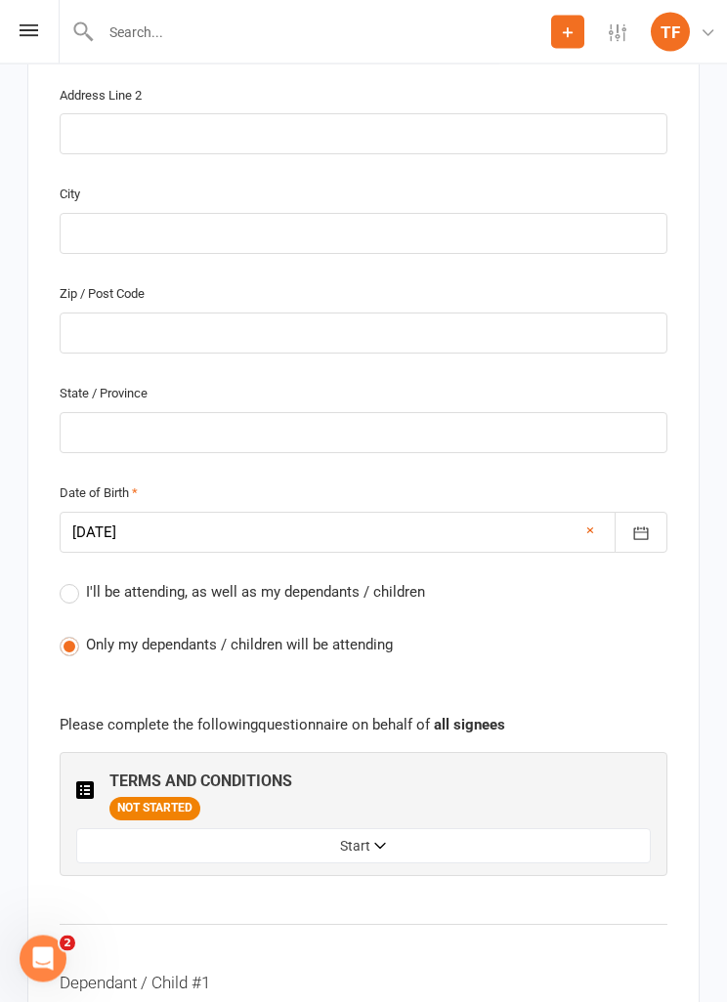
click at [413, 829] on button "Start" at bounding box center [363, 846] width 574 height 35
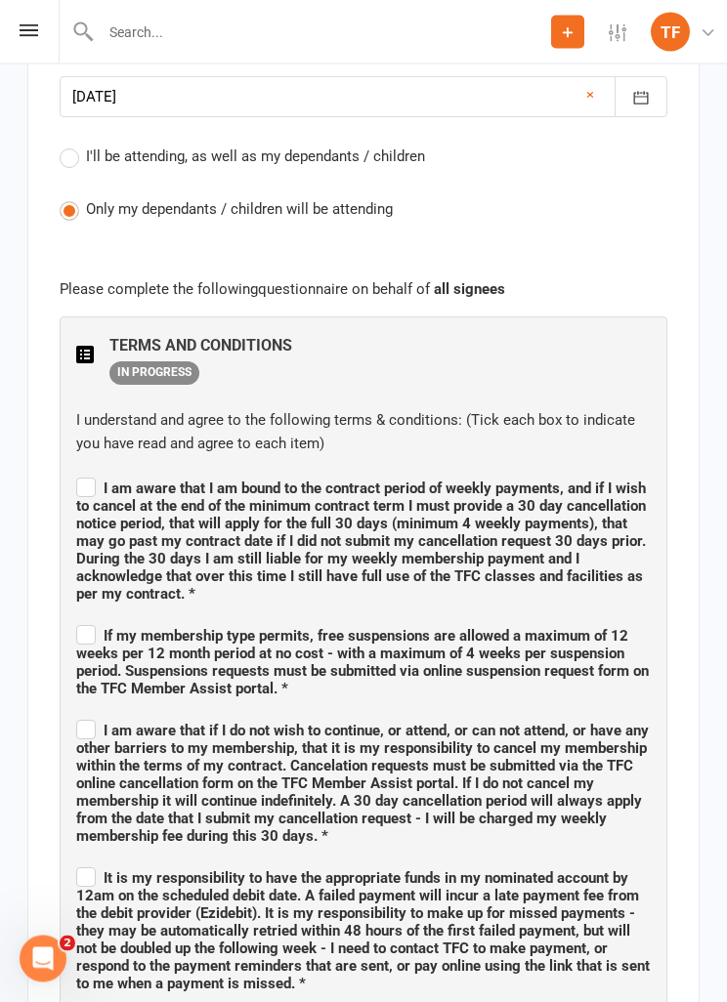
scroll to position [1643, 0]
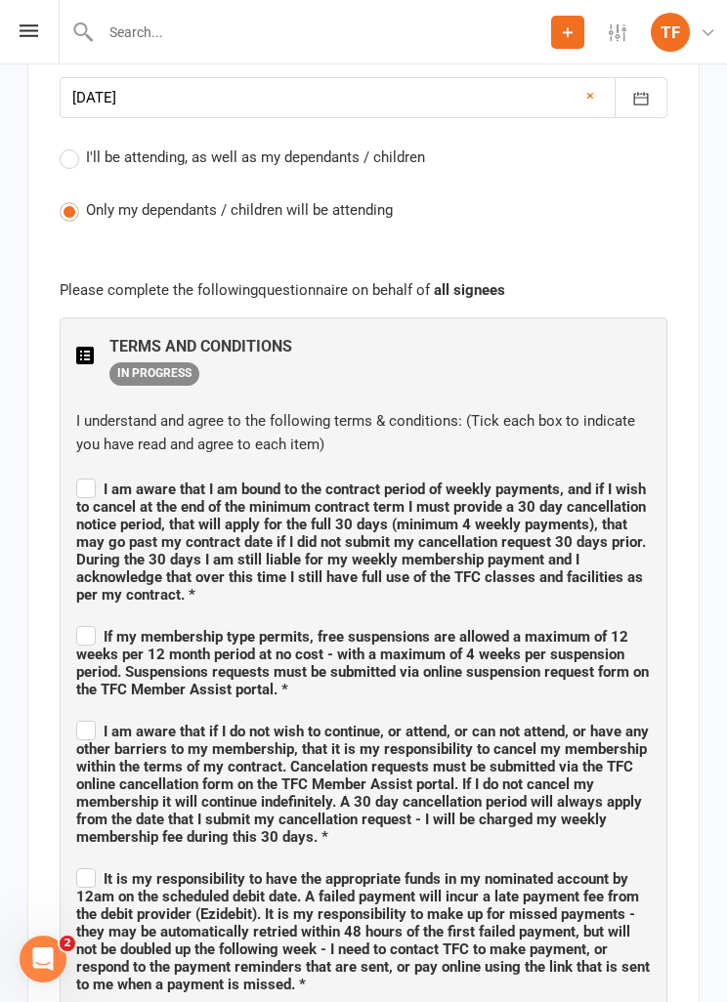
click at [93, 475] on label "I am aware that I am bound to the contract period of weekly payments, and if I …" at bounding box center [363, 539] width 574 height 129
click at [93, 472] on input "I am aware that I am bound to the contract period of weekly payments, and if I …" at bounding box center [363, 472] width 574 height 0
checkbox input "true"
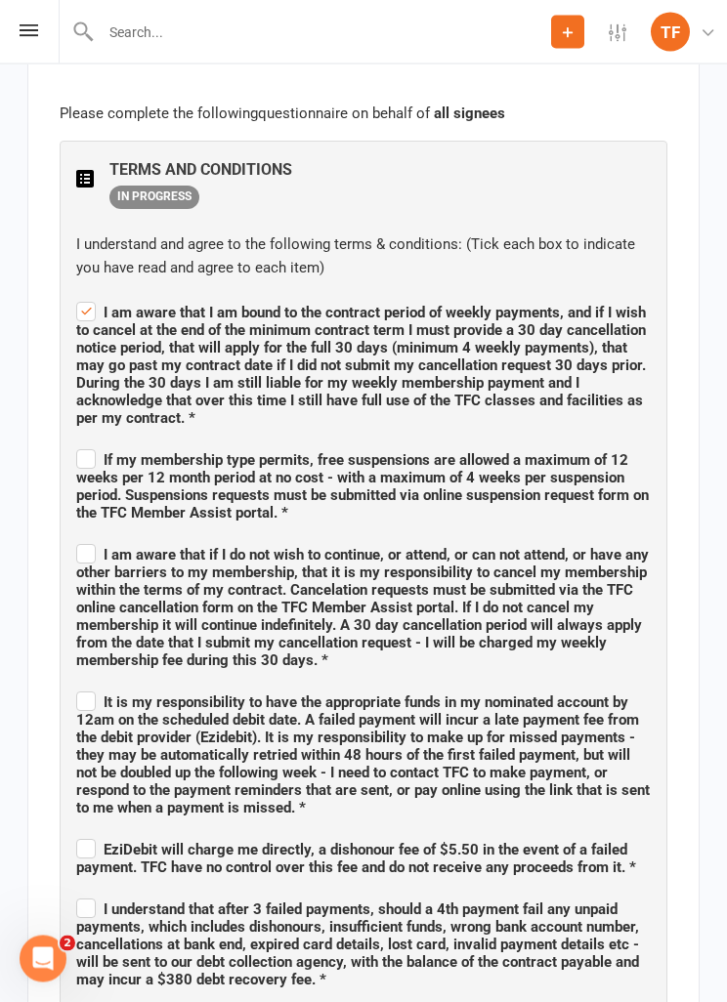
click at [84, 446] on label "If my membership type permits, free suspensions are allowed a maximum of 12 wee…" at bounding box center [363, 484] width 574 height 76
click at [84, 444] on input "If my membership type permits, free suspensions are allowed a maximum of 12 wee…" at bounding box center [363, 444] width 574 height 0
checkbox input "true"
click at [97, 540] on span "I am aware that if I do not wish to continue, or attend, or can not attend, or …" at bounding box center [363, 604] width 574 height 129
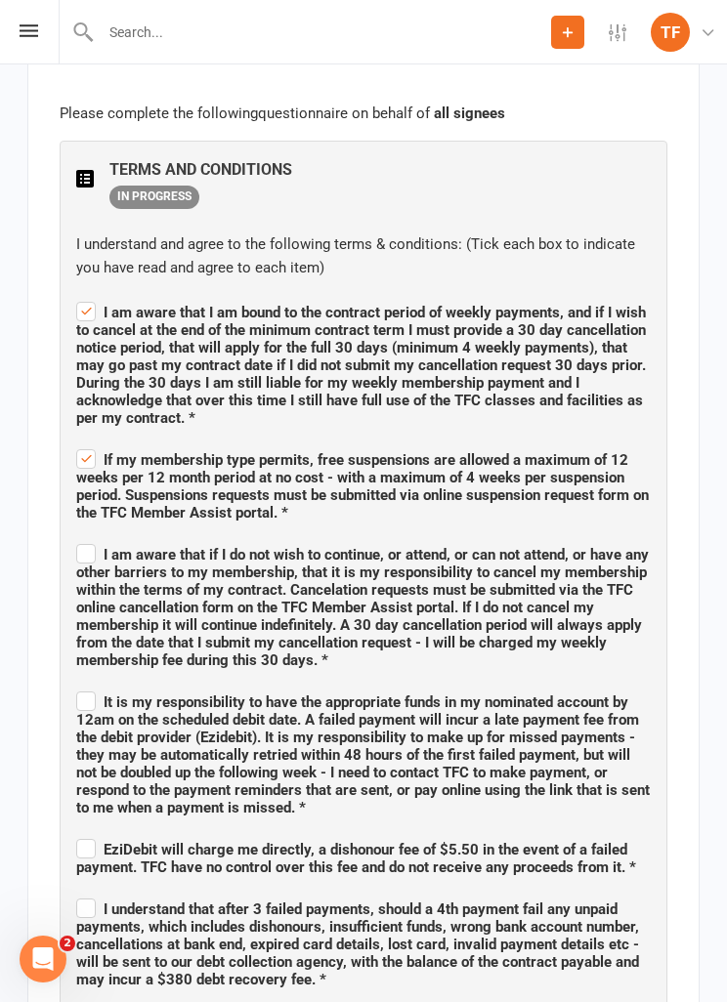
click at [97, 537] on input "I am aware that if I do not wish to continue, or attend, or can not attend, or …" at bounding box center [363, 537] width 574 height 0
checkbox input "true"
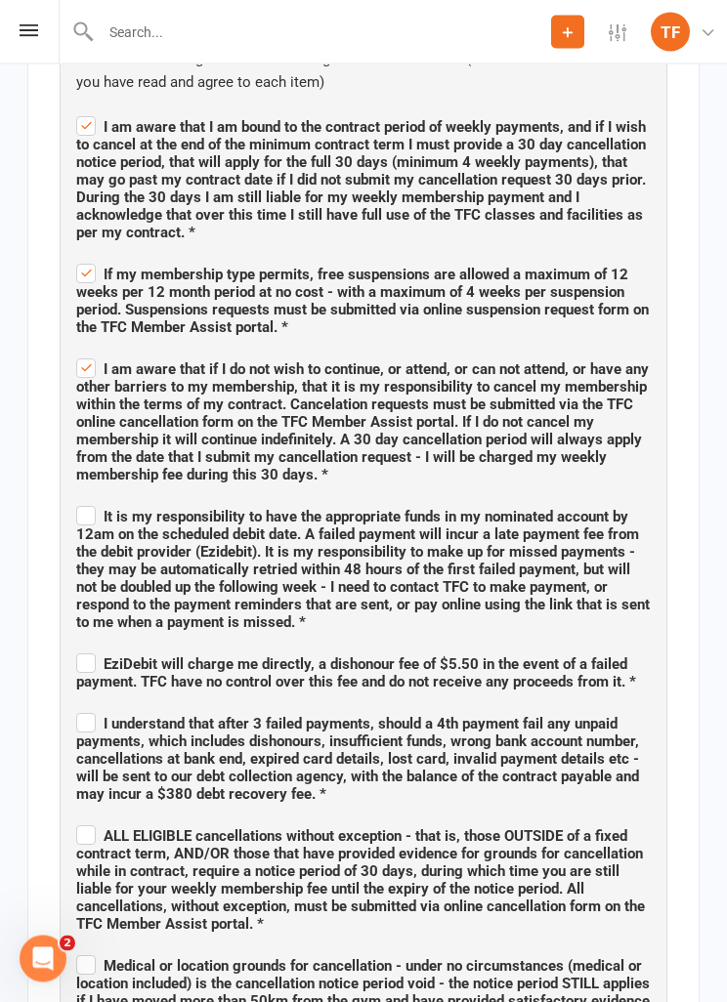
scroll to position [2009, 0]
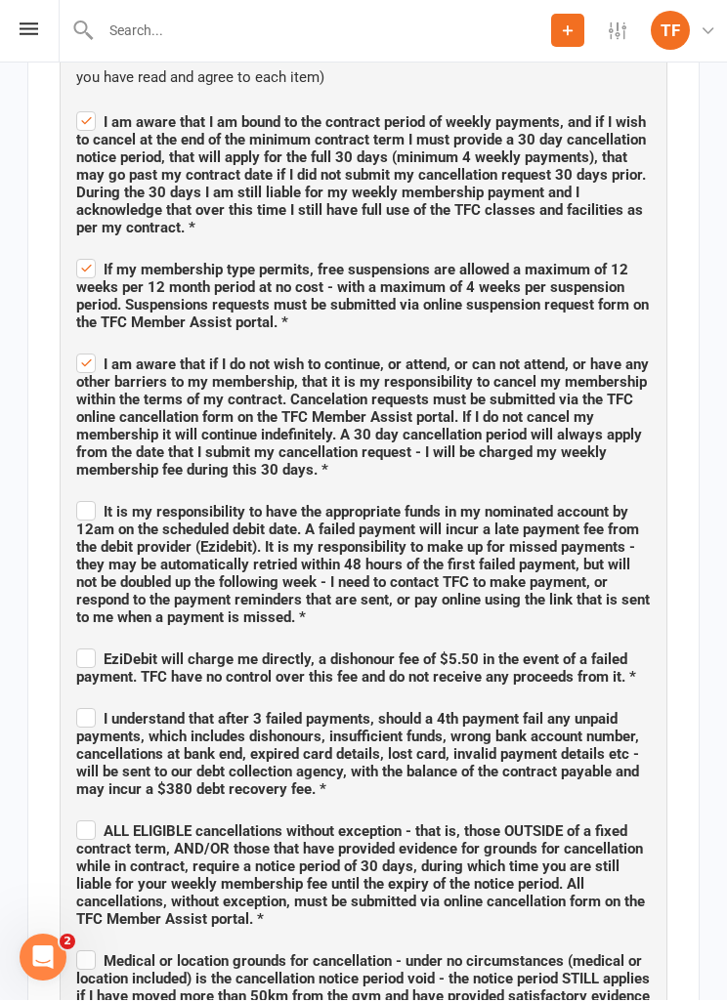
click at [94, 496] on input "It is my responsibility to have the appropriate funds in my nominated account b…" at bounding box center [363, 496] width 574 height 0
checkbox input "true"
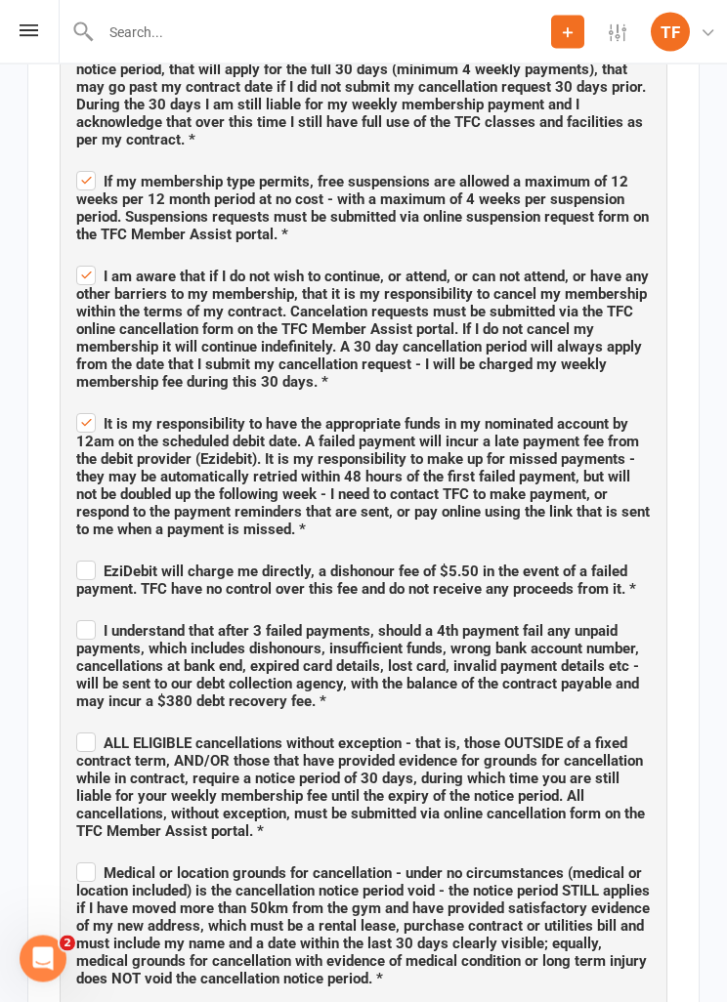
scroll to position [2100, 0]
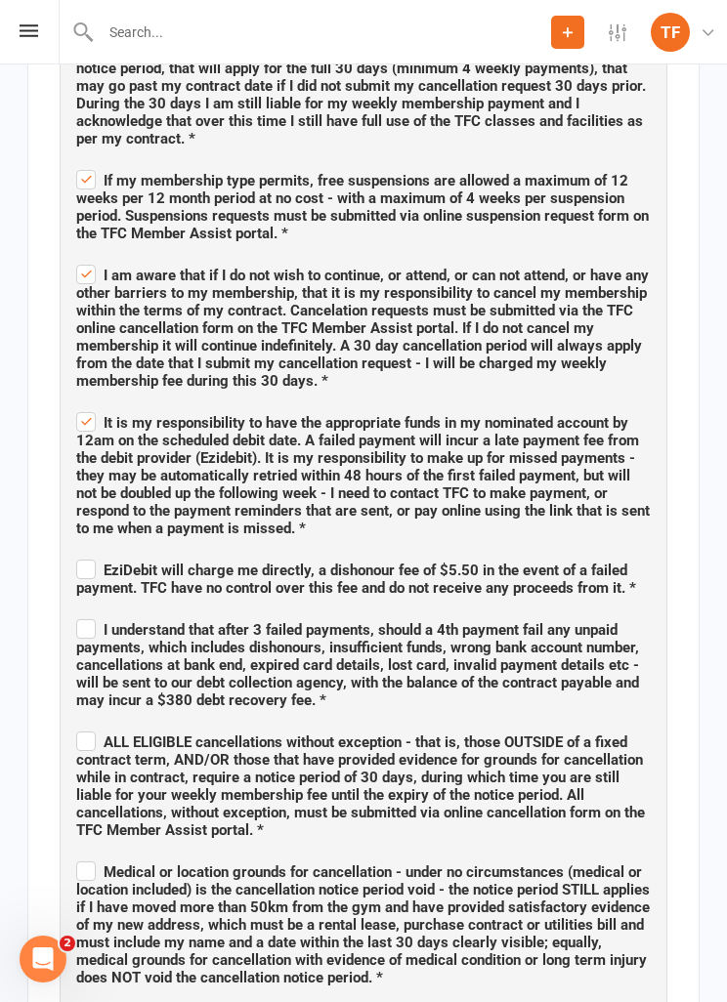
click at [81, 553] on input "EziDebit will charge me directly, a dishonour fee of $5.50 in the event of a fa…" at bounding box center [363, 553] width 574 height 0
checkbox input "true"
click at [94, 616] on label "I understand that after 3 failed payments, should a 4th payment fail any unpaid…" at bounding box center [363, 663] width 574 height 94
click at [94, 613] on input "I understand that after 3 failed payments, should a 4th payment fail any unpaid…" at bounding box center [363, 613] width 574 height 0
checkbox input "true"
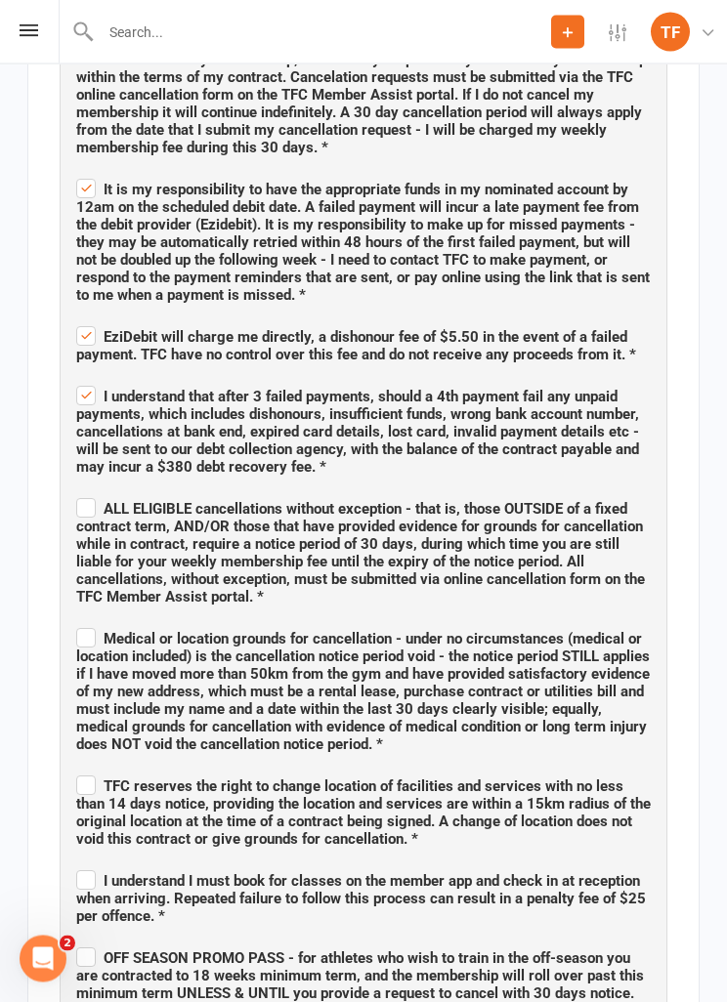
scroll to position [2339, 0]
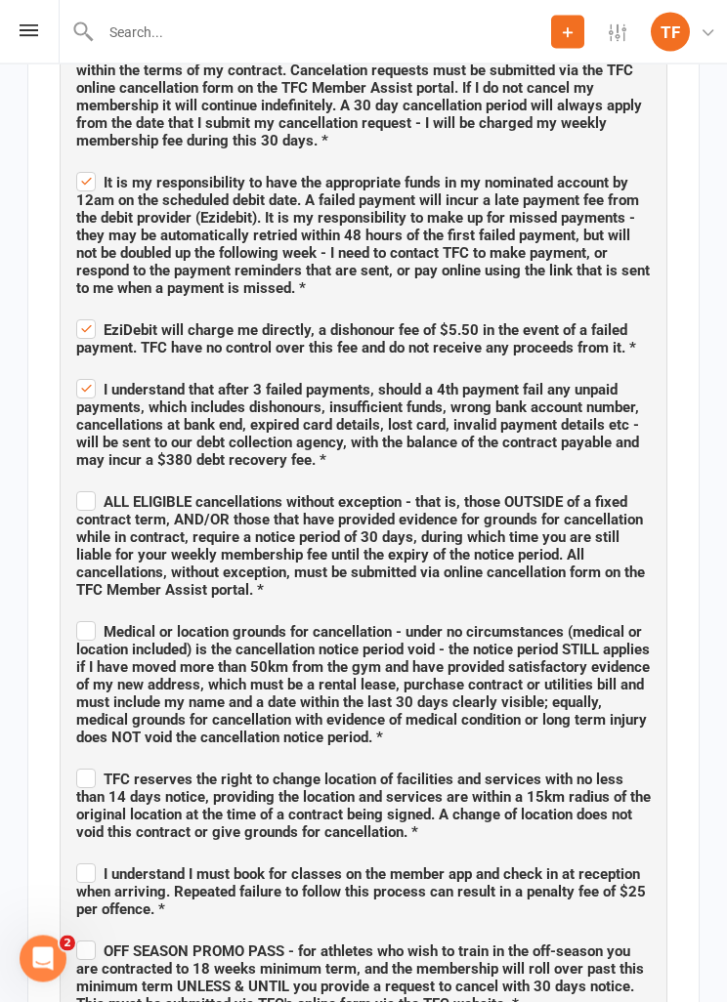
click at [96, 494] on span "ALL ELIGIBLE cancellations without exception - that is, those OUTSIDE of a fixe…" at bounding box center [360, 547] width 569 height 106
click at [96, 486] on input "ALL ELIGIBLE cancellations without exception - that is, those OUTSIDE of a fixe…" at bounding box center [363, 486] width 574 height 0
checkbox input "true"
click at [87, 624] on label "Medical or location grounds for cancellation - under no circumstances (medical …" at bounding box center [363, 681] width 574 height 129
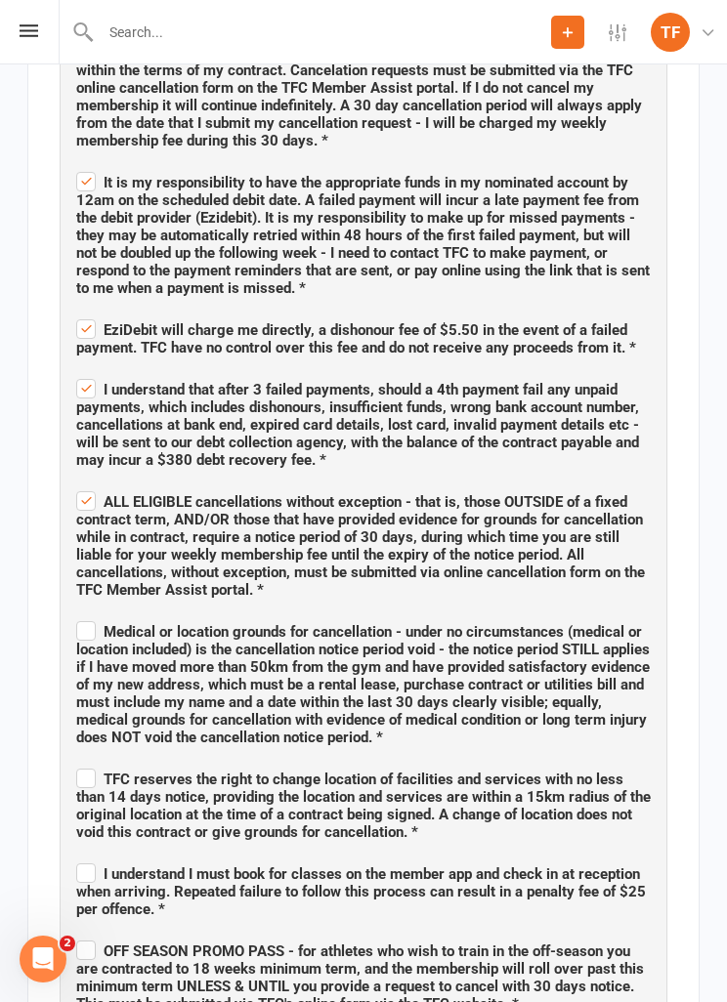
click at [87, 615] on input "Medical or location grounds for cancellation - under no circumstances (medical …" at bounding box center [363, 615] width 574 height 0
checkbox input "true"
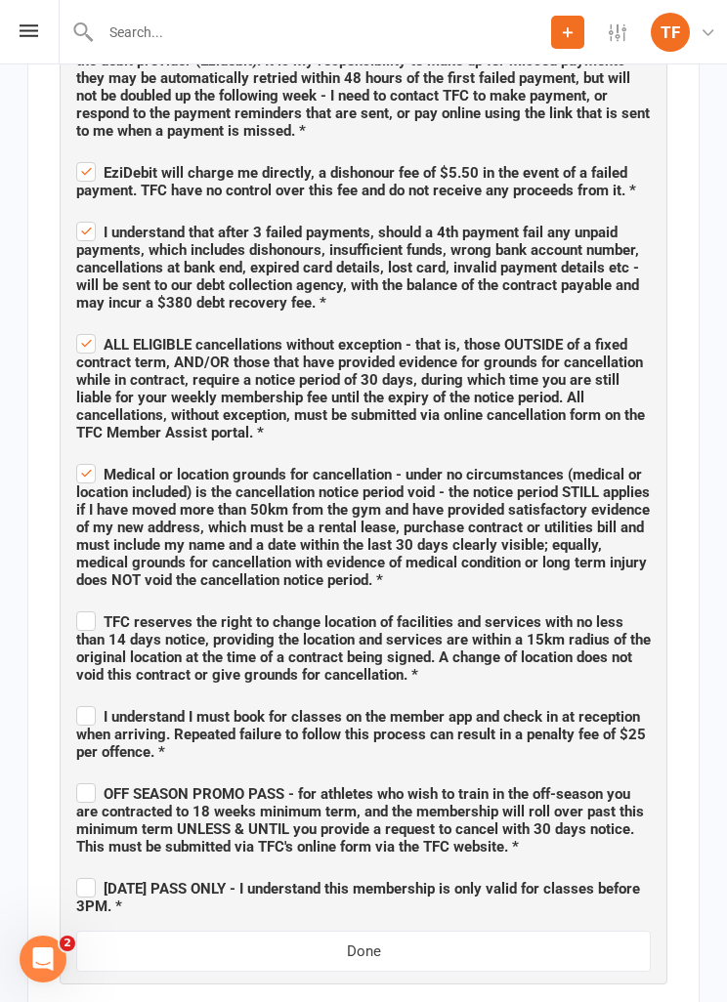
scroll to position [2506, 0]
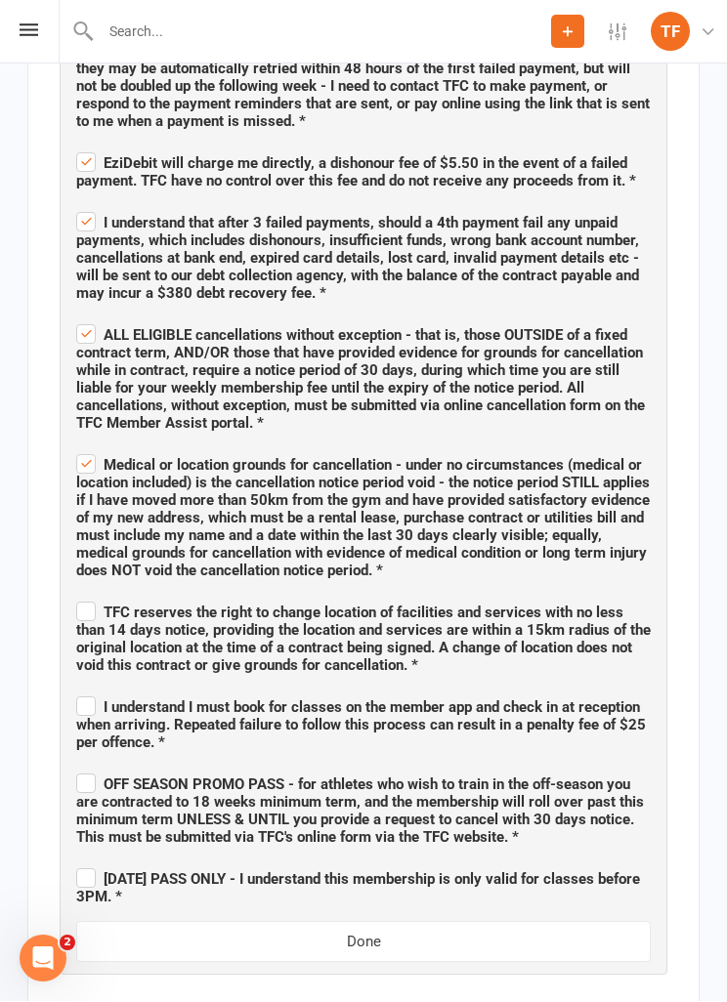
click at [100, 608] on span "TFC reserves the right to change location of facilities and services with no le…" at bounding box center [363, 640] width 574 height 70
click at [100, 596] on input "TFC reserves the right to change location of facilities and services with no le…" at bounding box center [363, 596] width 574 height 0
checkbox input "true"
click at [98, 699] on span "I understand I must book for classes on the member app and check in at receptio…" at bounding box center [361, 725] width 570 height 53
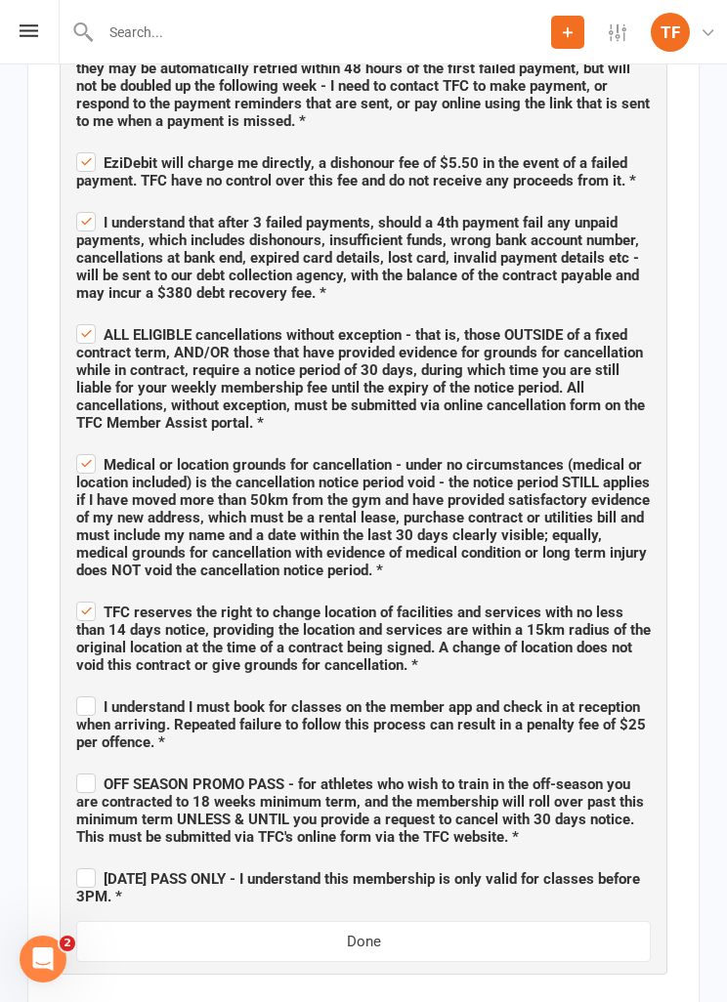
click at [98, 690] on input "I understand I must book for classes on the member app and check in at receptio…" at bounding box center [363, 690] width 574 height 0
checkbox input "true"
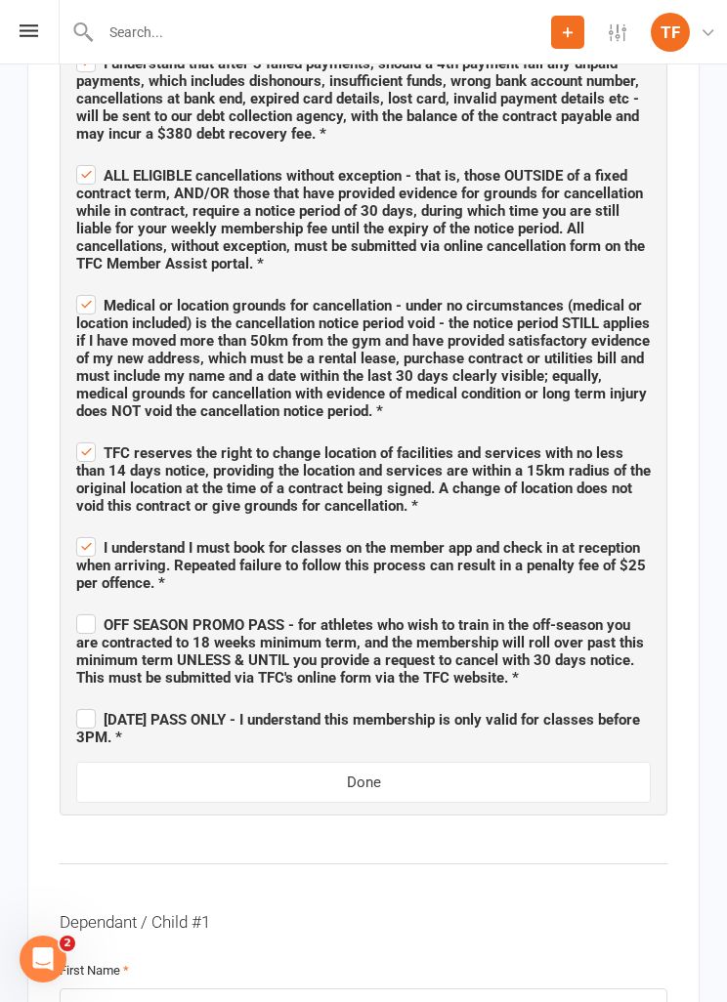
scroll to position [2668, 0]
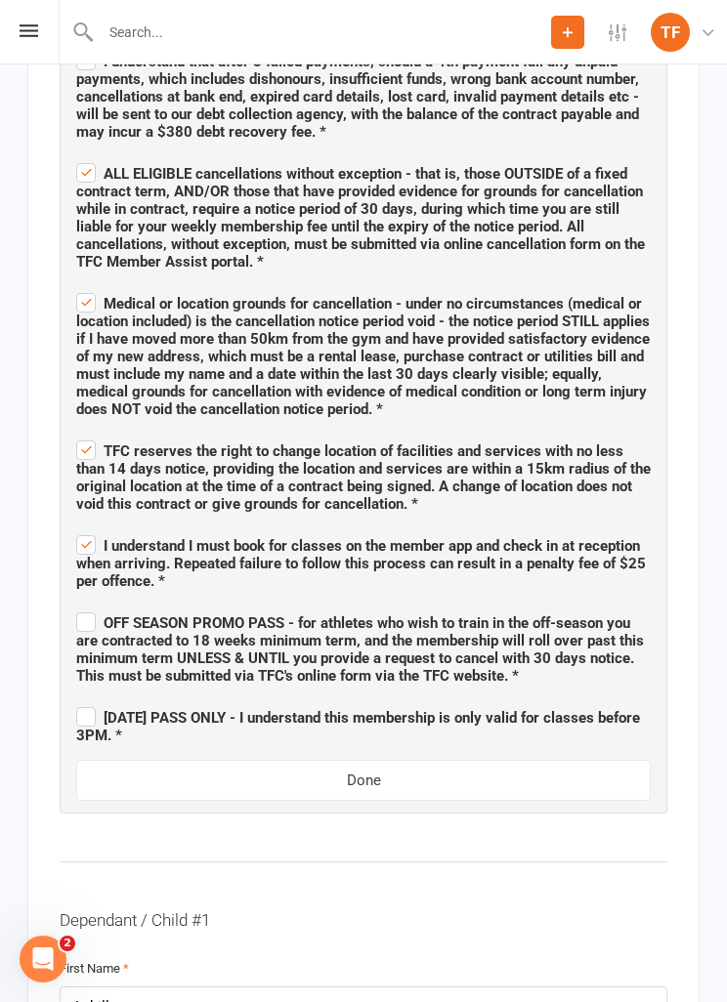
click at [95, 626] on span "OFF SEASON PROMO PASS - for athletes who wish to train in the off-season you ar…" at bounding box center [360, 650] width 568 height 70
click at [95, 606] on input "OFF SEASON PROMO PASS - for athletes who wish to train in the off-season you ar…" at bounding box center [363, 606] width 574 height 0
checkbox input "true"
click at [94, 704] on label "[DATE] PASS ONLY - I understand this membership is only valid for classes befor…" at bounding box center [363, 723] width 574 height 41
click at [94, 701] on input "[DATE] PASS ONLY - I understand this membership is only valid for classes befor…" at bounding box center [363, 701] width 574 height 0
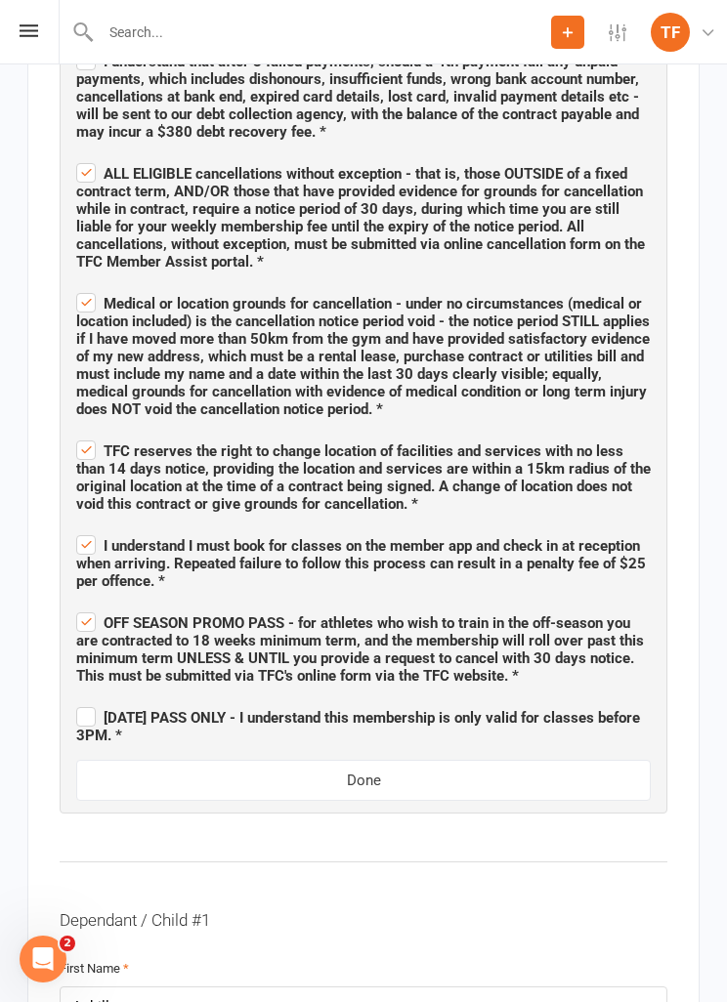
checkbox input "true"
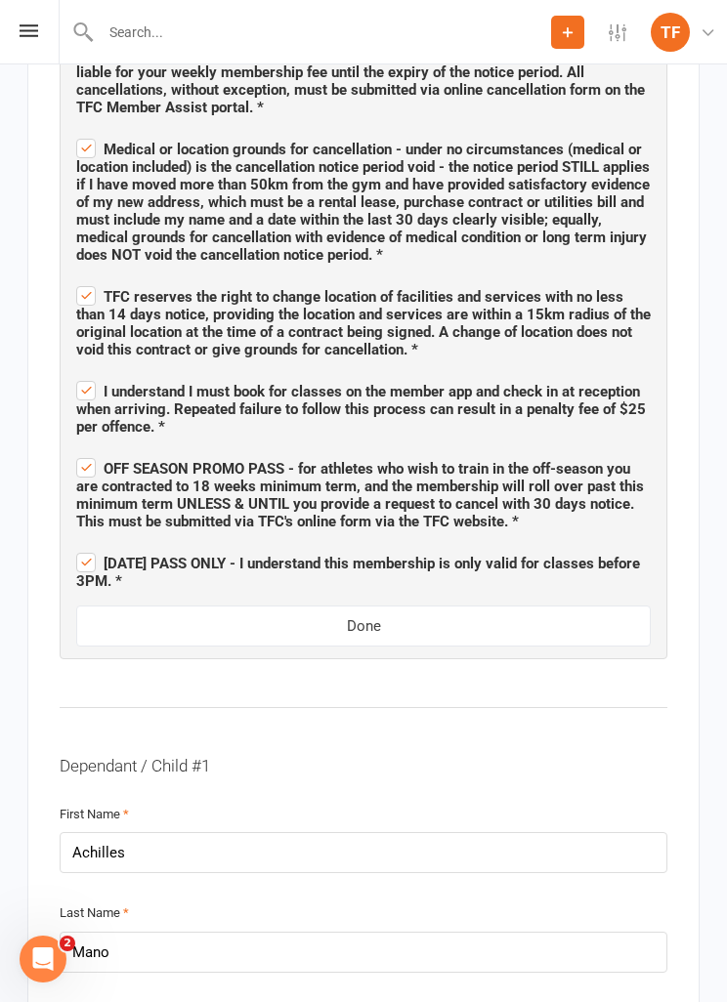
scroll to position [2830, 0]
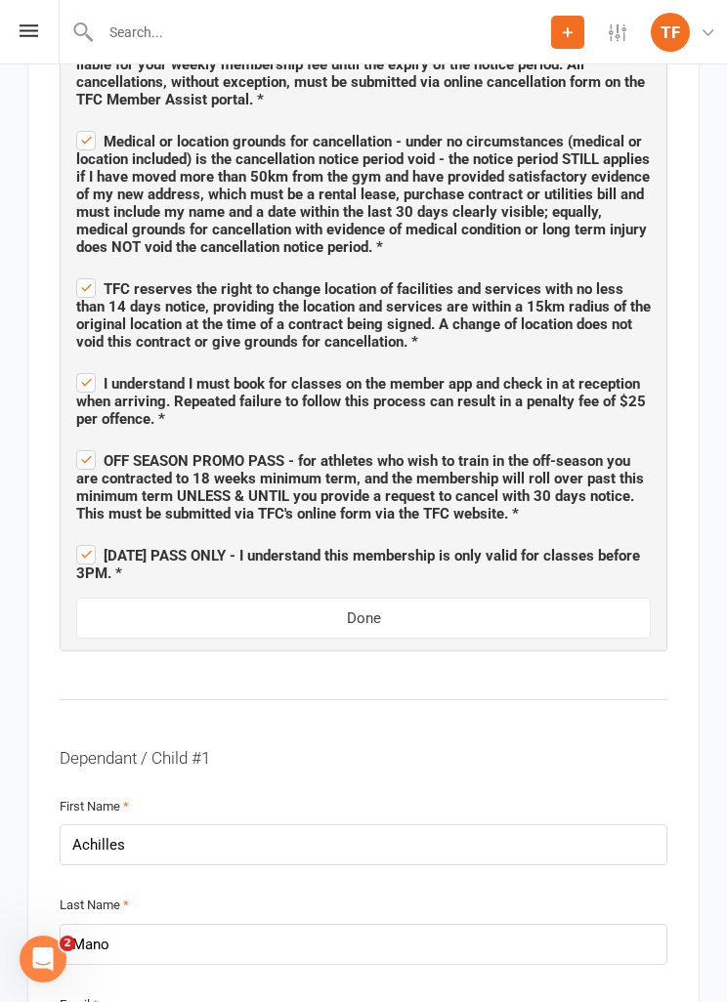
click at [141, 598] on button "Done" at bounding box center [363, 618] width 574 height 41
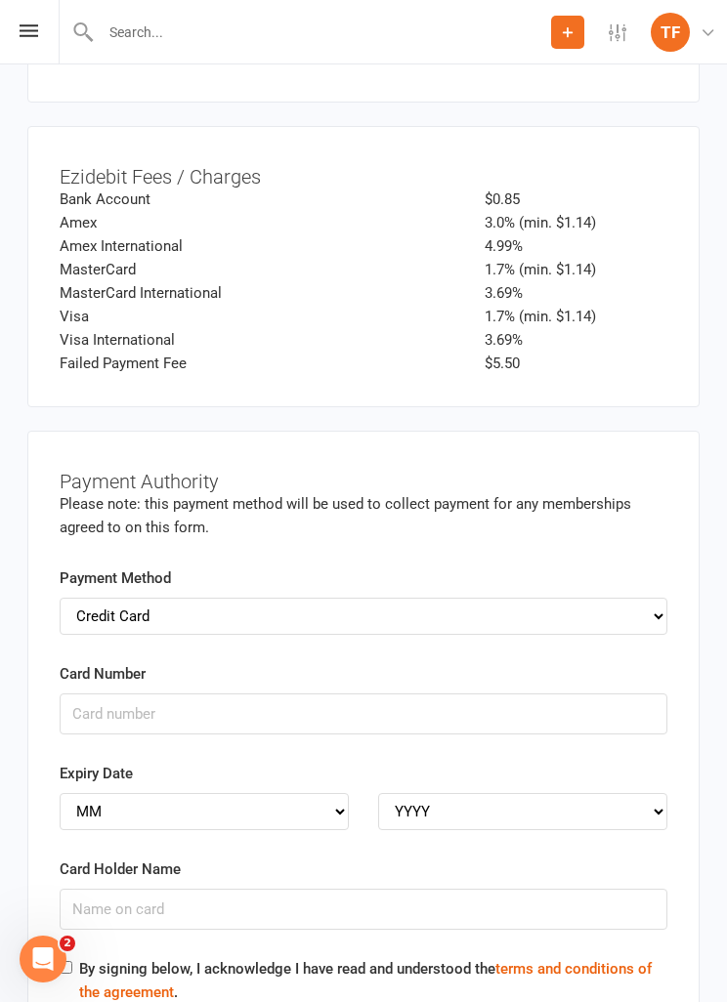
scroll to position [5842, 0]
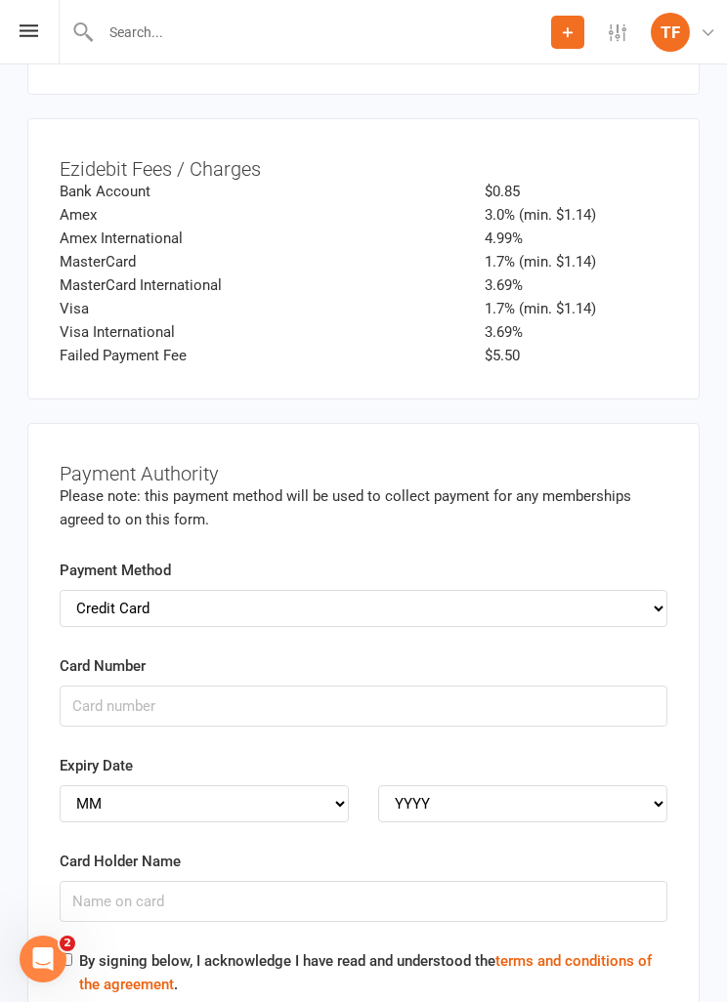
click at [99, 562] on div "Payment Method Credit Card Bank Account" at bounding box center [364, 593] width 608 height 68
click at [102, 590] on select "Credit Card Bank Account" at bounding box center [364, 608] width 608 height 37
select select "bank_account"
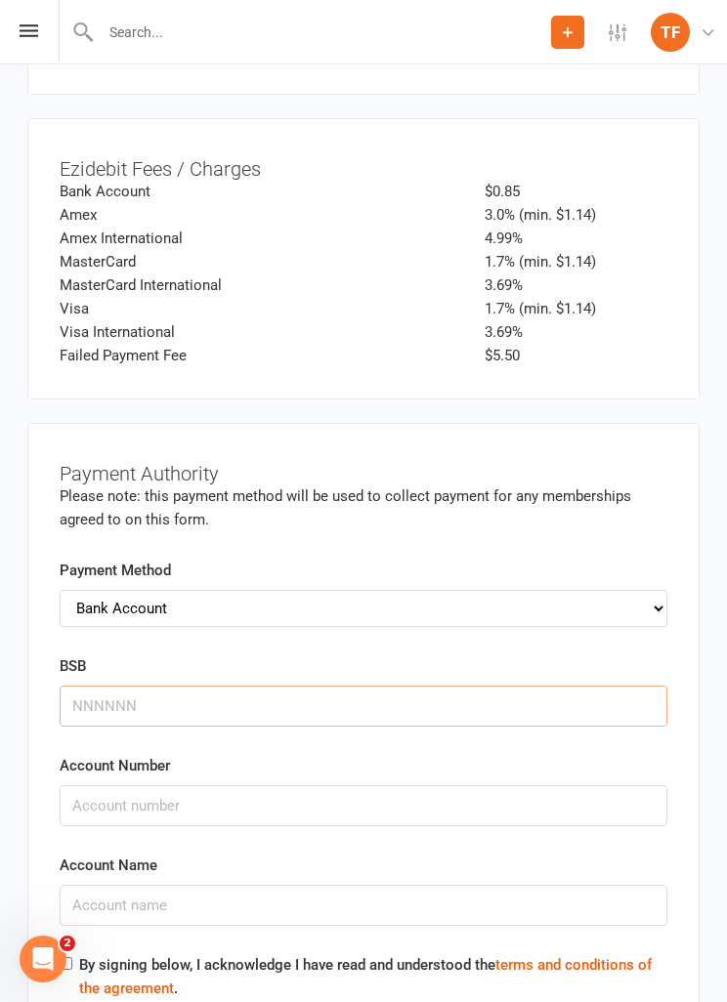
click at [222, 686] on input "BSB" at bounding box center [364, 706] width 608 height 41
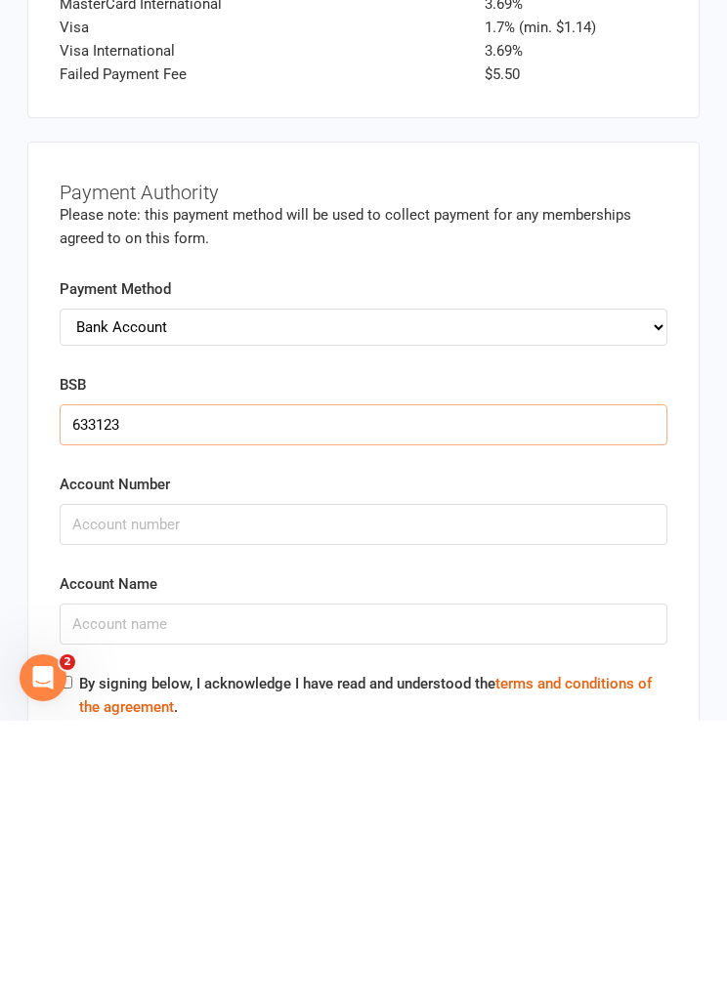
type input "633123"
click at [364, 786] on input "Account Number" at bounding box center [364, 806] width 608 height 41
type input "229544028"
click at [531, 885] on input "Account Name" at bounding box center [364, 905] width 608 height 41
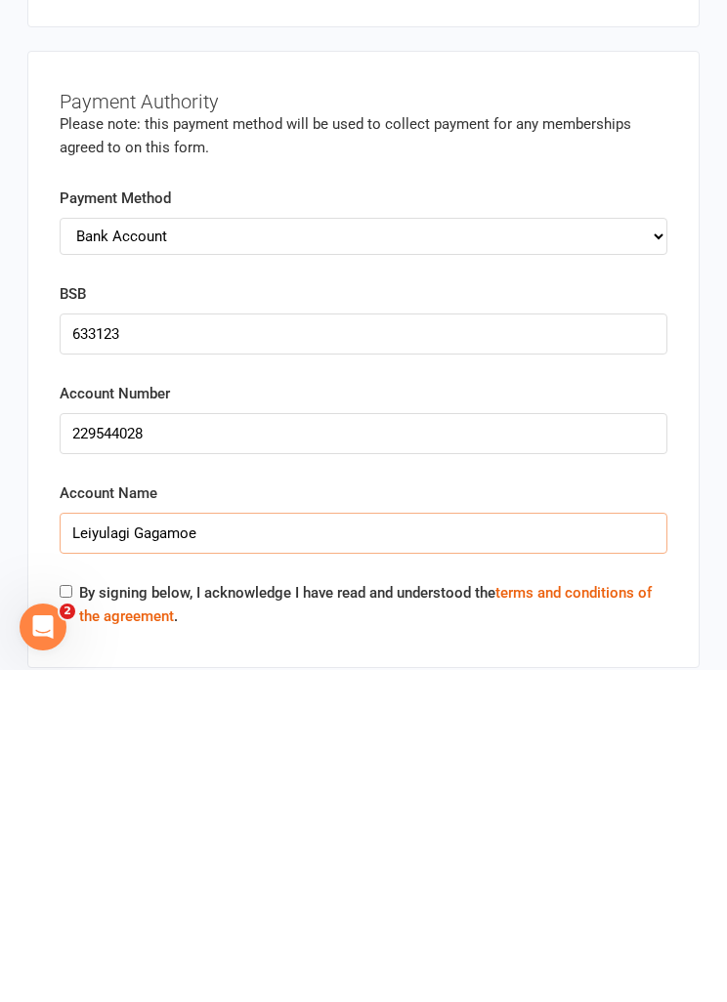
scroll to position [5916, 0]
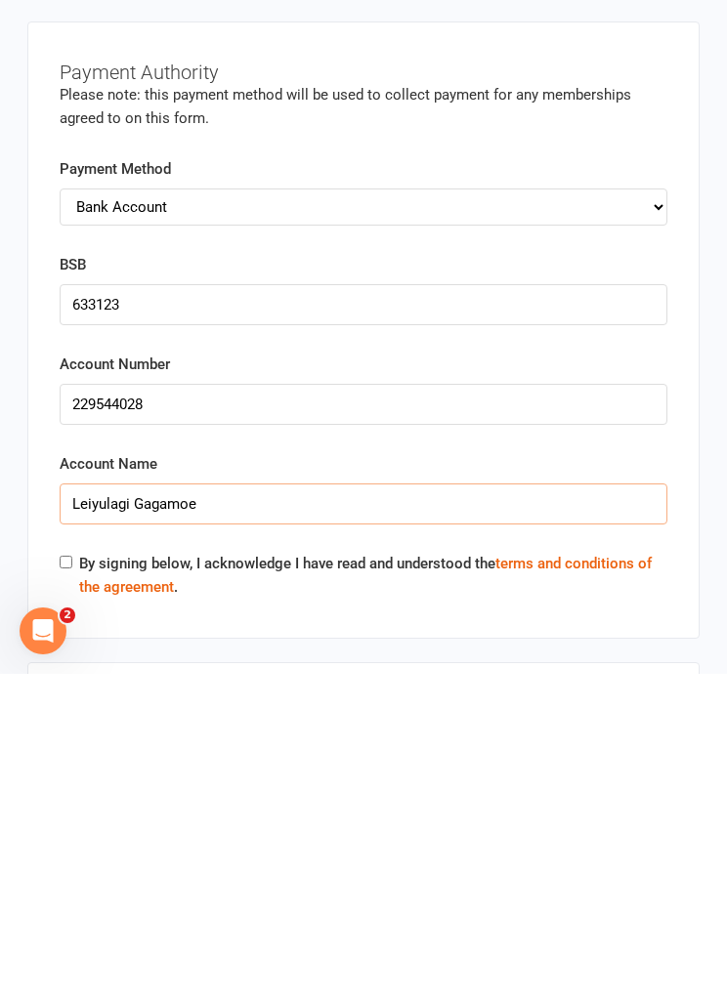
click at [107, 812] on input "Leiyulagi Gagamoe" at bounding box center [364, 832] width 608 height 41
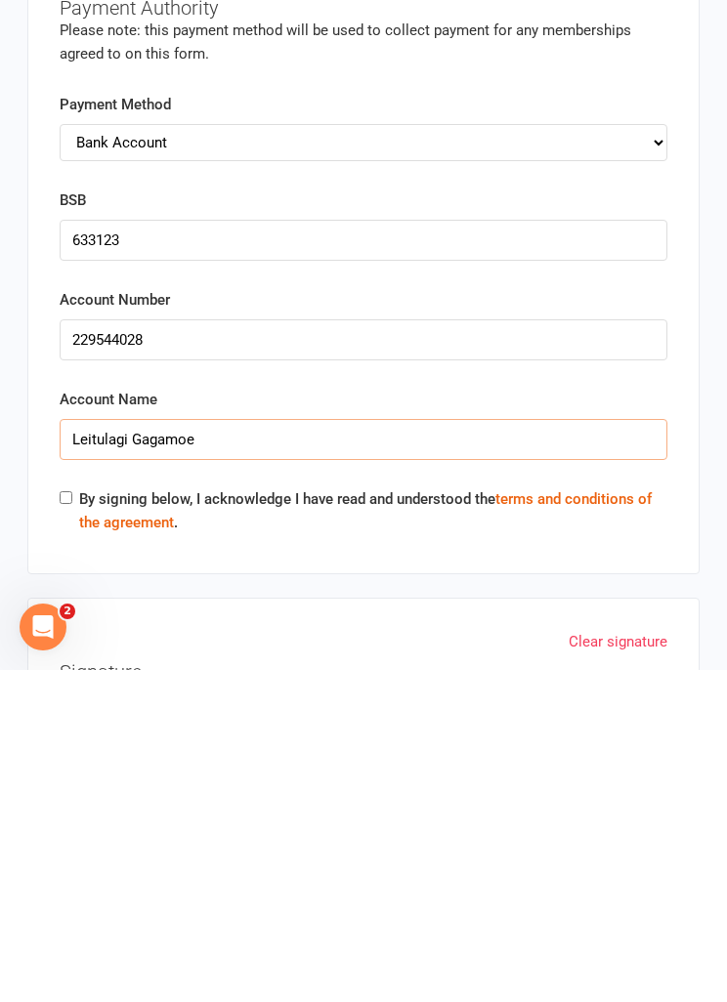
type input "Leitulagi Gagamoe"
click at [72, 824] on input "By signing below, I acknowledge I have read and understood the terms and condit…" at bounding box center [66, 830] width 13 height 13
checkbox input "true"
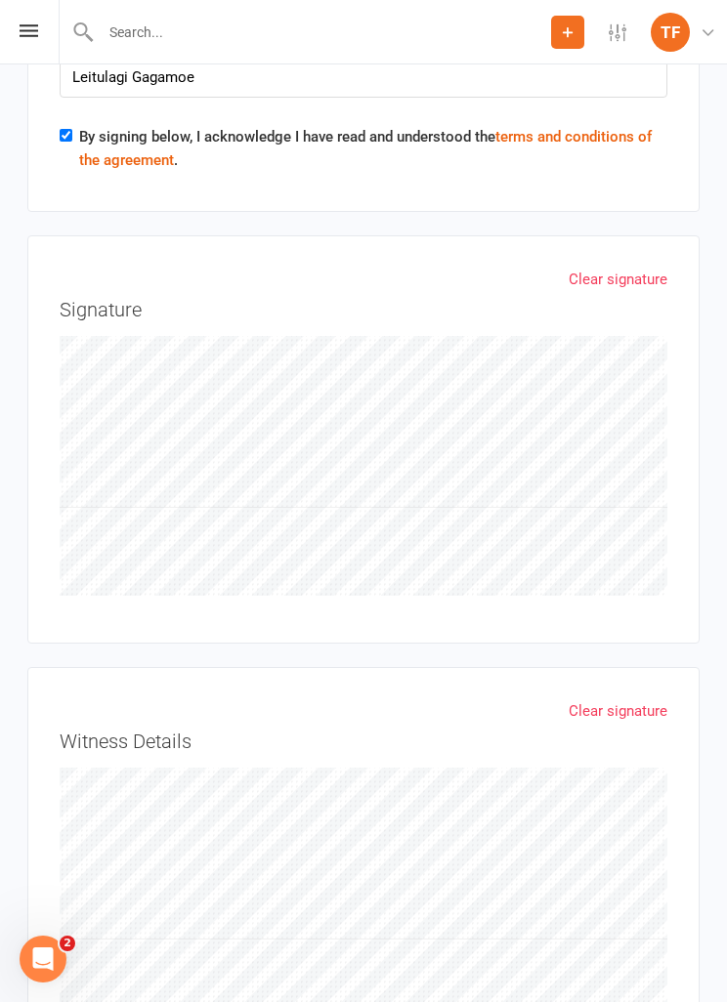
scroll to position [6670, 0]
click at [623, 701] on link "Clear signature" at bounding box center [618, 712] width 99 height 23
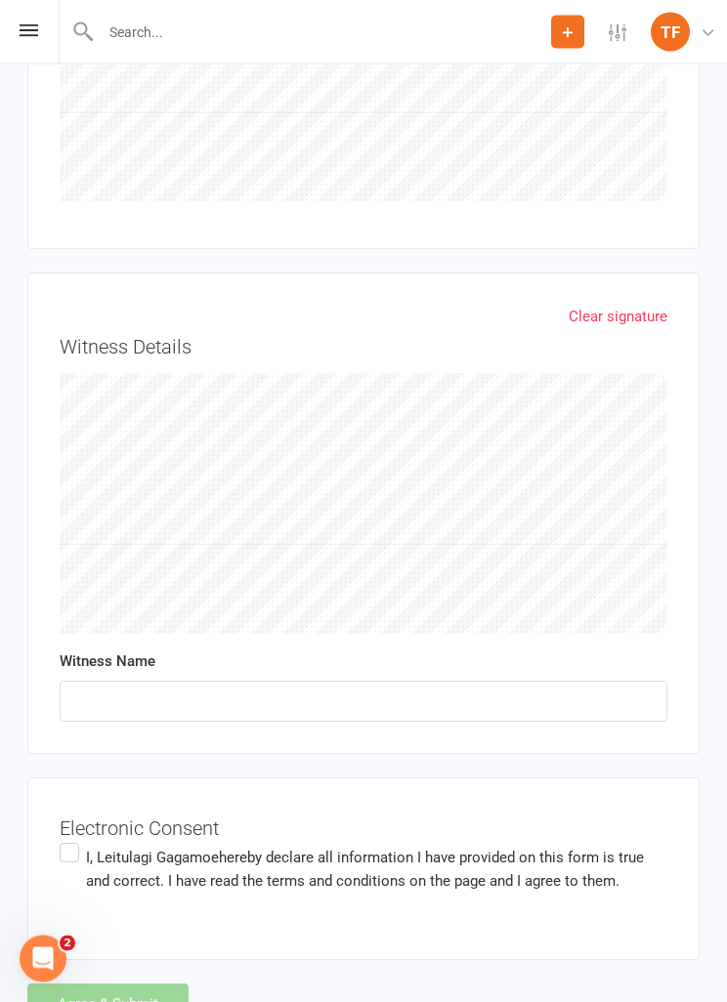
scroll to position [7068, 0]
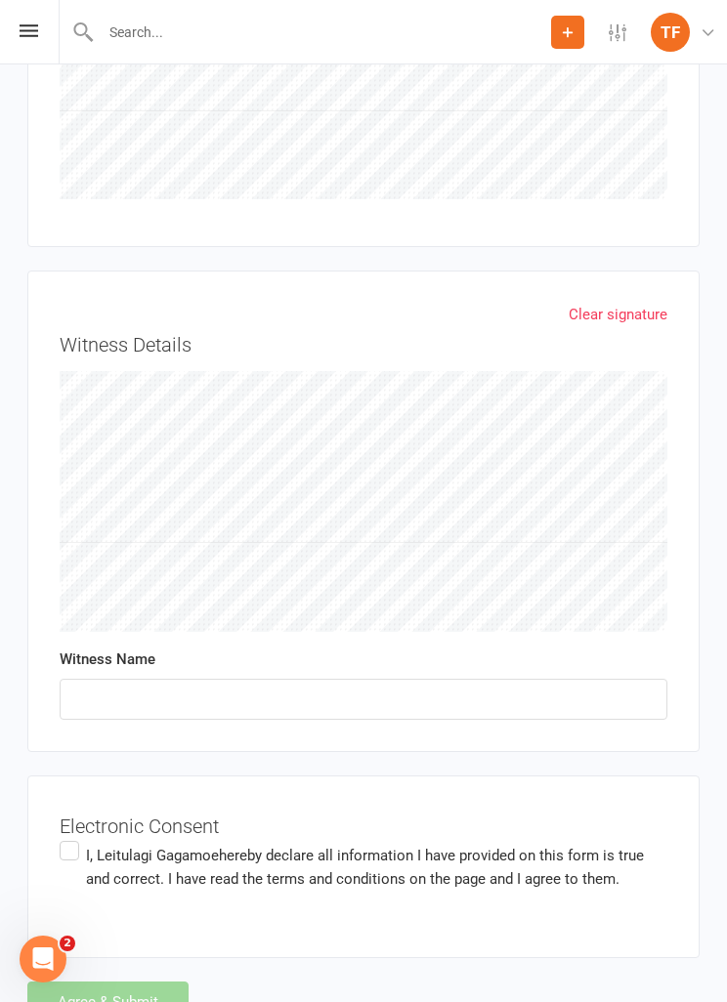
click at [74, 837] on label "I, [PERSON_NAME] hereby declare all information I have provided on this form is…" at bounding box center [364, 868] width 608 height 62
click at [72, 837] on input "I, [PERSON_NAME] hereby declare all information I have provided on this form is…" at bounding box center [66, 837] width 13 height 0
click at [340, 679] on input "text" at bounding box center [364, 699] width 608 height 41
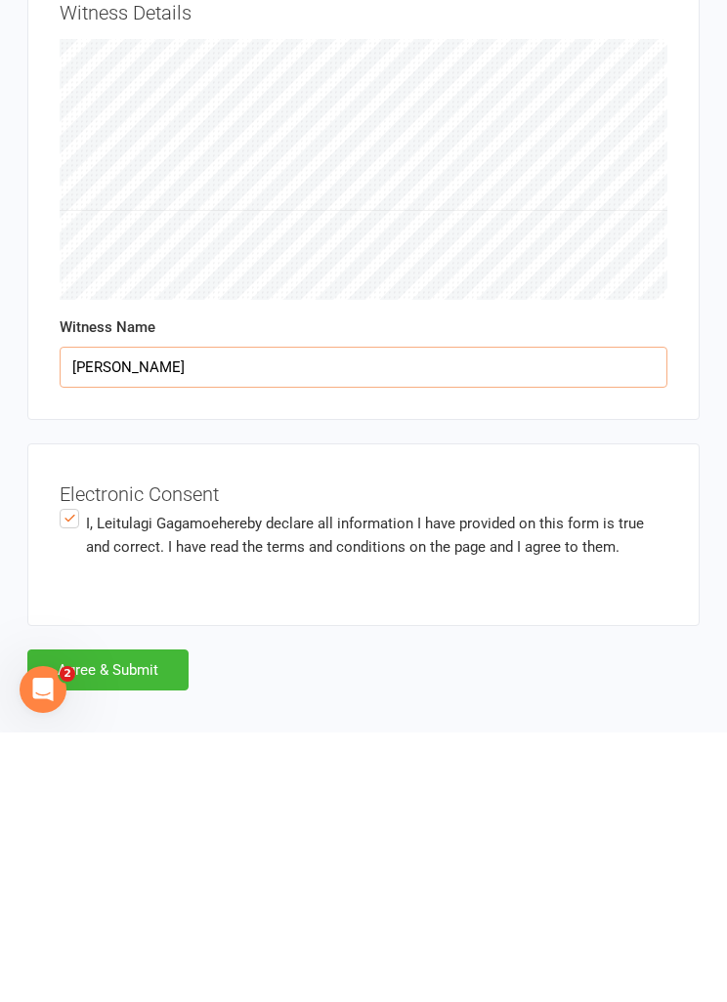
type input "[PERSON_NAME]"
click at [149, 919] on button "Agree & Submit" at bounding box center [107, 939] width 161 height 41
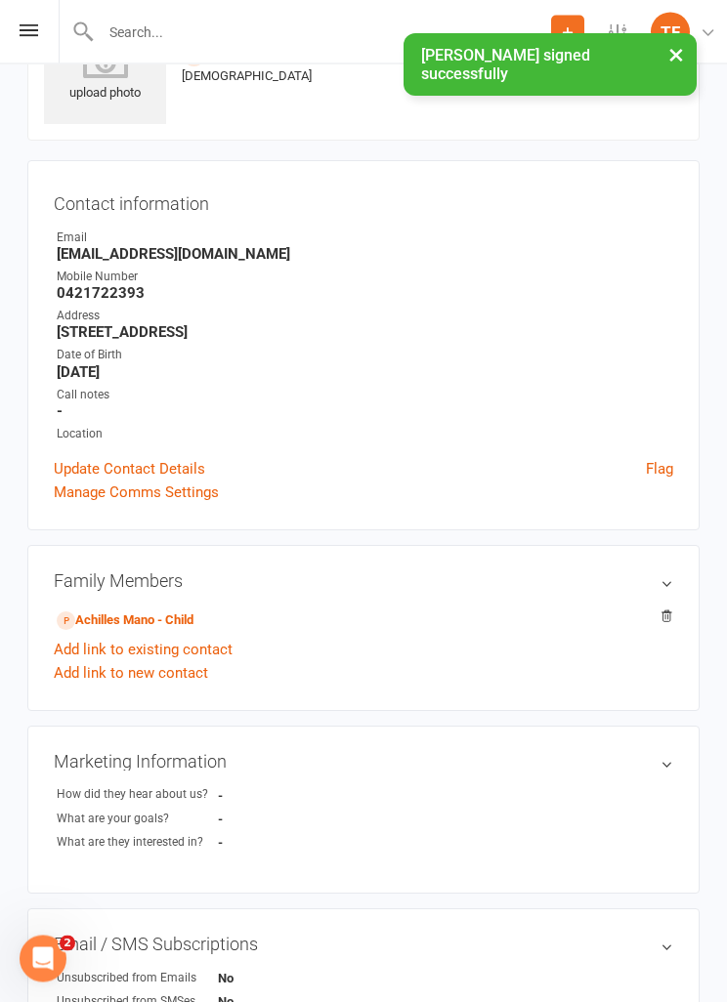
scroll to position [106, 0]
click at [143, 625] on link "Achilles Mano - Child" at bounding box center [125, 621] width 137 height 21
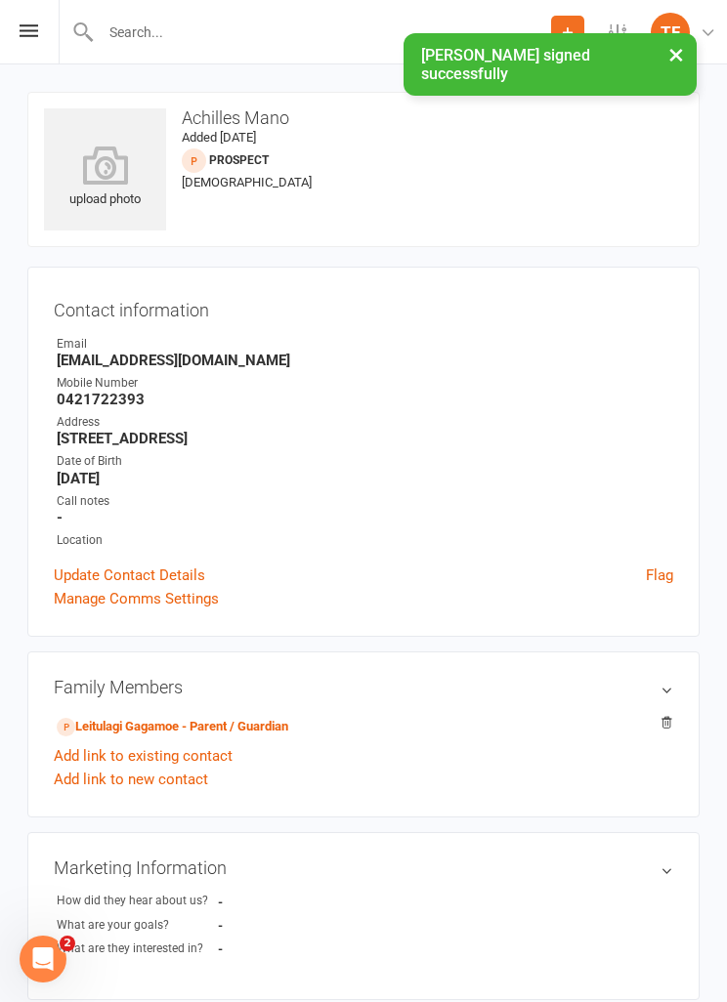
click at [116, 190] on div "upload photo" at bounding box center [105, 178] width 122 height 64
